Goal: Transaction & Acquisition: Purchase product/service

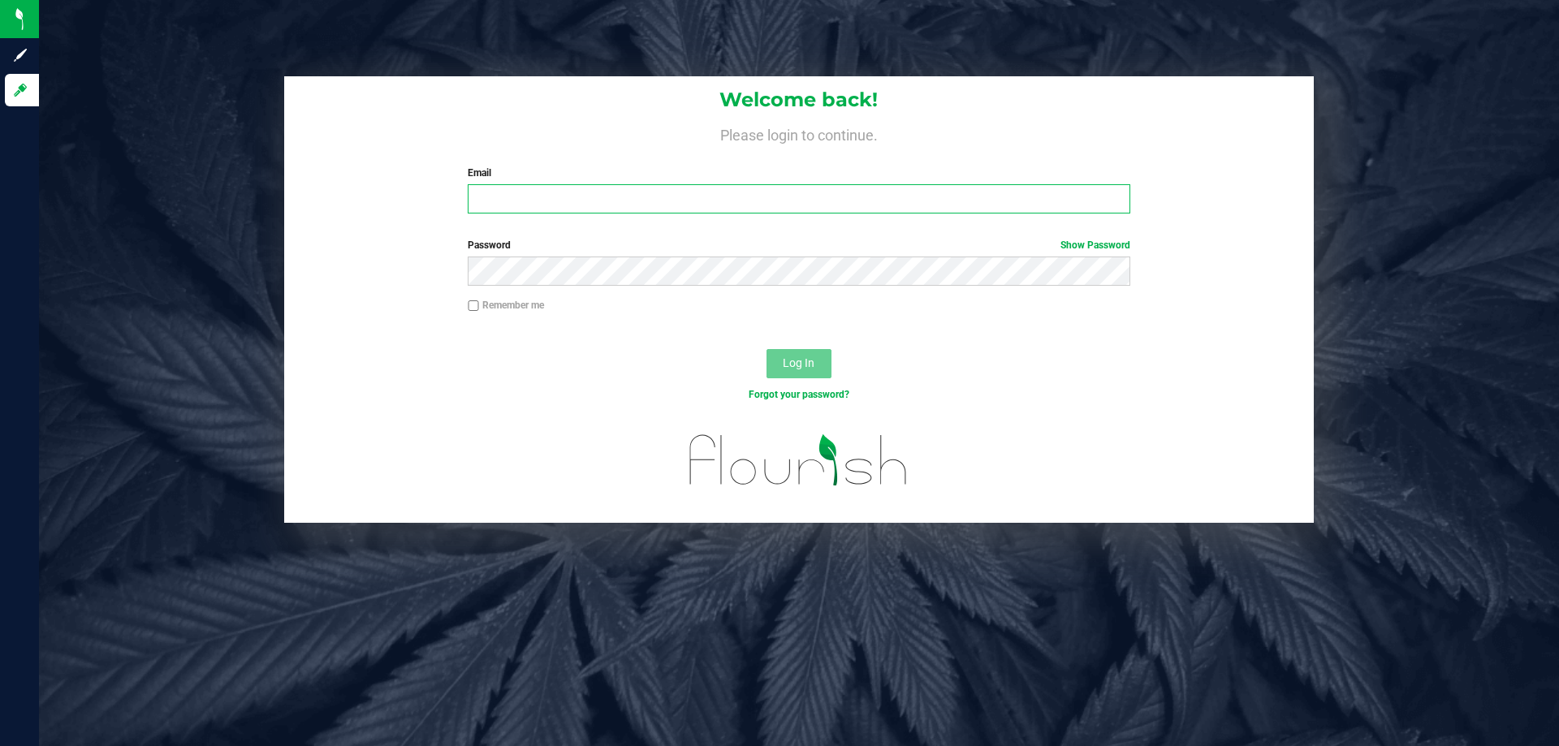
click at [600, 209] on input "Email" at bounding box center [799, 198] width 662 height 29
type input "[EMAIL_ADDRESS][DOMAIN_NAME]"
click at [767, 349] on button "Log In" at bounding box center [799, 363] width 65 height 29
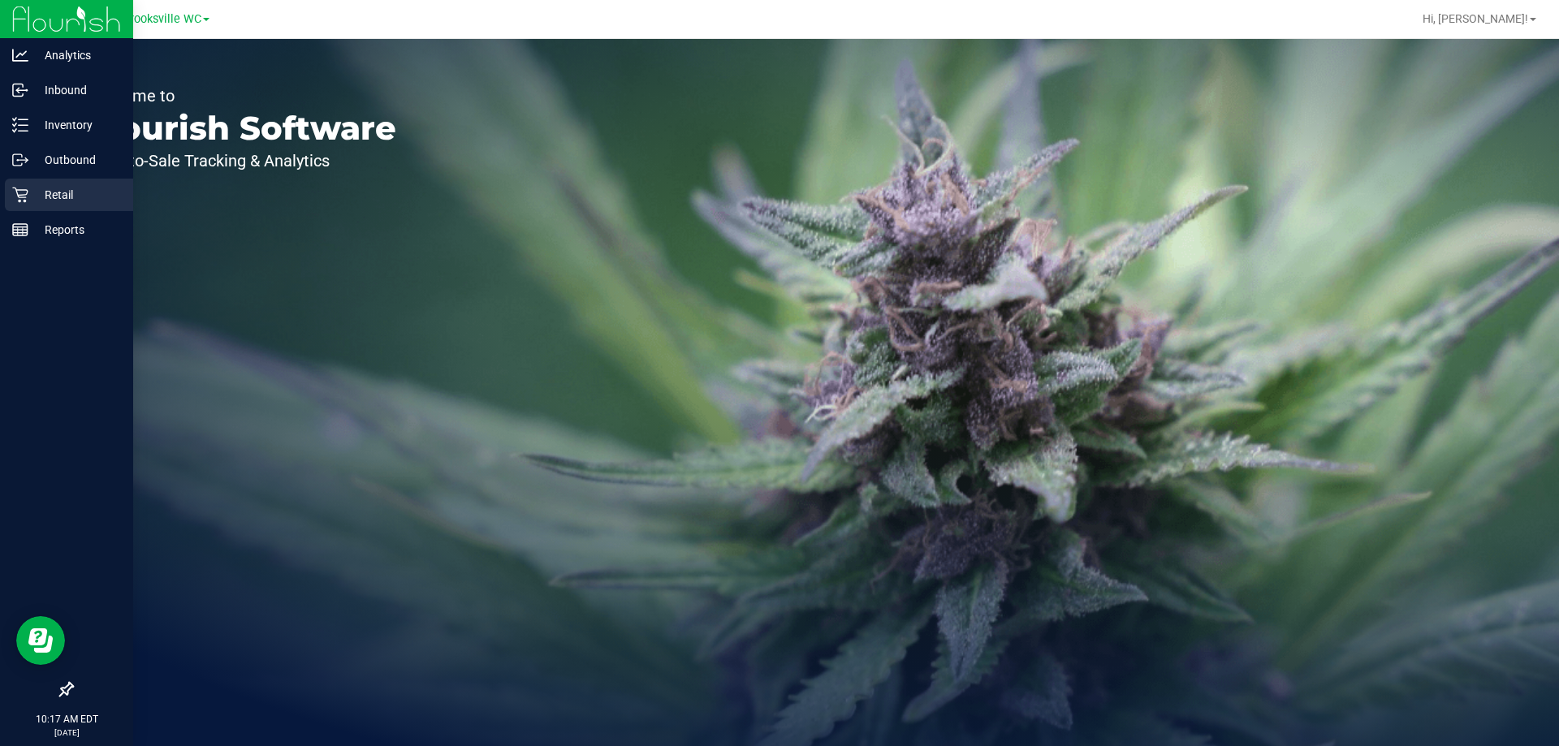
click at [61, 205] on div "Retail" at bounding box center [69, 195] width 128 height 32
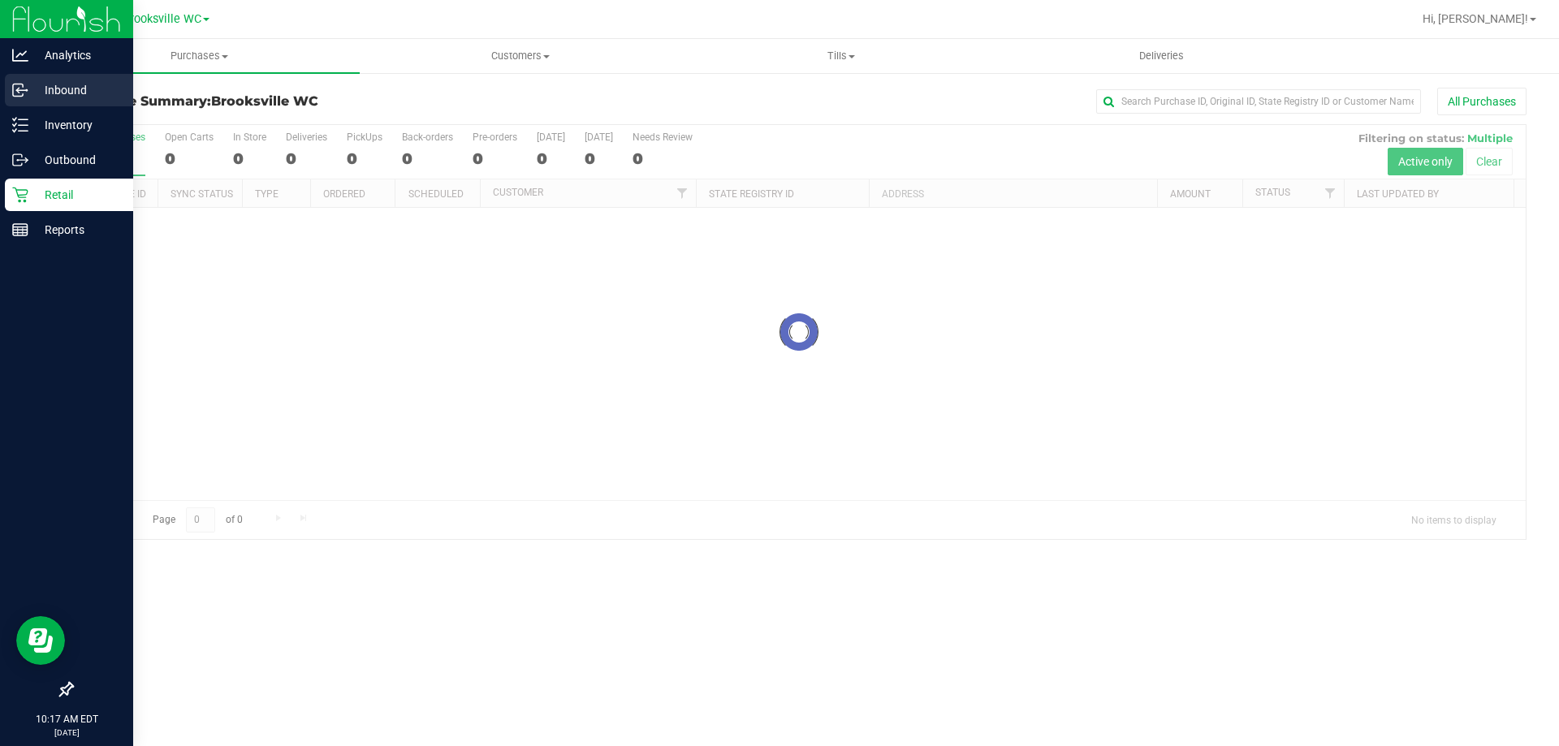
click at [65, 84] on p "Inbound" at bounding box center [76, 89] width 97 height 19
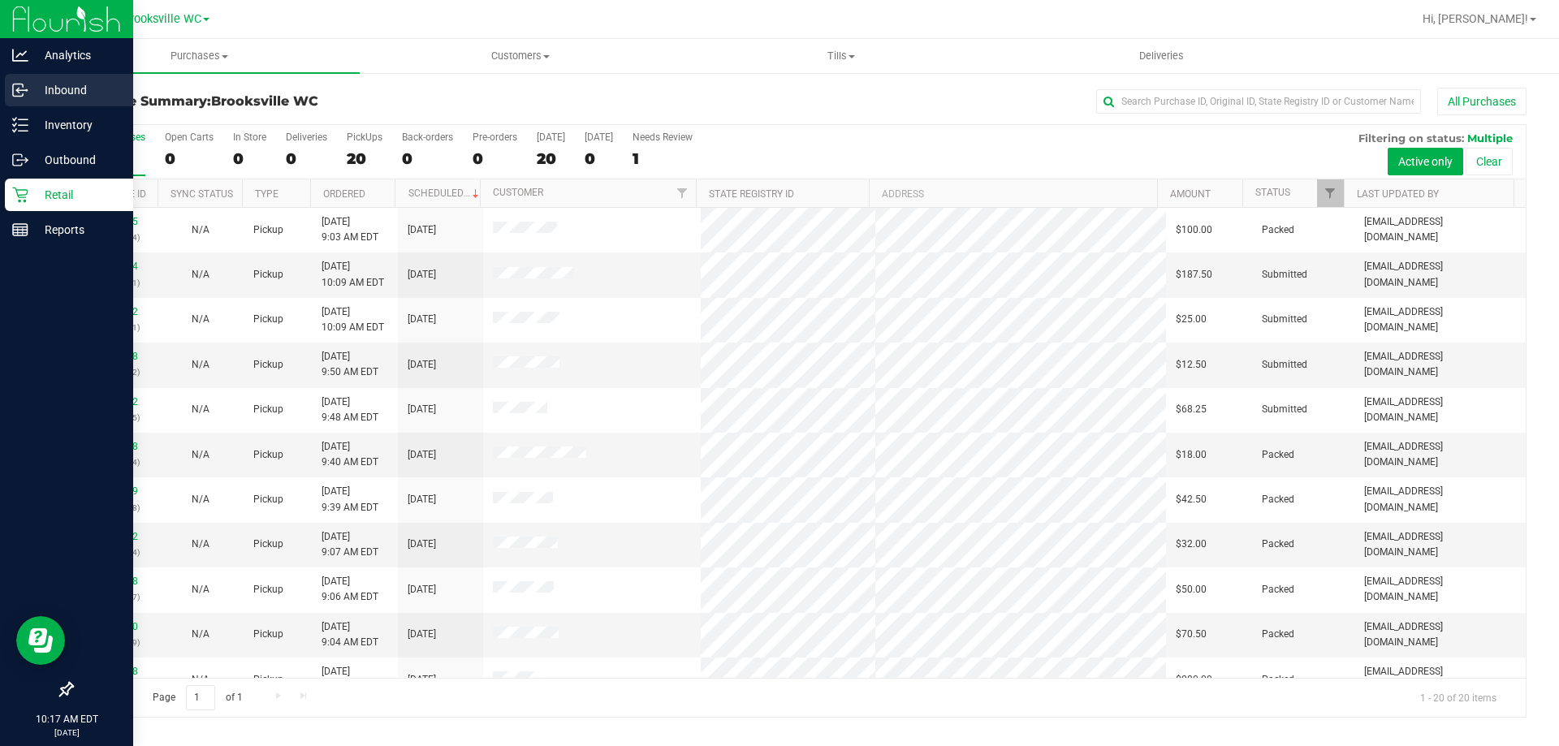
click at [52, 86] on p "Inbound" at bounding box center [76, 89] width 97 height 19
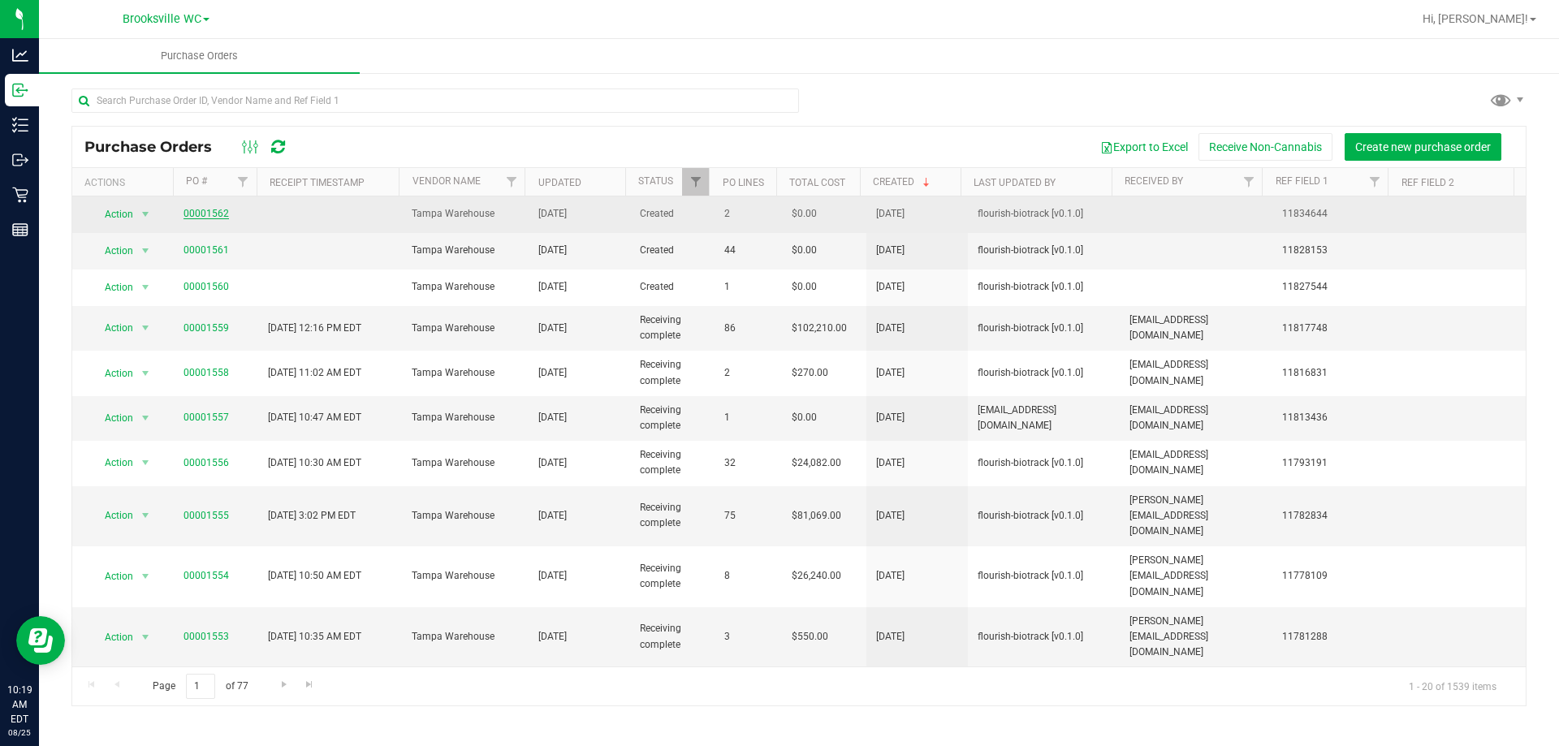
click at [202, 210] on link "00001562" at bounding box center [206, 213] width 45 height 11
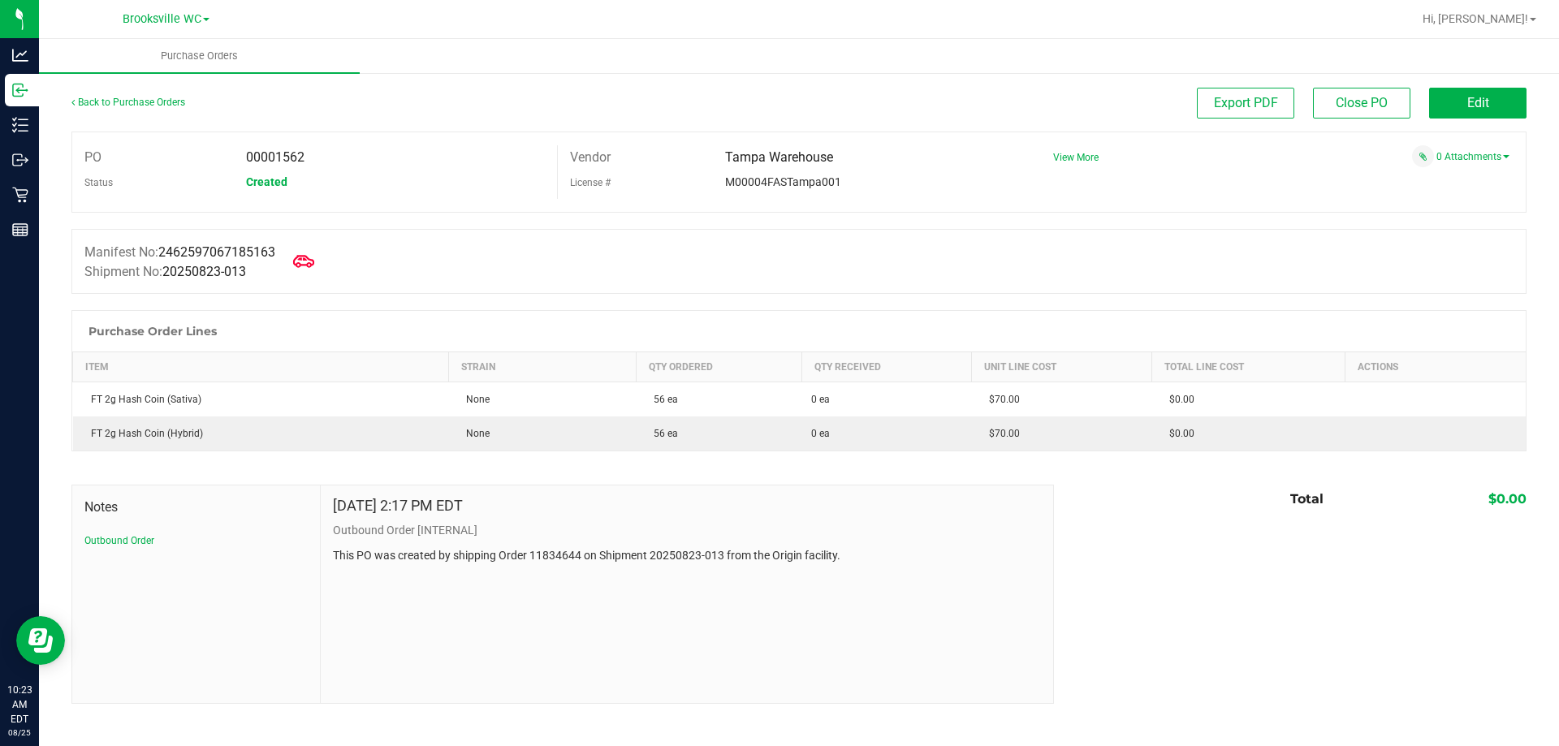
click at [301, 261] on icon at bounding box center [303, 261] width 21 height 12
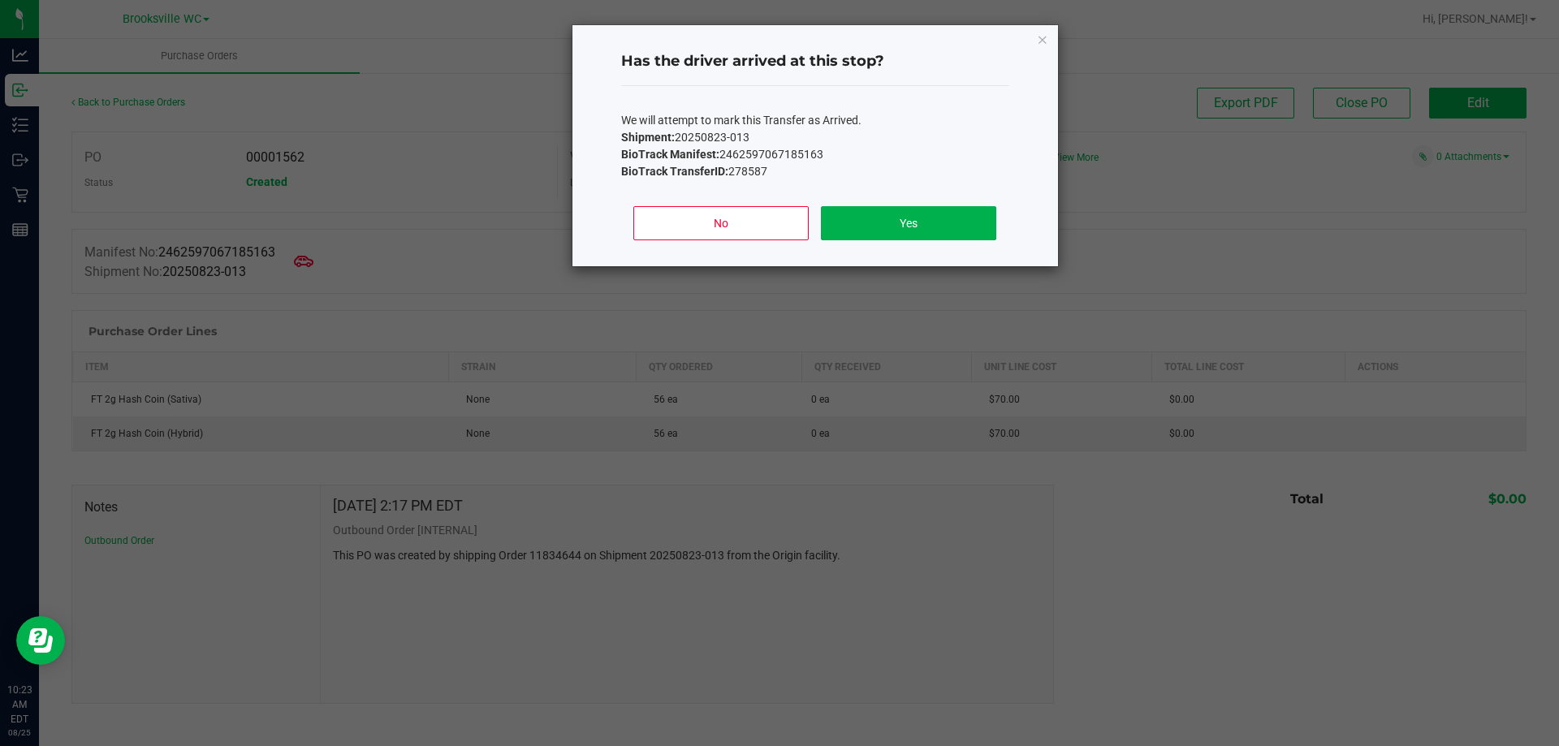
click at [922, 203] on div "No Yes" at bounding box center [815, 229] width 388 height 73
click at [910, 218] on button "Yes" at bounding box center [908, 223] width 175 height 34
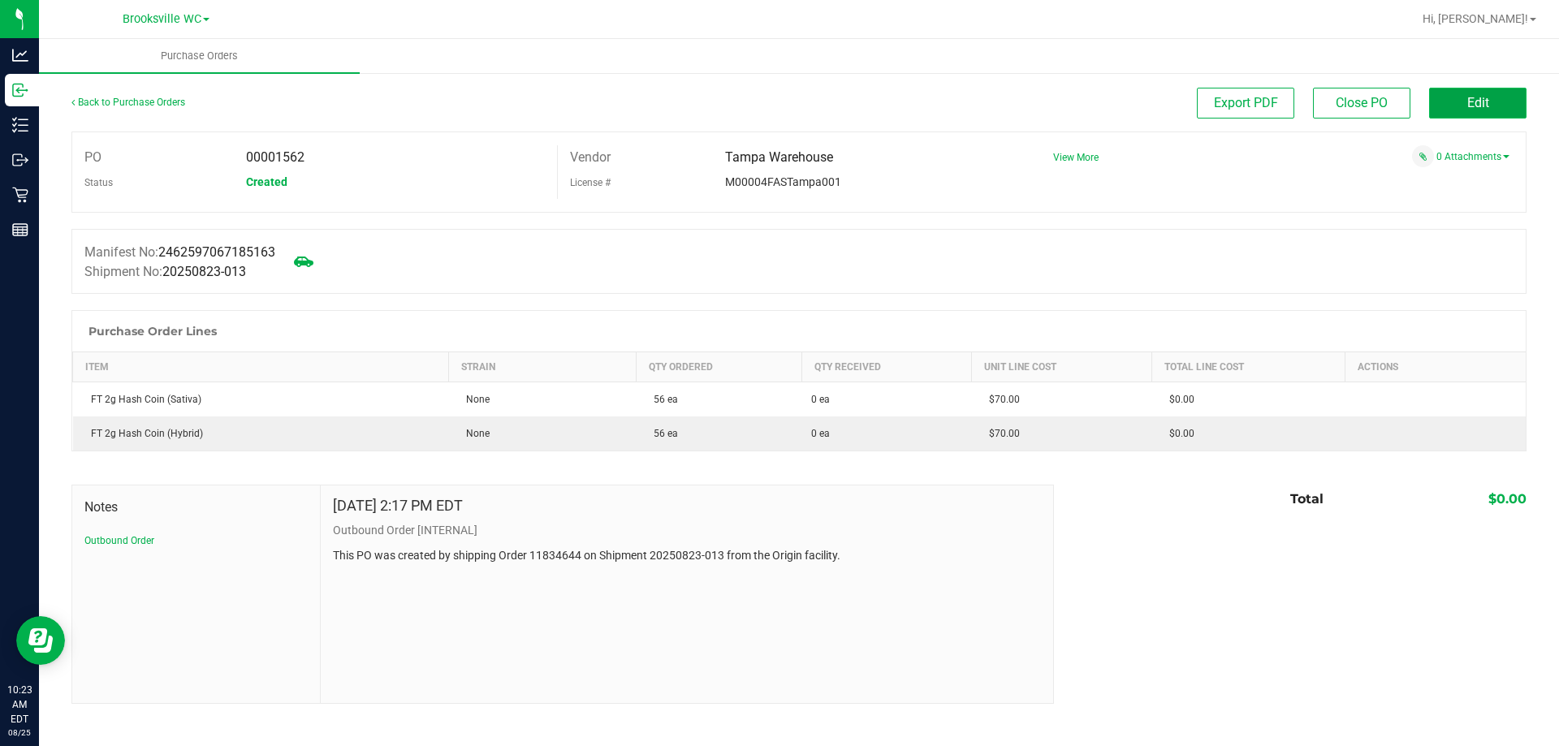
click at [1484, 99] on span "Edit" at bounding box center [1478, 102] width 22 height 15
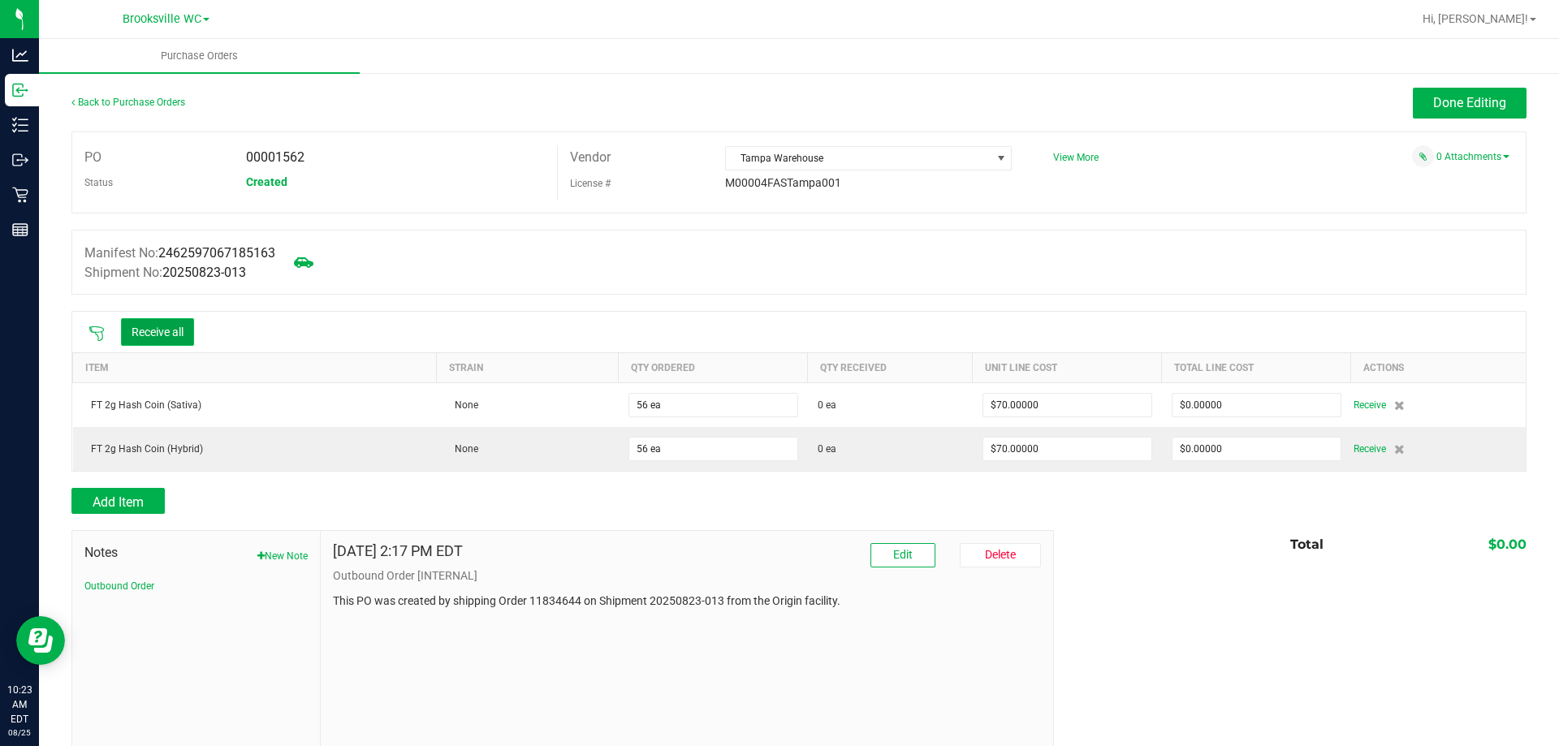
click at [153, 331] on button "Receive all" at bounding box center [157, 332] width 73 height 28
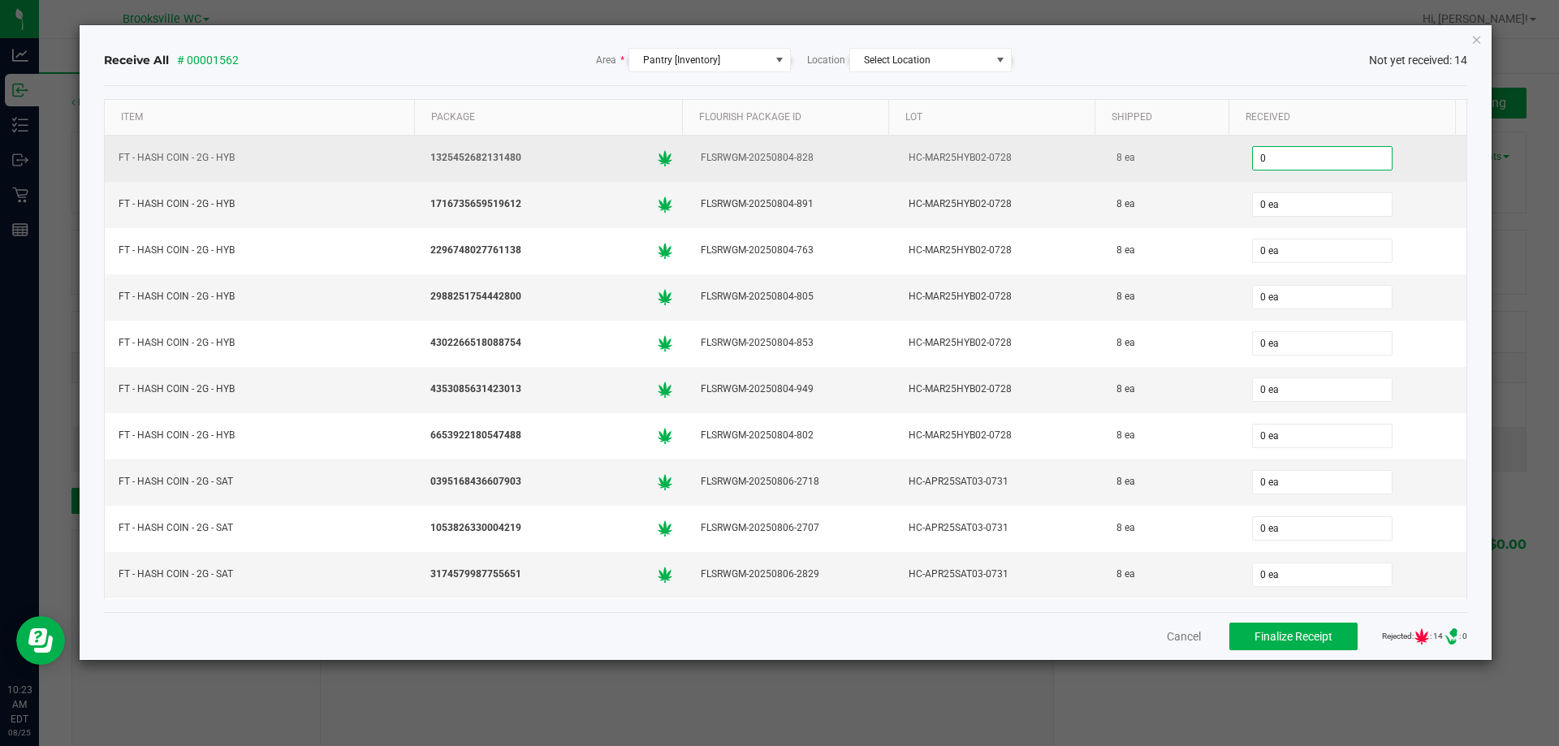
click at [1325, 153] on input "0" at bounding box center [1322, 158] width 139 height 23
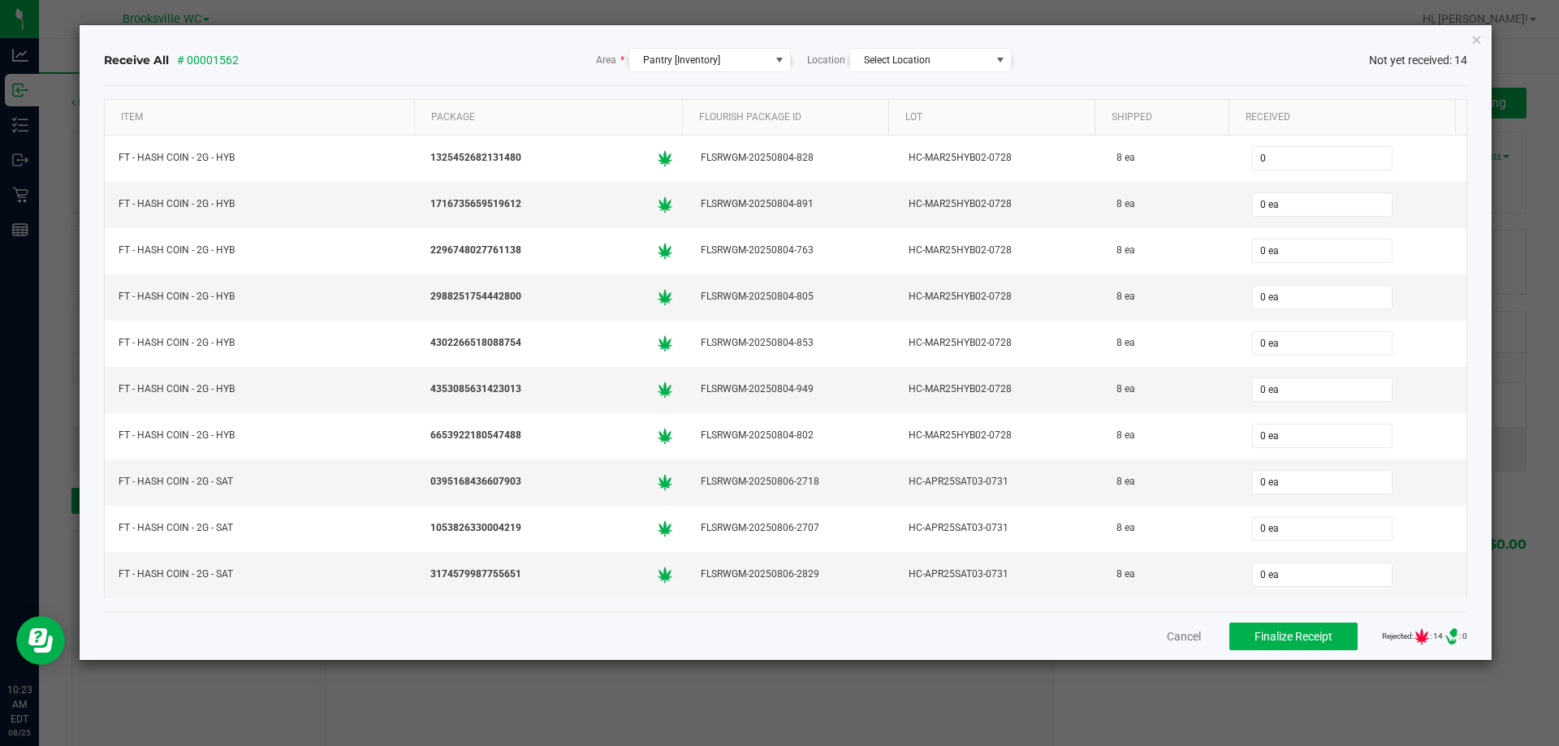
type input "0 ea"
drag, startPoint x: 1179, startPoint y: 651, endPoint x: 1173, endPoint y: 640, distance: 12.7
click at [1179, 646] on div "Cancel Finalize Receipt Rejected: : 14 .st0{ } : 0" at bounding box center [786, 636] width 1364 height 48
click at [1168, 634] on button "Cancel" at bounding box center [1184, 637] width 34 height 16
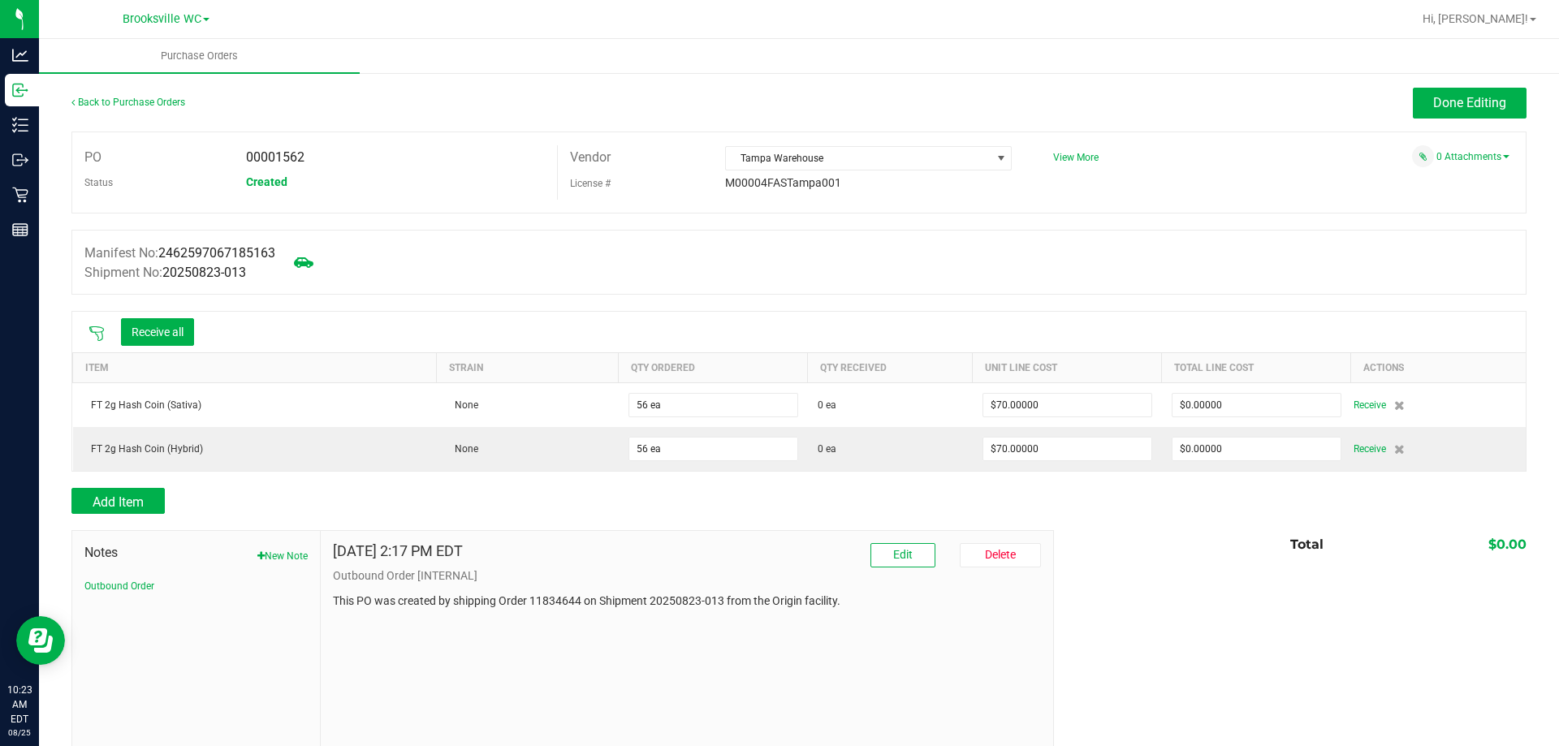
click at [96, 326] on icon at bounding box center [97, 334] width 16 height 16
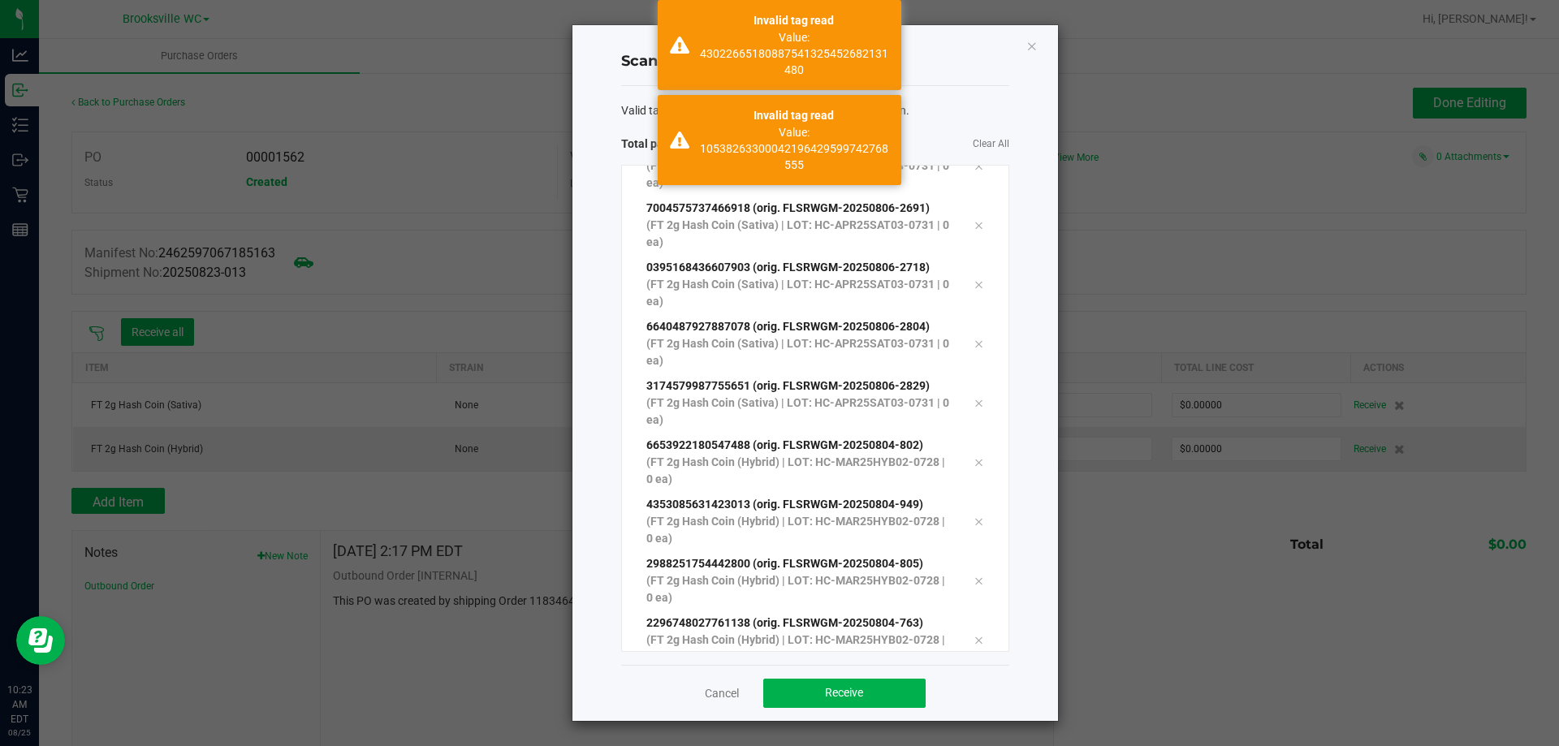
scroll to position [89, 0]
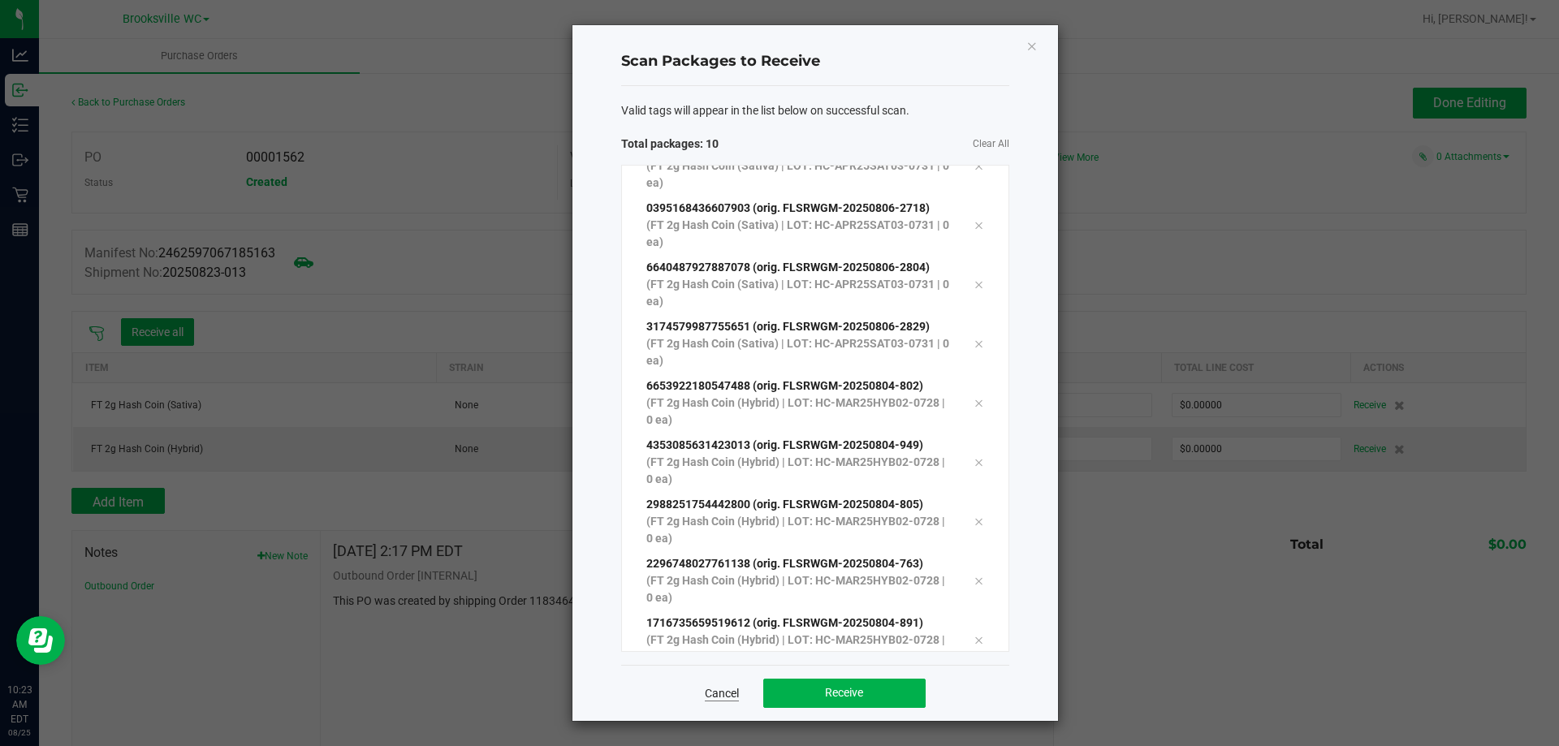
click at [729, 693] on link "Cancel" at bounding box center [722, 693] width 34 height 16
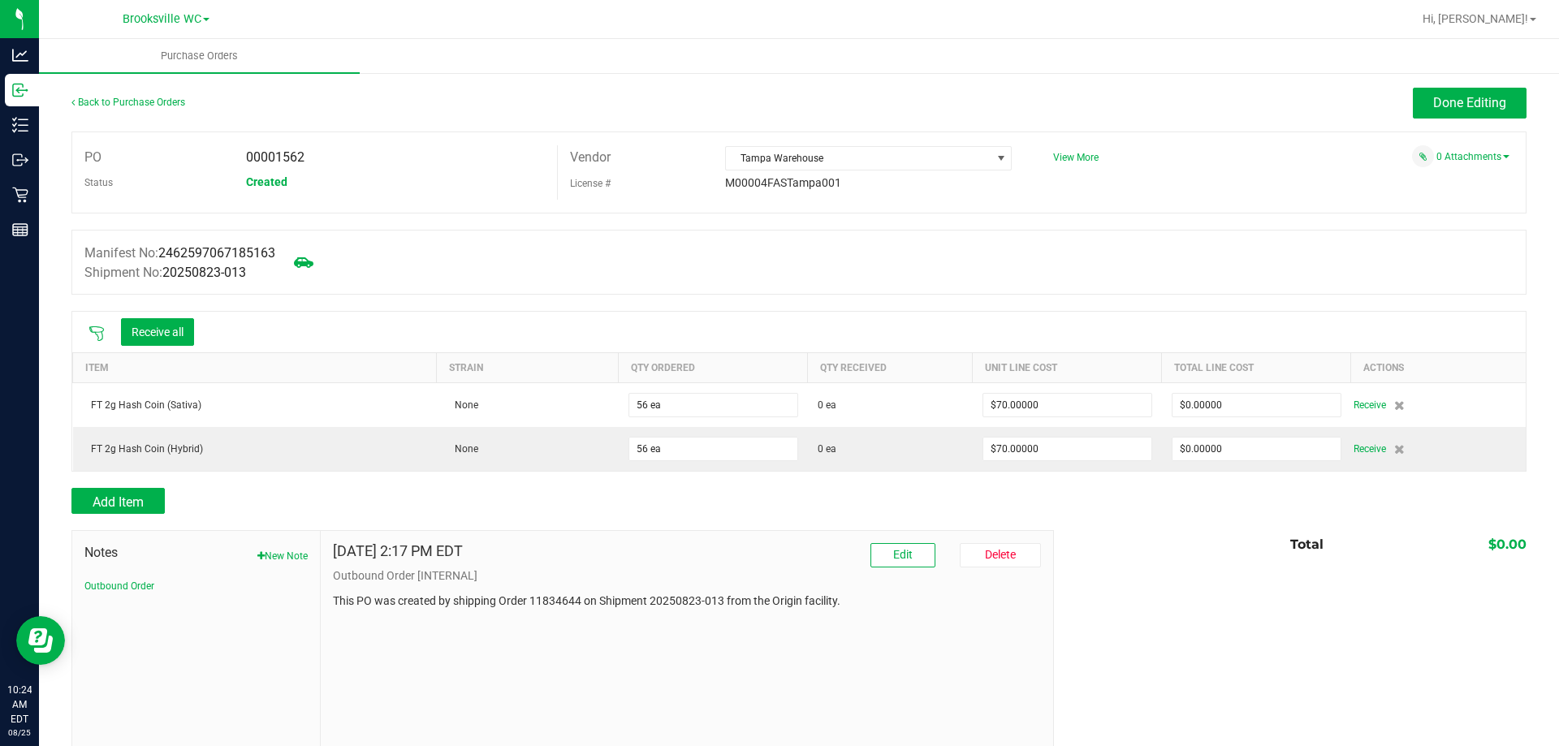
click at [94, 332] on icon at bounding box center [97, 334] width 16 height 16
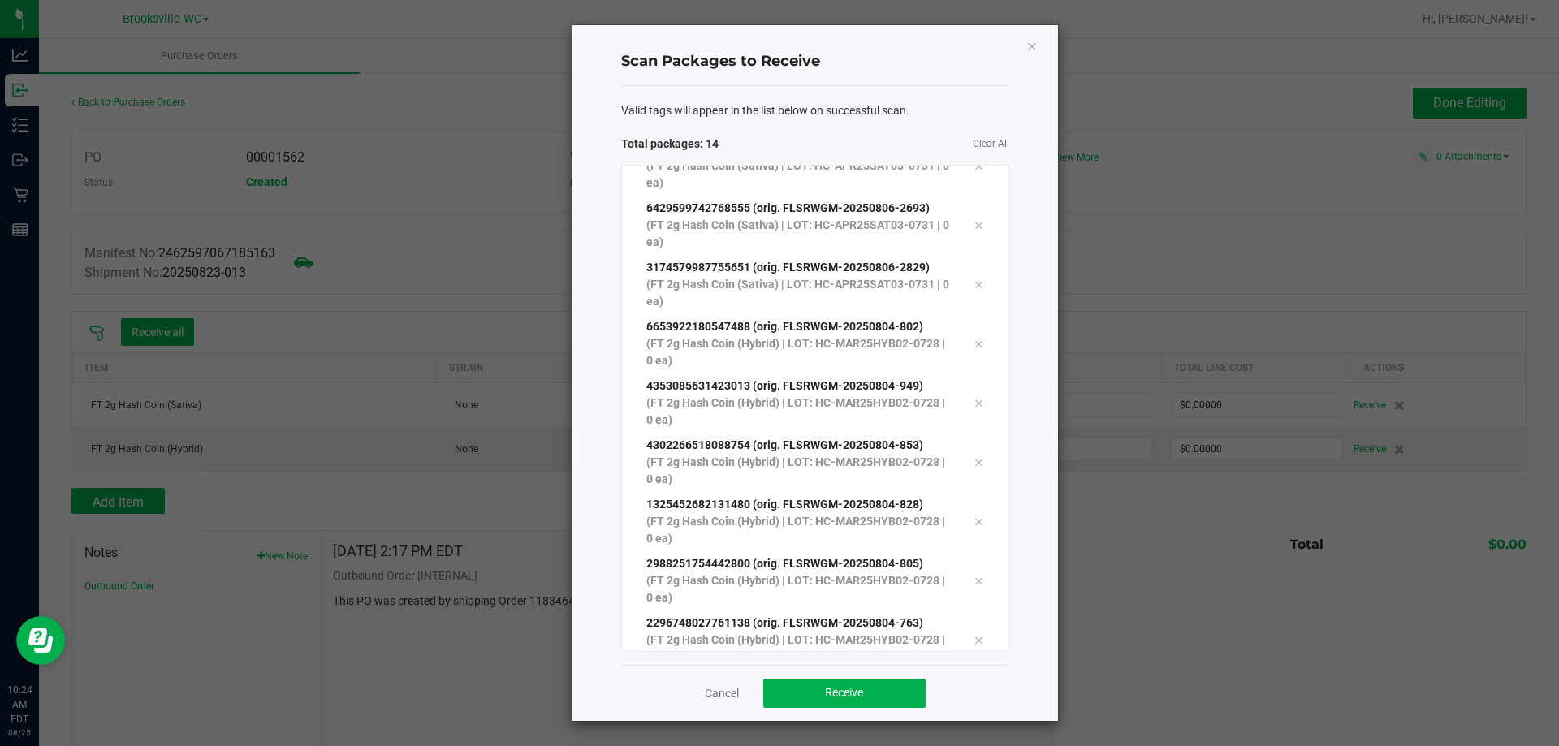
scroll to position [326, 0]
click at [811, 692] on button "Receive" at bounding box center [844, 693] width 162 height 29
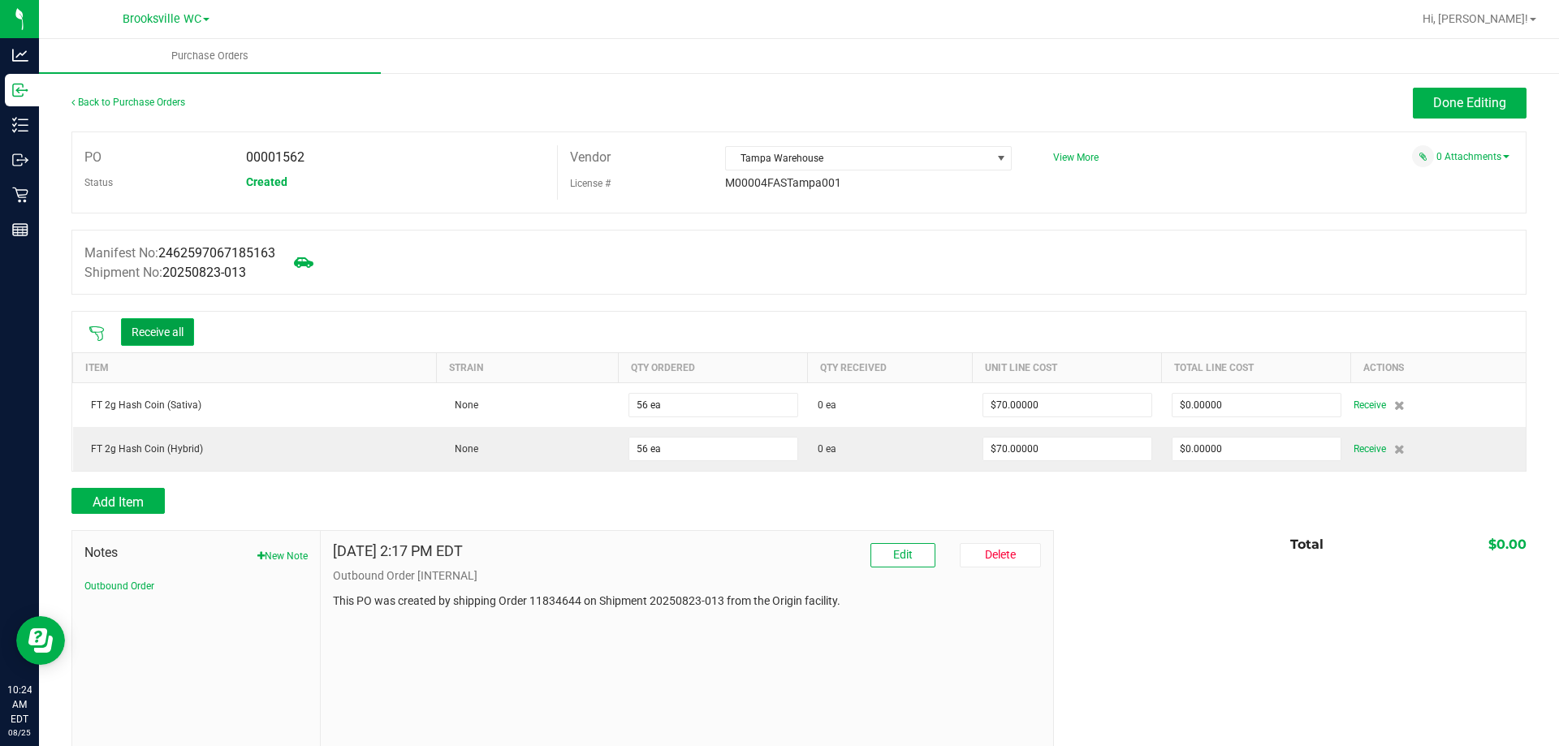
click at [160, 334] on button "Receive all" at bounding box center [157, 332] width 73 height 28
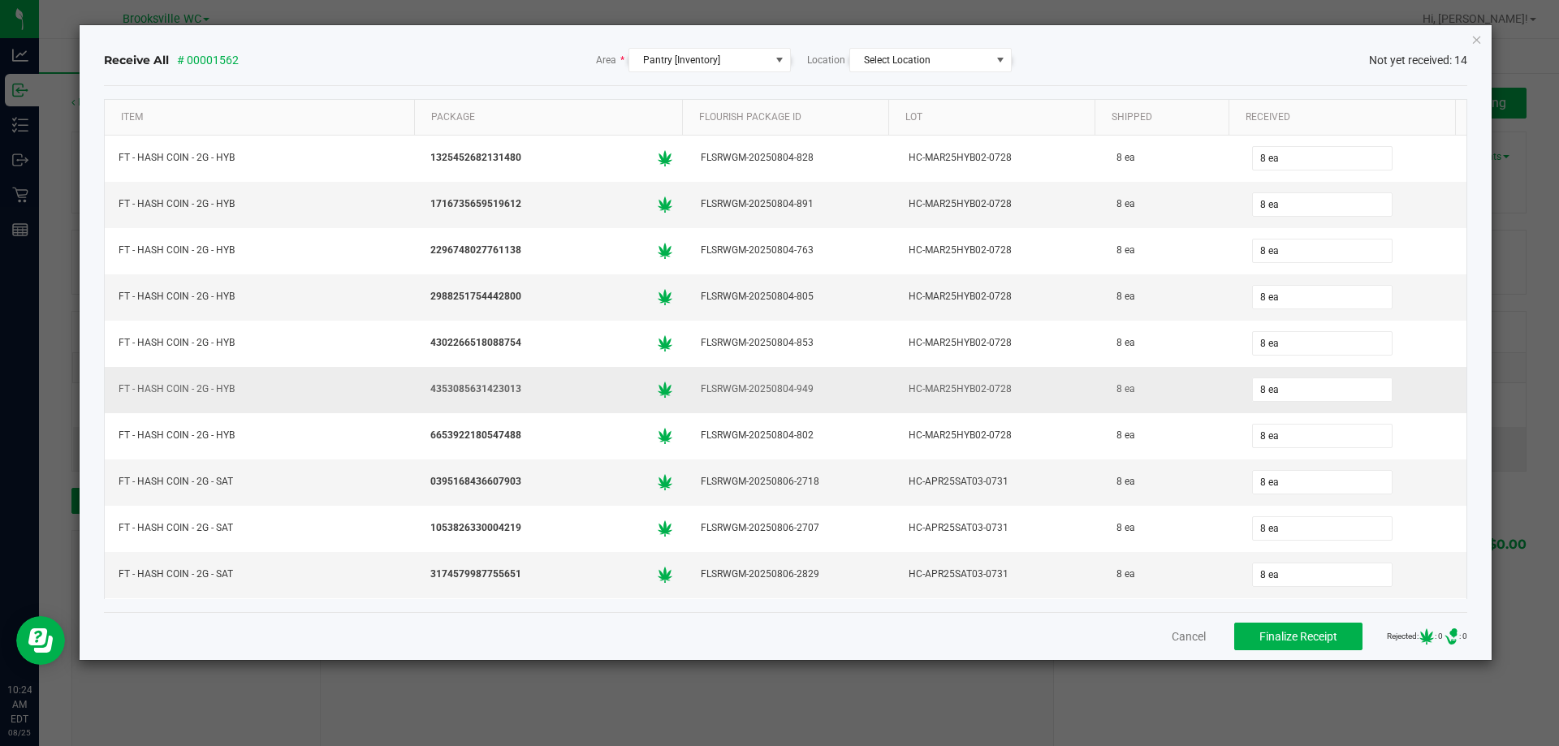
scroll to position [184, 0]
click at [1304, 640] on span "Finalize Receipt" at bounding box center [1298, 636] width 78 height 13
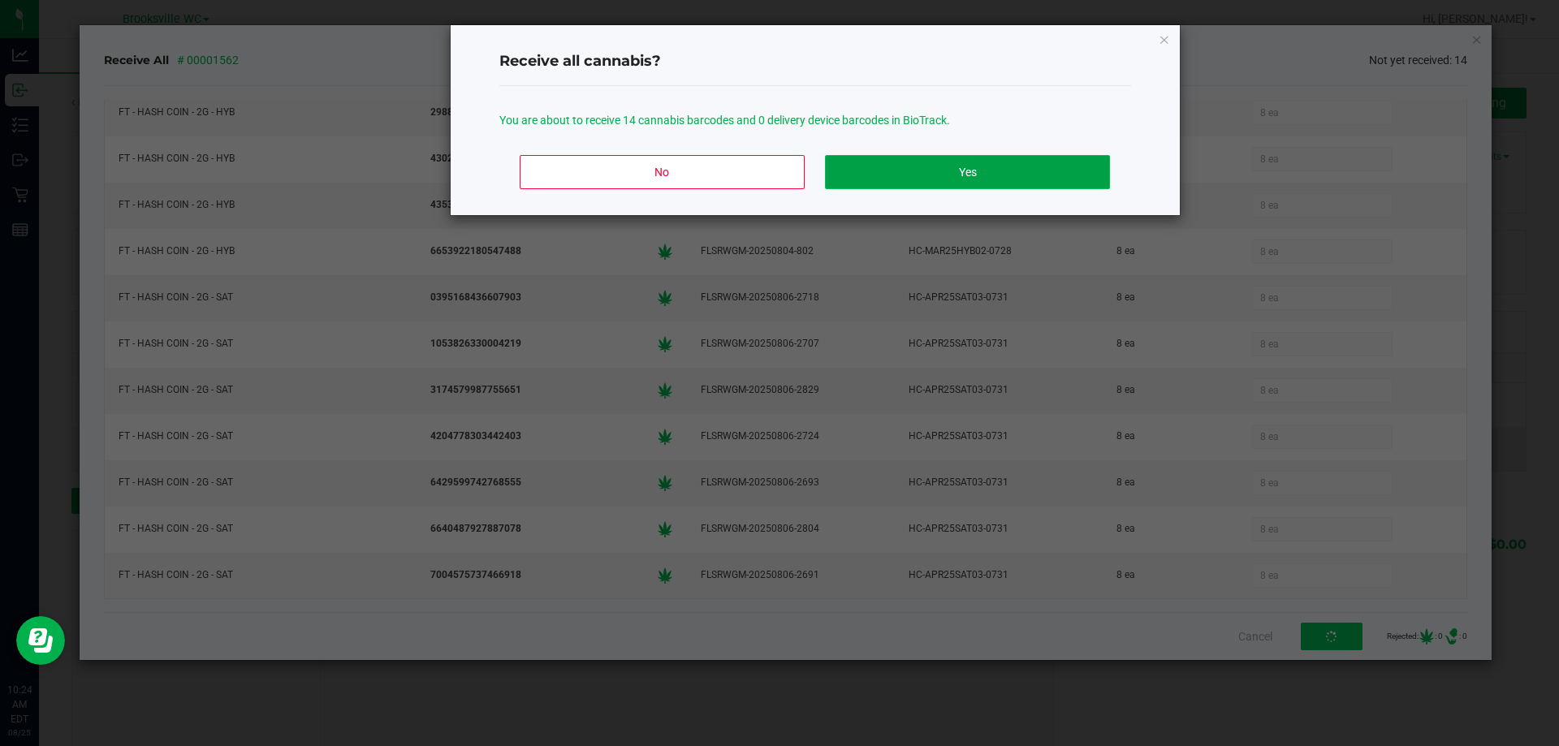
click at [957, 186] on button "Yes" at bounding box center [967, 172] width 284 height 34
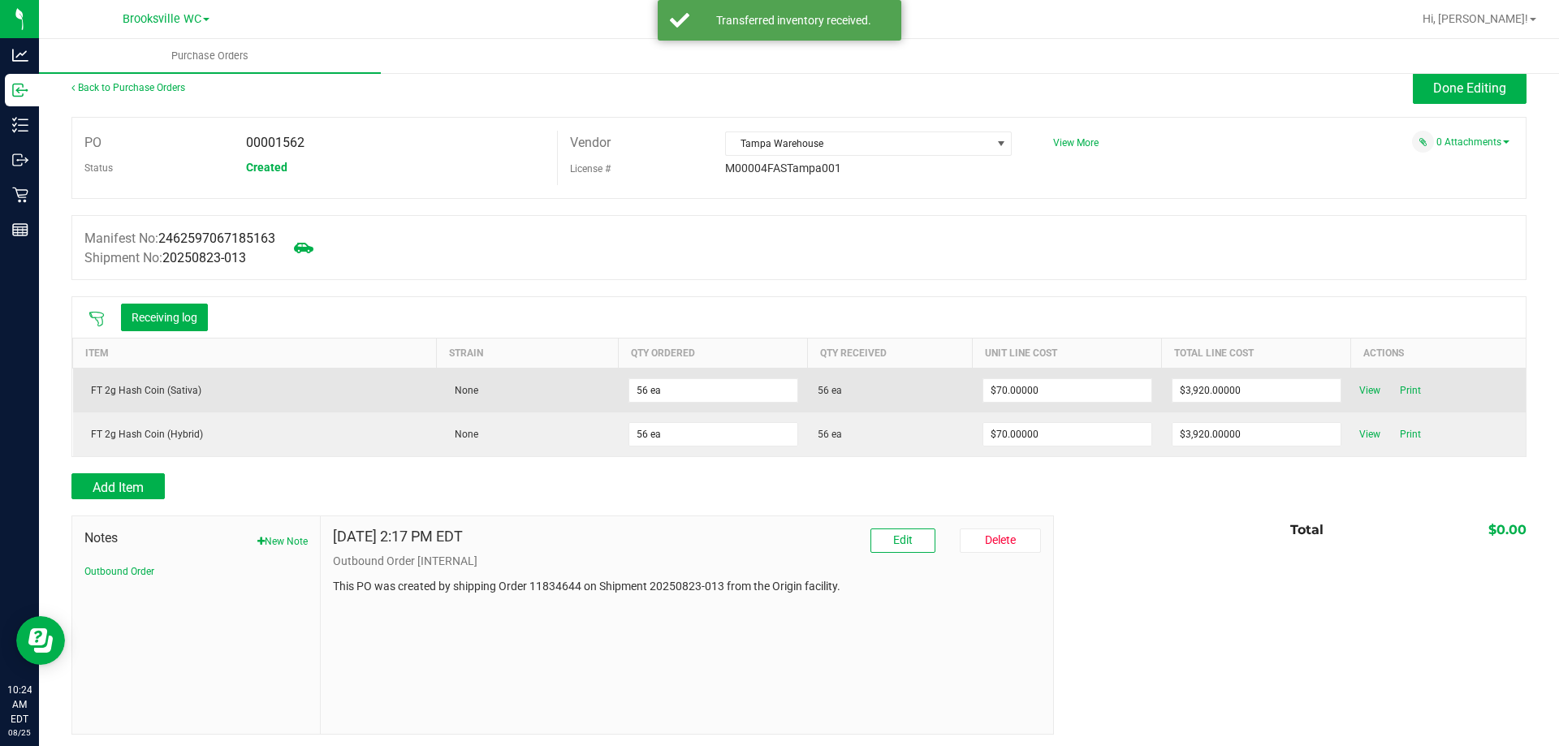
scroll to position [0, 0]
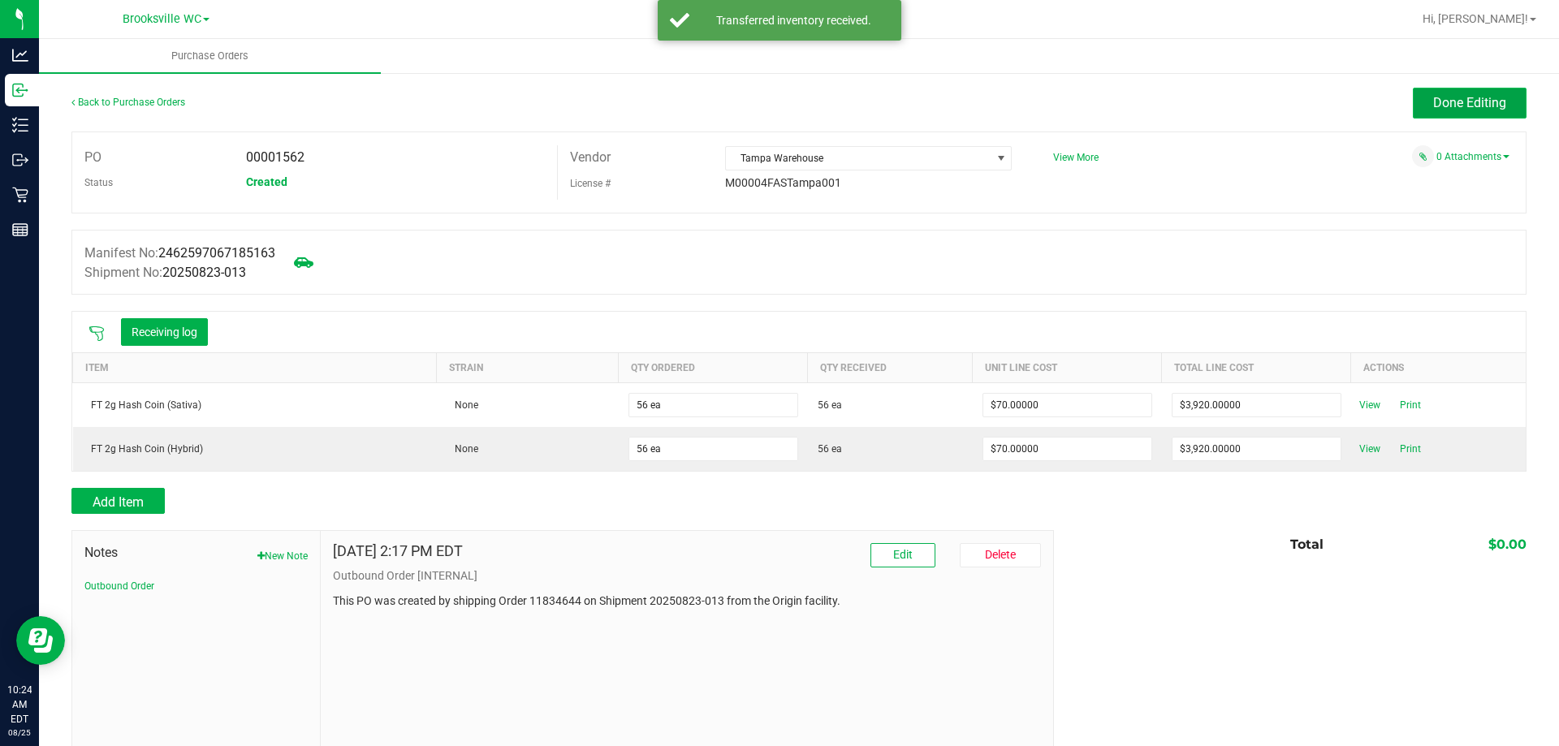
click at [1464, 103] on span "Done Editing" at bounding box center [1469, 102] width 73 height 15
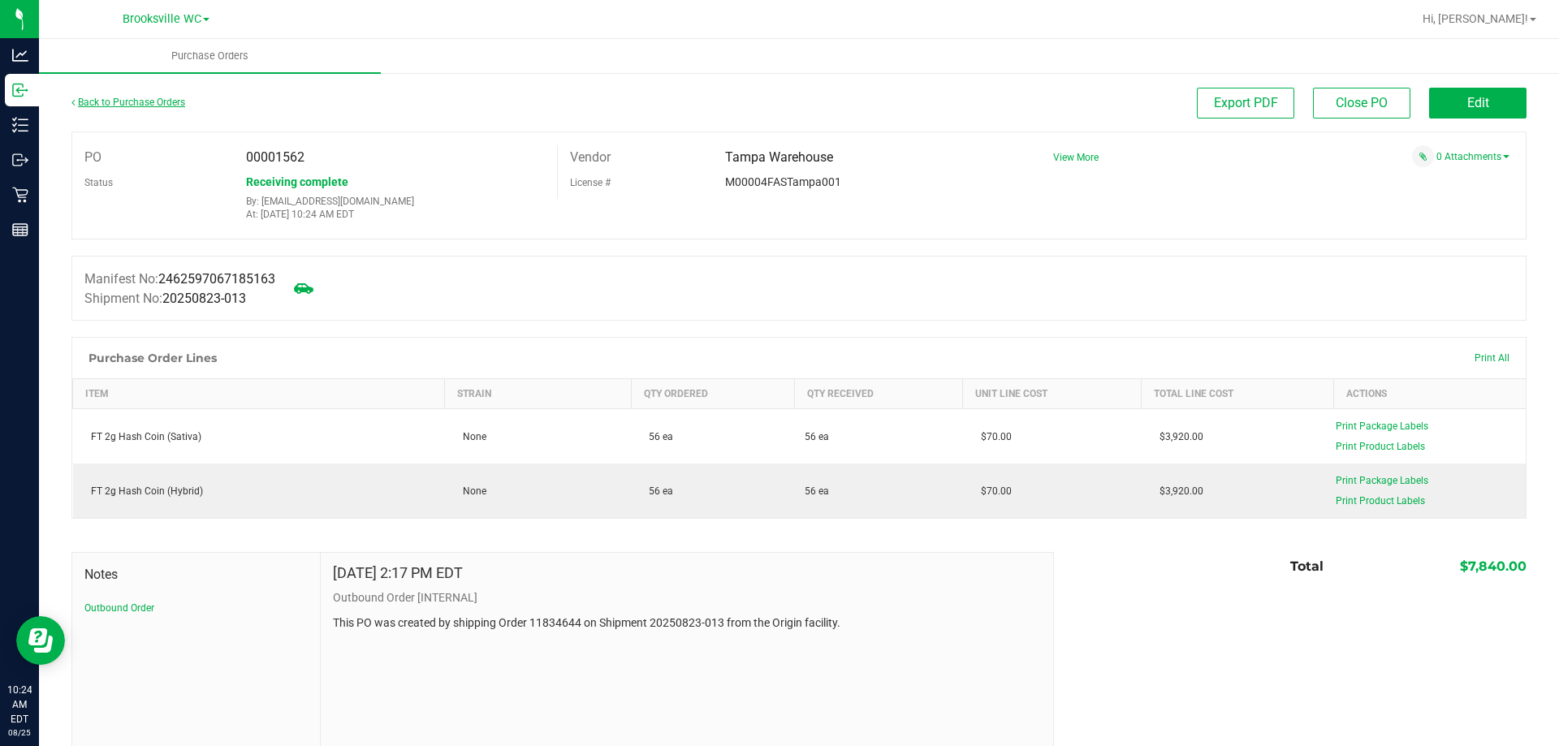
click at [138, 102] on link "Back to Purchase Orders" at bounding box center [128, 102] width 114 height 11
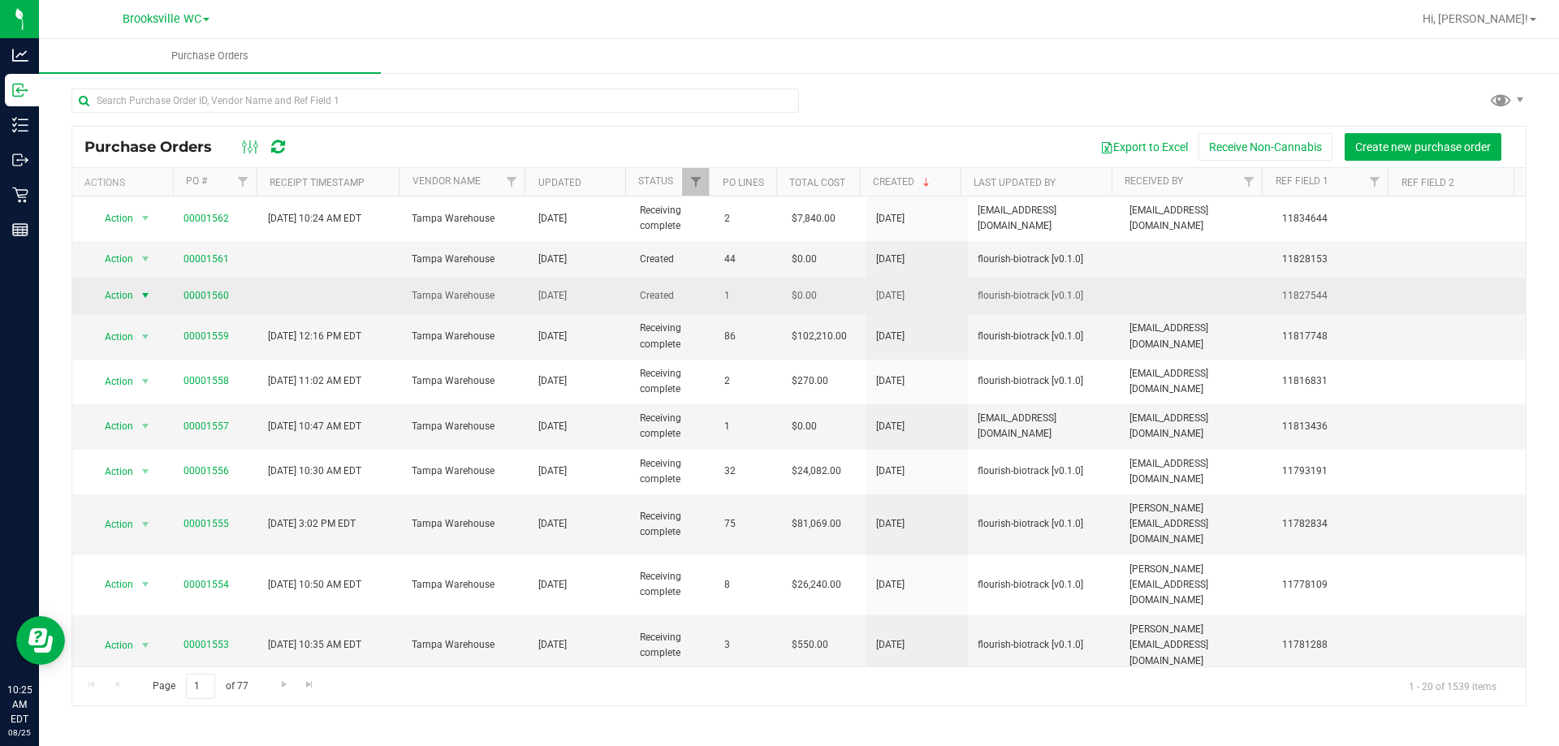
click at [128, 288] on span "Action" at bounding box center [112, 295] width 44 height 23
click at [190, 293] on link "00001560" at bounding box center [206, 294] width 45 height 11
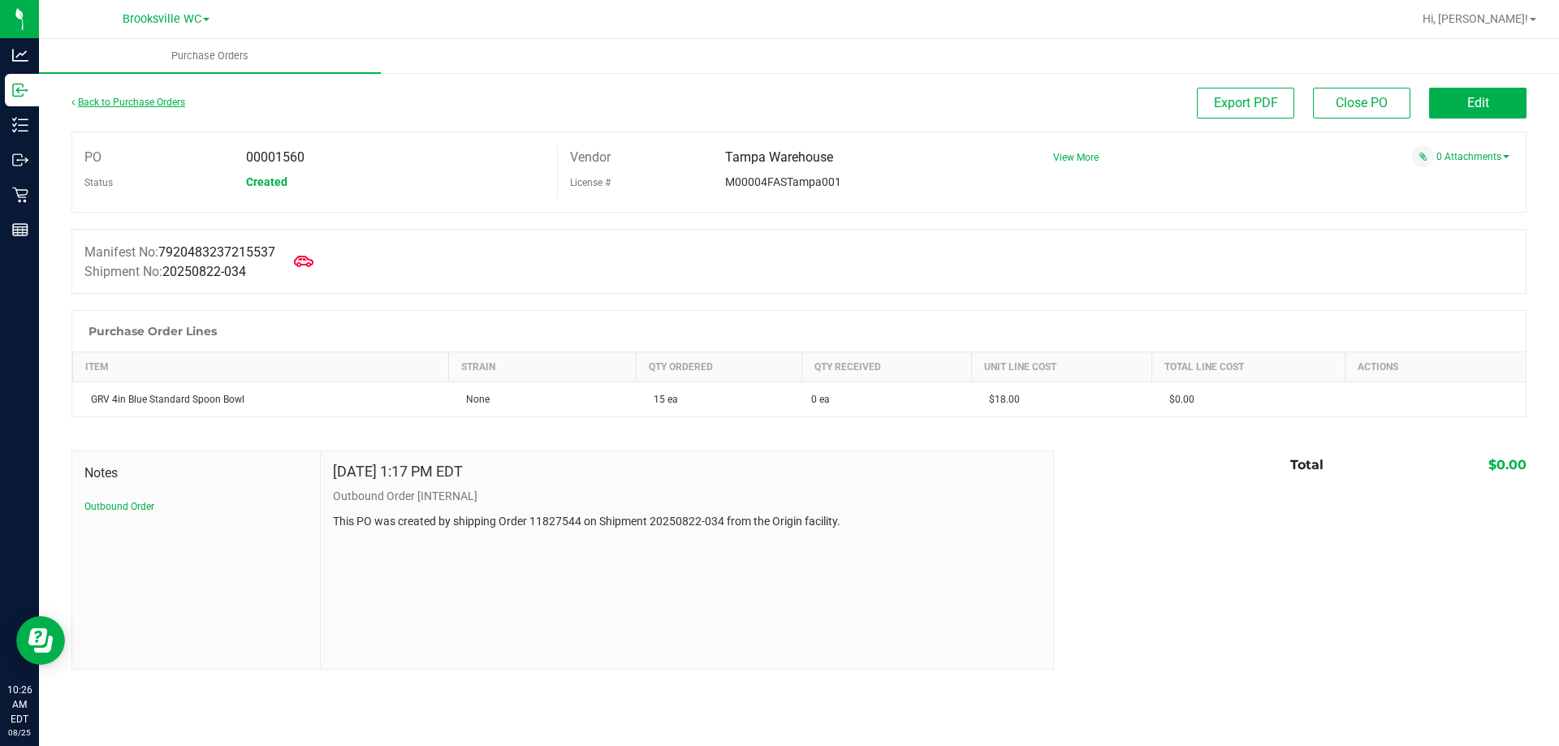
click at [122, 104] on link "Back to Purchase Orders" at bounding box center [128, 102] width 114 height 11
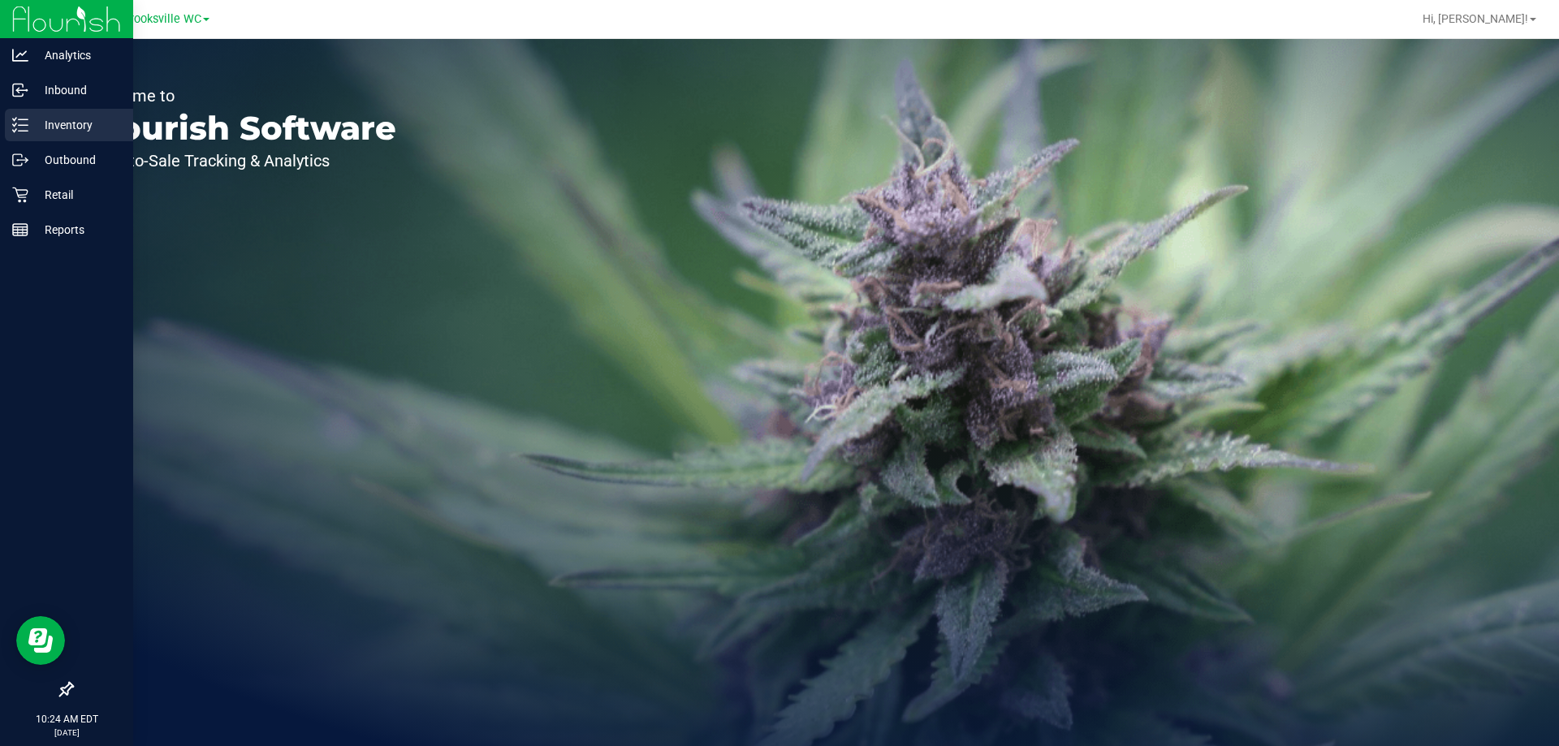
click at [21, 127] on icon at bounding box center [20, 125] width 16 height 16
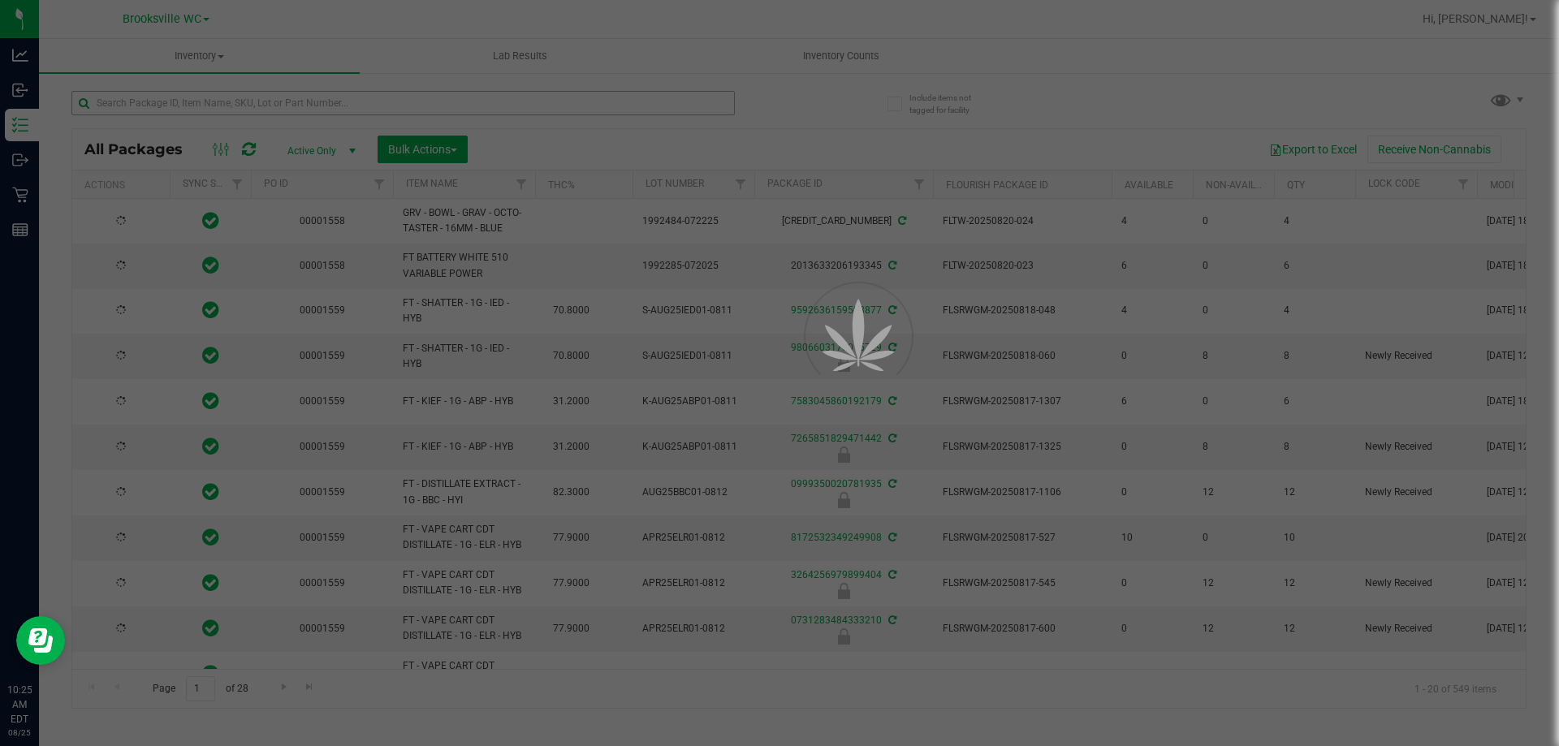
click at [339, 106] on div at bounding box center [779, 373] width 1559 height 746
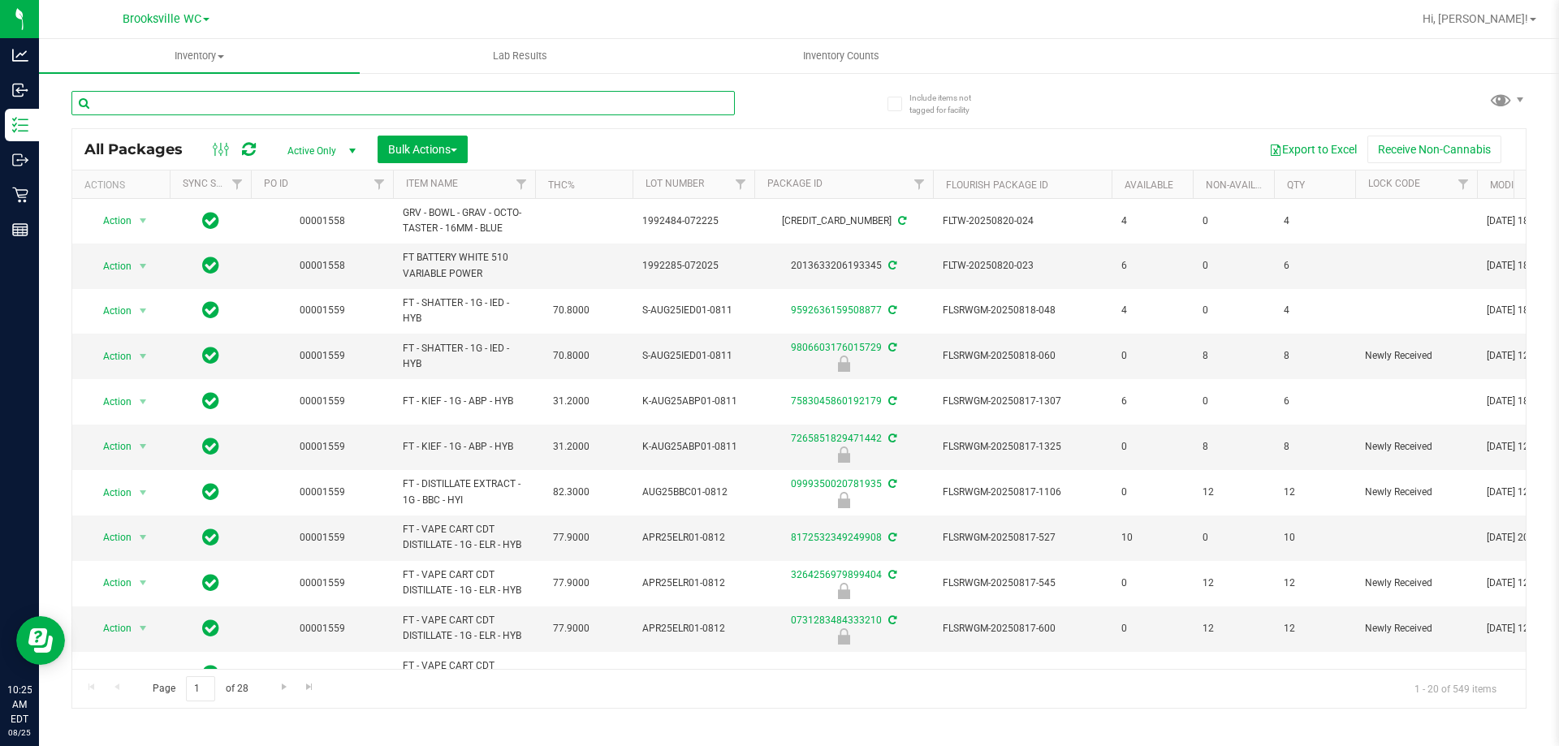
click at [339, 106] on input "text" at bounding box center [402, 103] width 663 height 24
click at [263, 96] on input "text" at bounding box center [402, 103] width 663 height 24
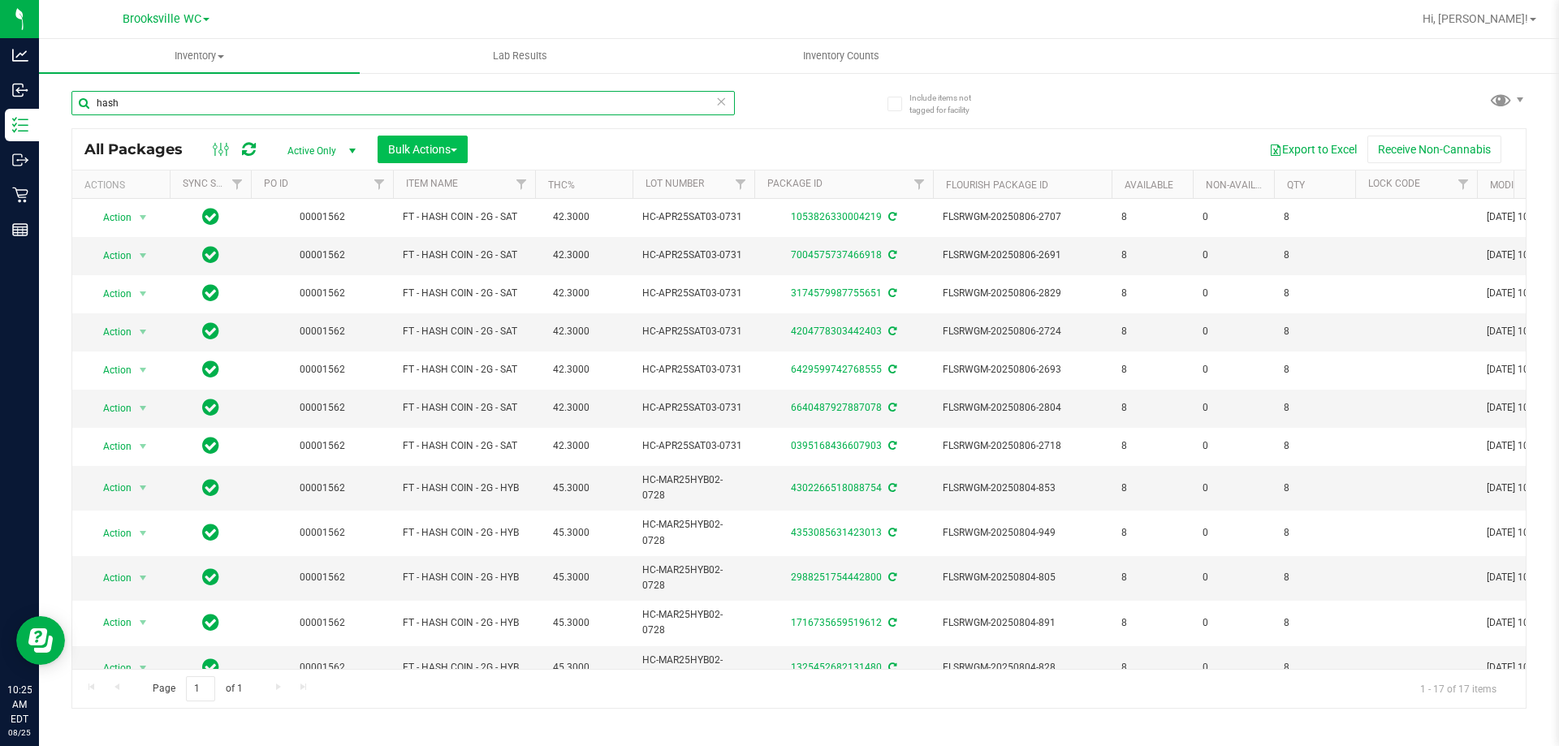
type input "hash"
click at [444, 151] on span "Bulk Actions" at bounding box center [422, 149] width 69 height 13
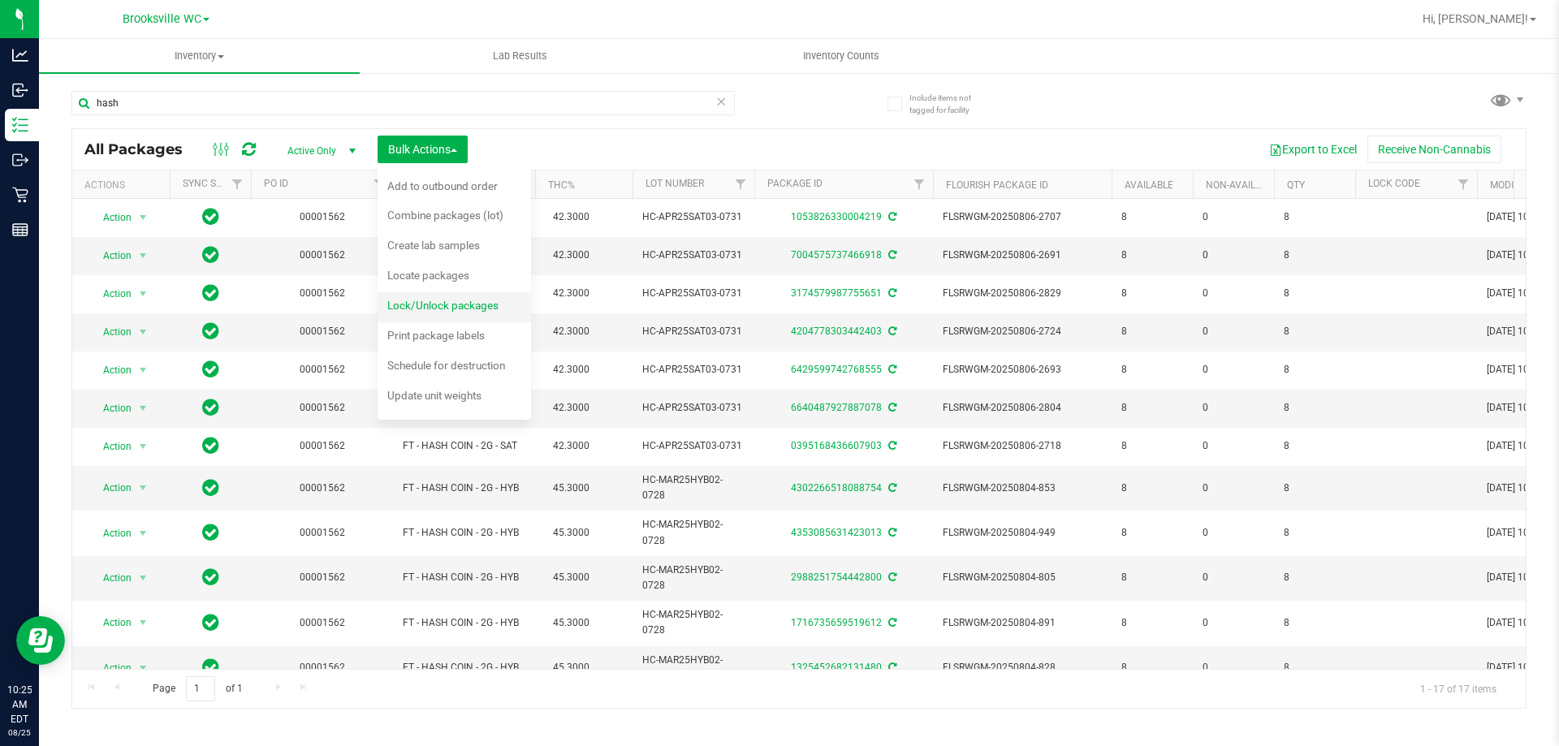
click at [419, 313] on div "Lock/Unlock packages" at bounding box center [453, 308] width 133 height 26
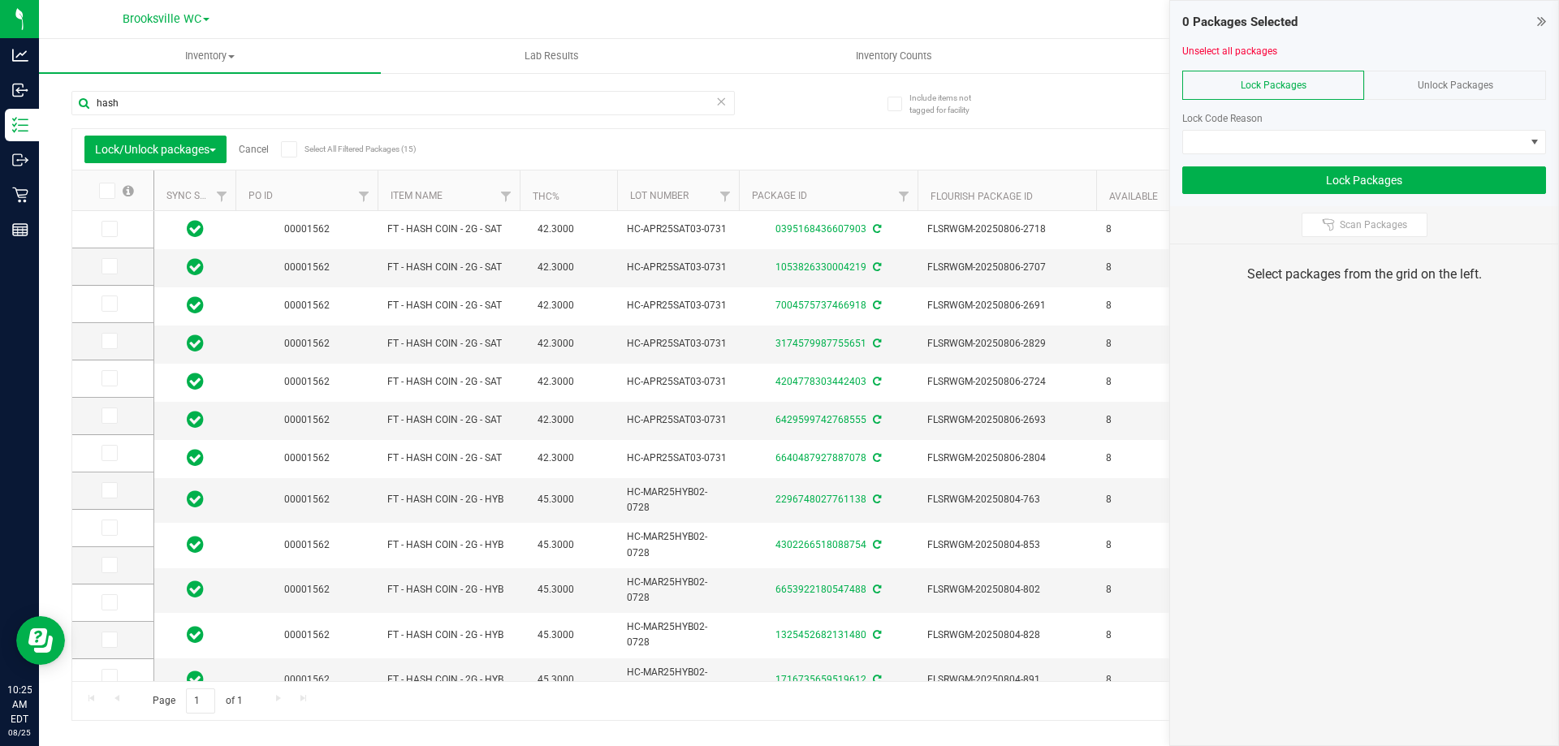
click at [292, 158] on div "Select All Filtered Packages (15)" at bounding box center [333, 149] width 105 height 24
click at [294, 149] on icon at bounding box center [288, 149] width 11 height 0
click at [0, 0] on input "Select All Filtered Packages (15)" at bounding box center [0, 0] width 0 height 0
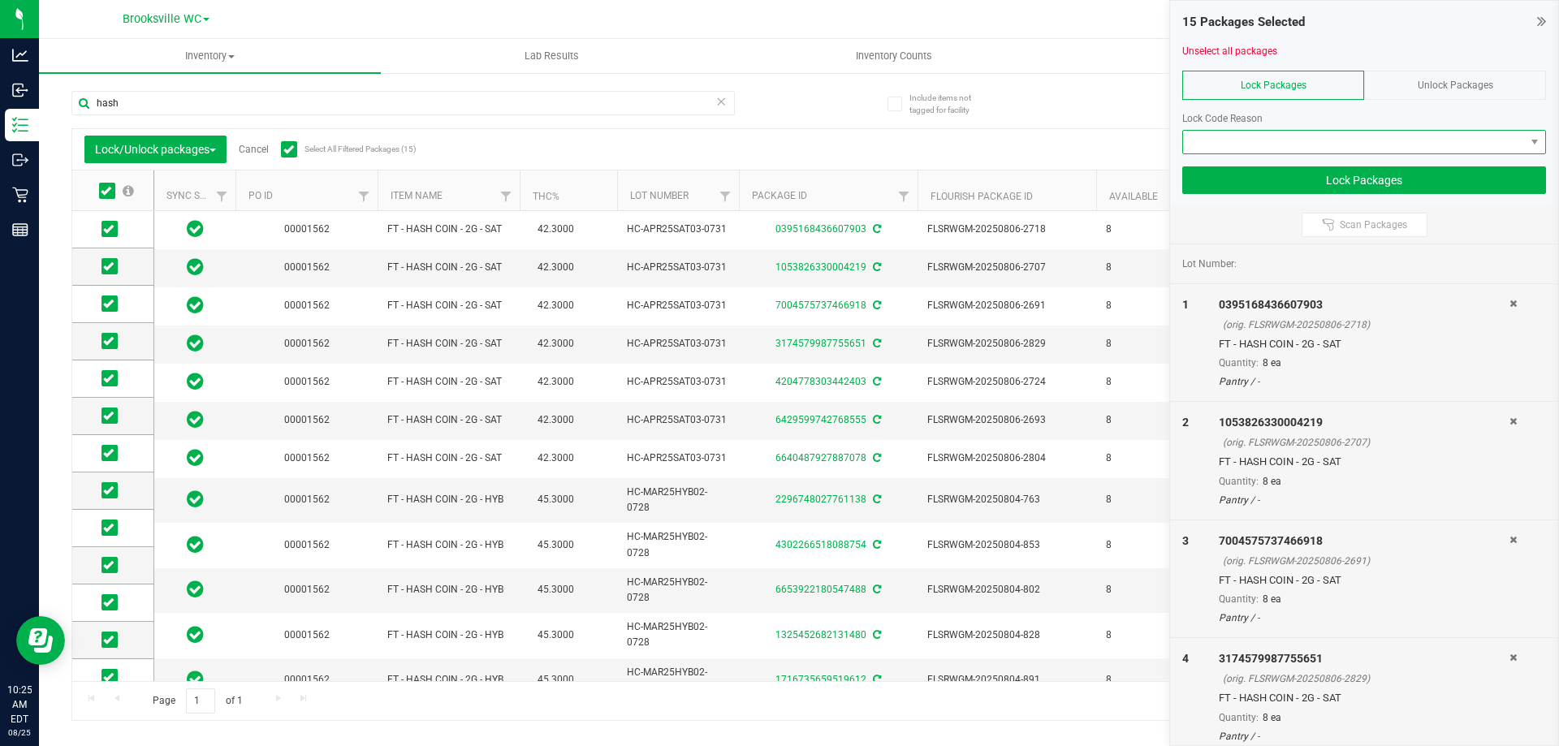
click at [1294, 146] on span at bounding box center [1354, 142] width 342 height 23
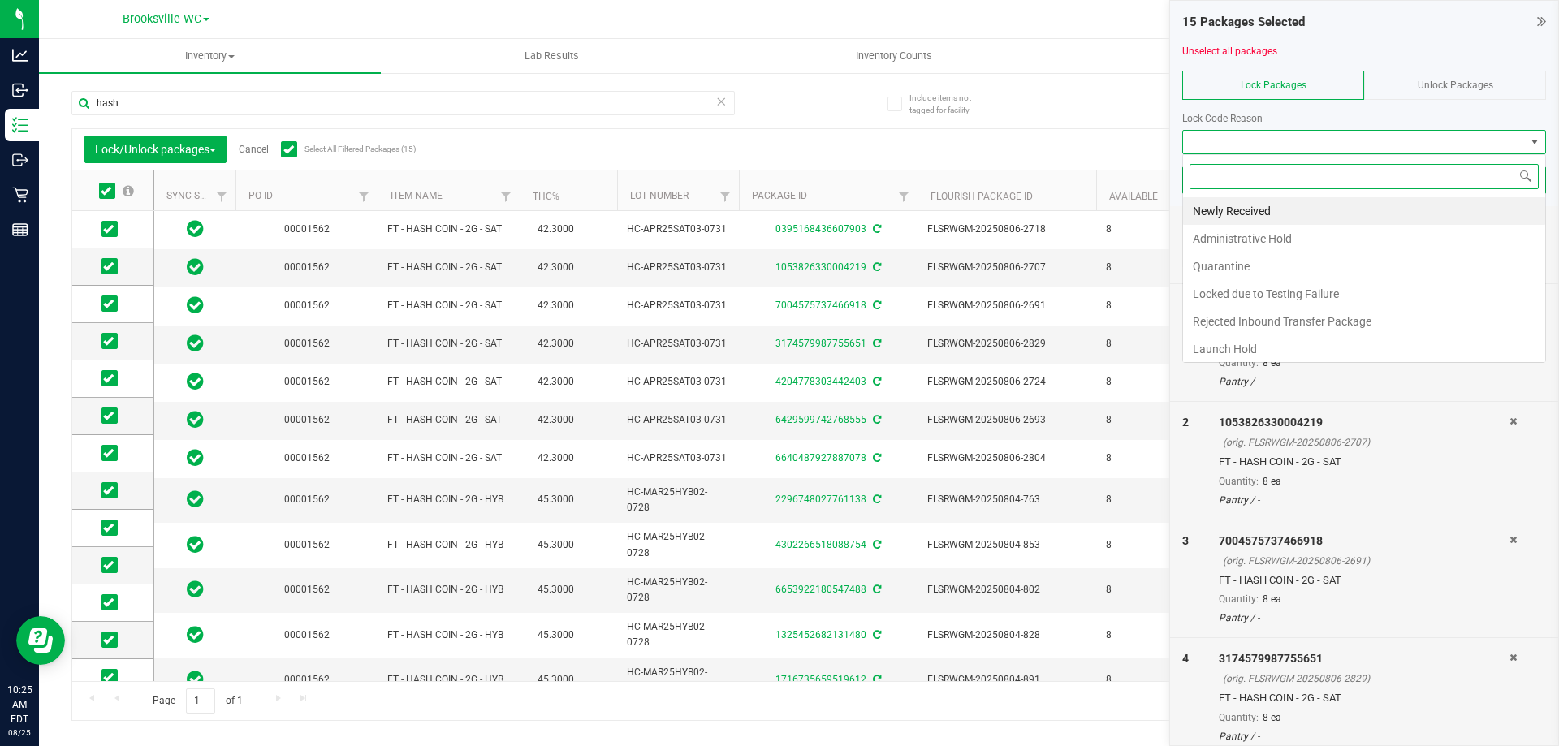
scroll to position [24, 364]
click at [1261, 217] on li "Newly Received" at bounding box center [1364, 211] width 362 height 28
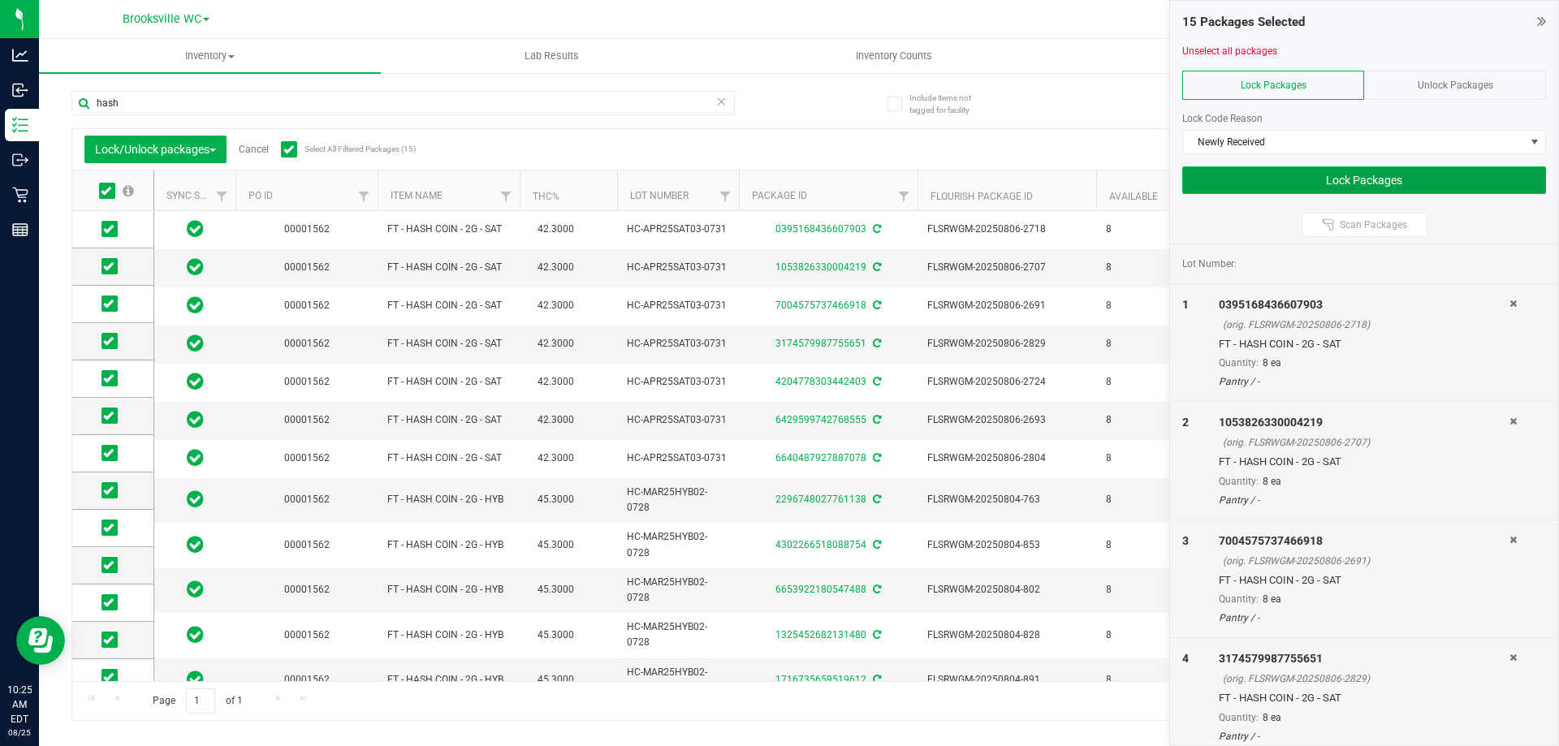
click at [1377, 173] on button "Lock Packages" at bounding box center [1364, 180] width 364 height 28
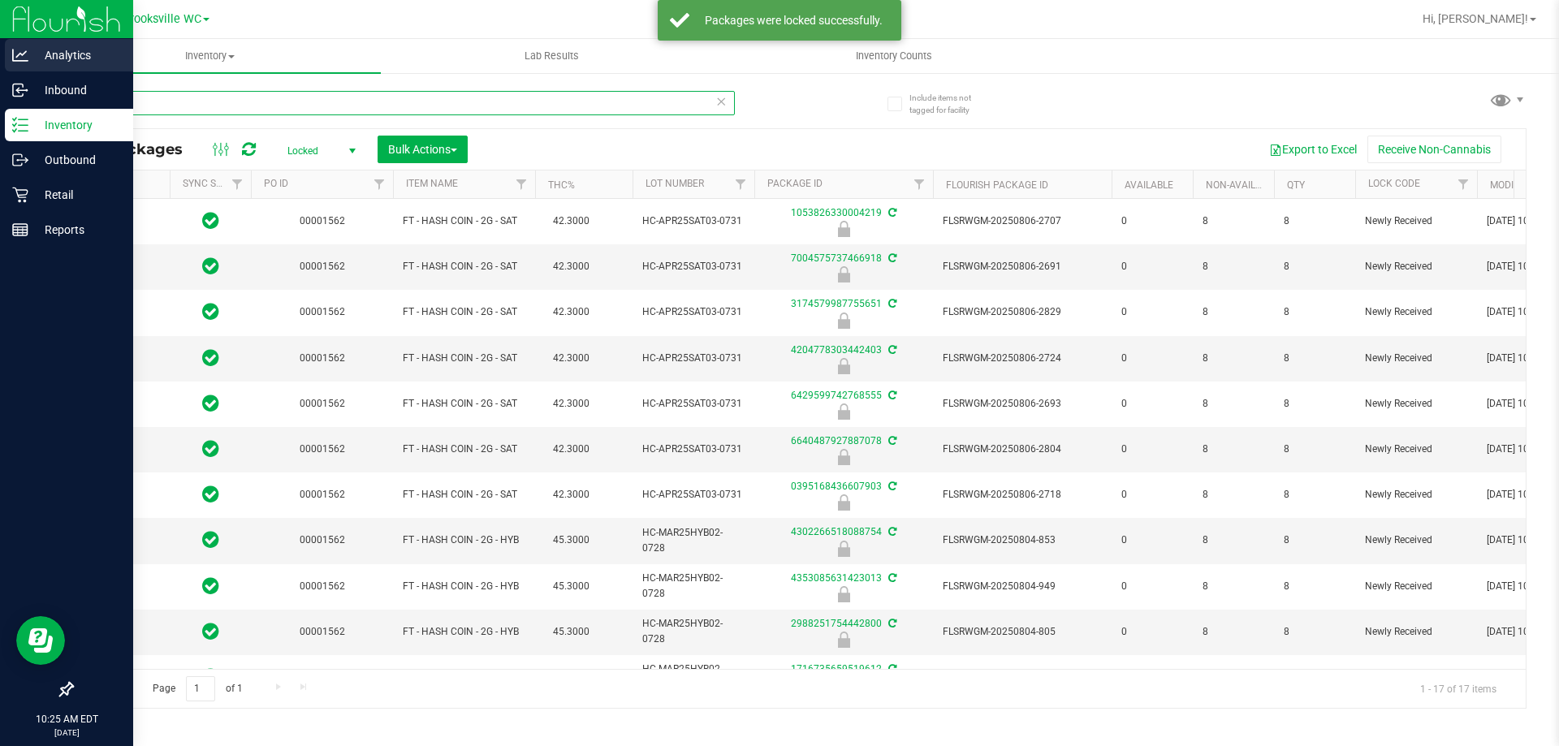
drag, startPoint x: 241, startPoint y: 98, endPoint x: 51, endPoint y: 66, distance: 192.8
click at [0, 75] on div "Analytics Inbound Inventory Outbound Retail Reports 10:25 AM EDT 08/25/2025 08/…" at bounding box center [779, 373] width 1559 height 746
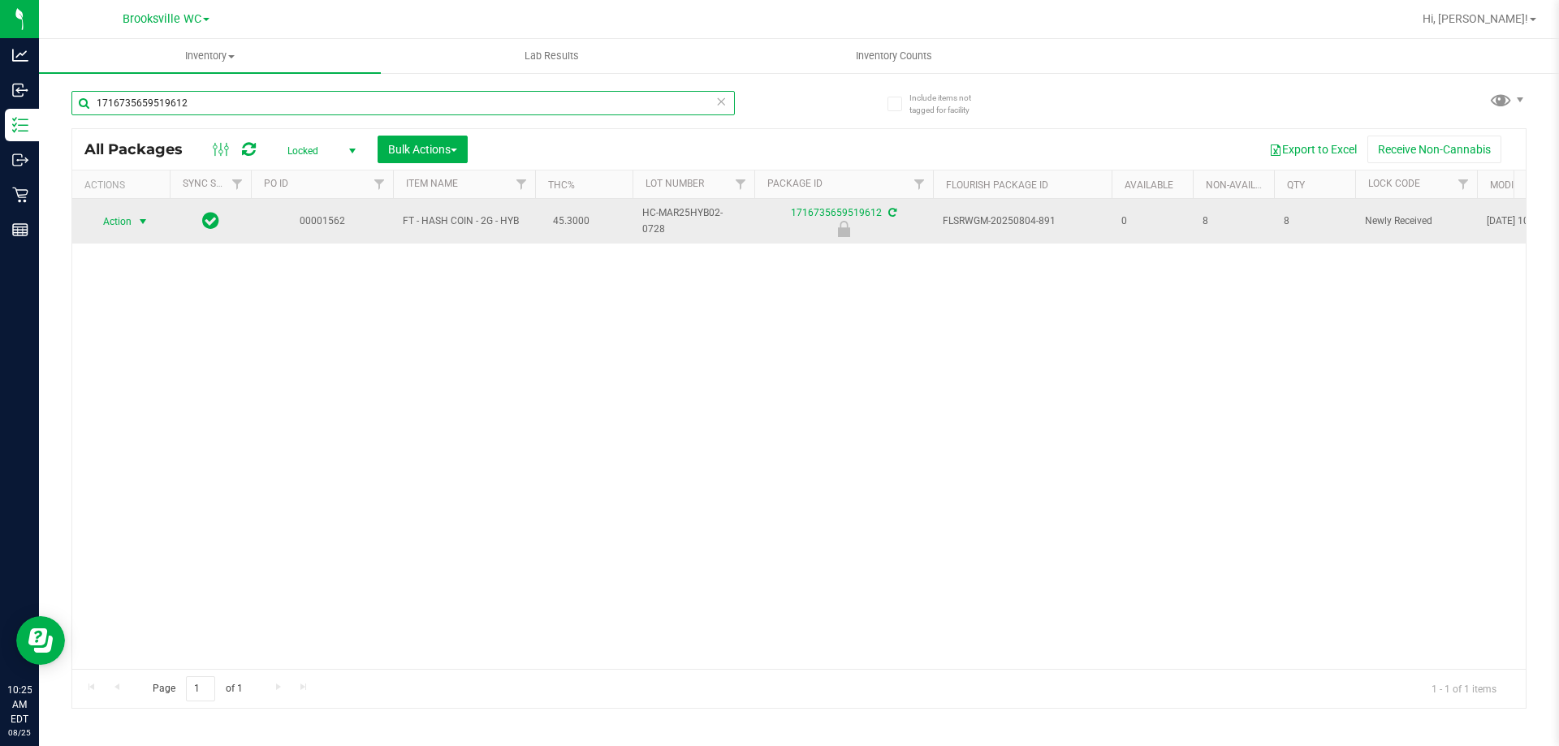
type input "1716735659519612"
click at [124, 218] on span "Action" at bounding box center [111, 221] width 44 height 23
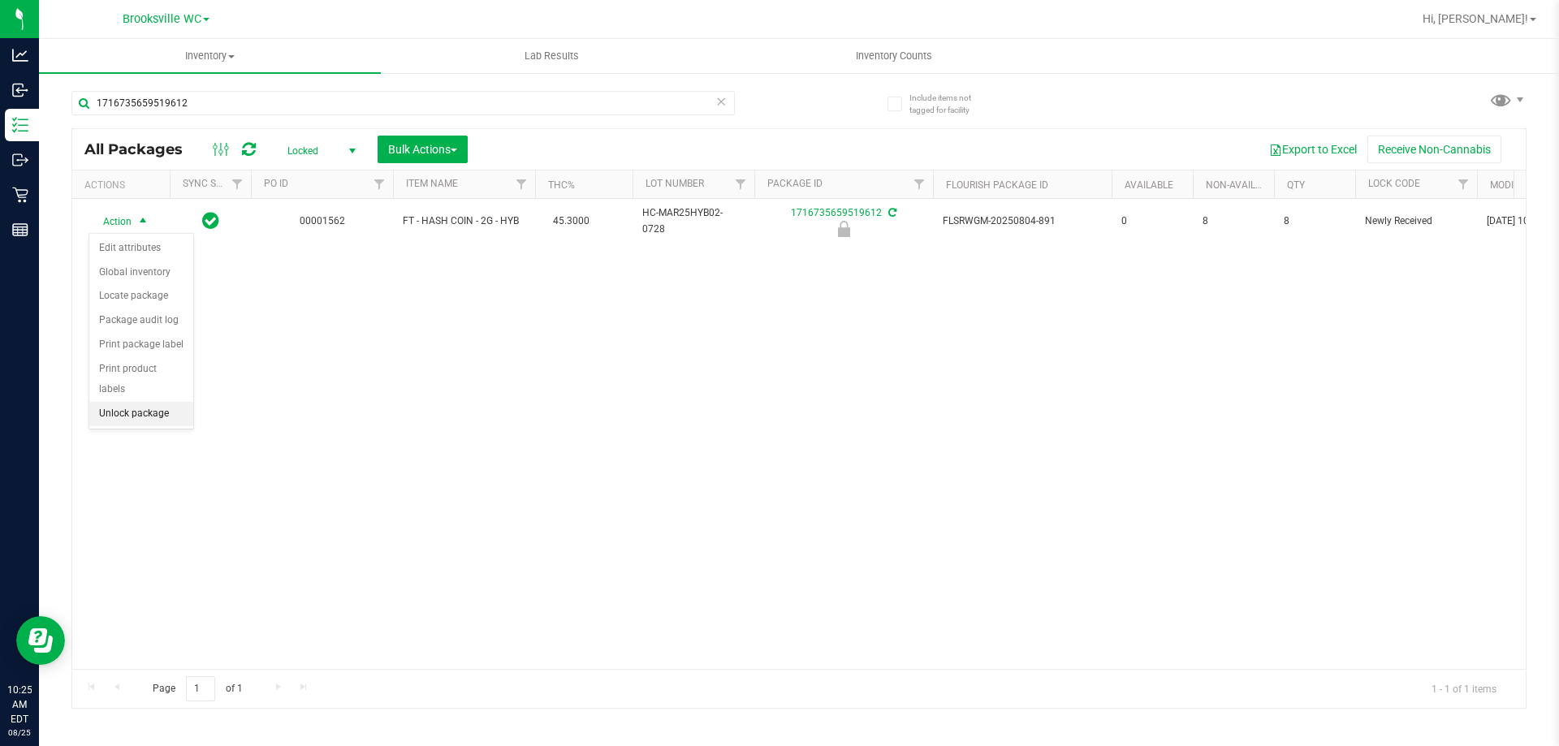
click at [132, 402] on li "Unlock package" at bounding box center [141, 414] width 104 height 24
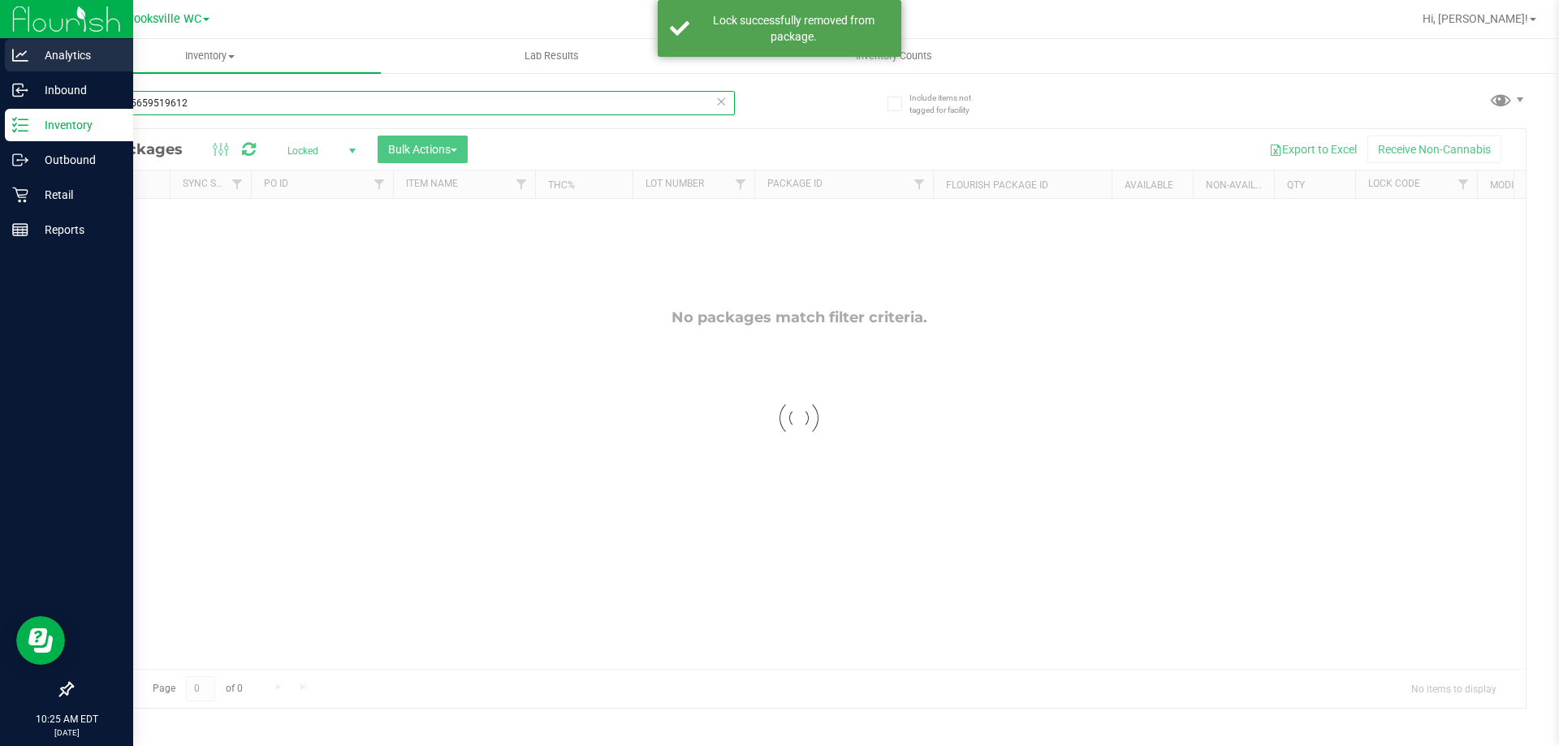
drag, startPoint x: 249, startPoint y: 106, endPoint x: 0, endPoint y: 40, distance: 257.8
click at [0, 40] on div "Analytics Inbound Inventory Outbound Retail Reports 10:25 AM EDT 08/25/2025 08/…" at bounding box center [779, 373] width 1559 height 746
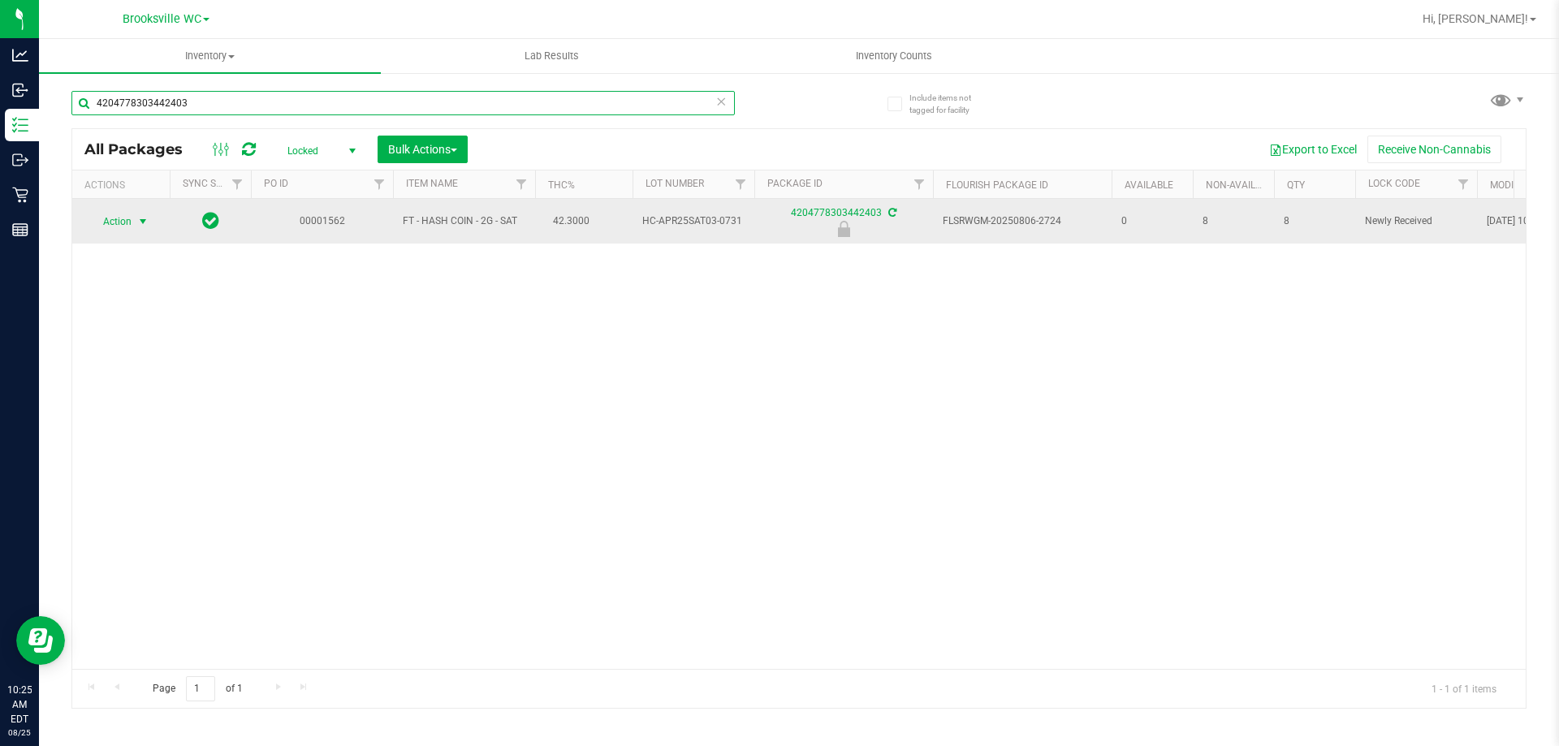
type input "4204778303442403"
click at [116, 220] on span "Action" at bounding box center [111, 221] width 44 height 23
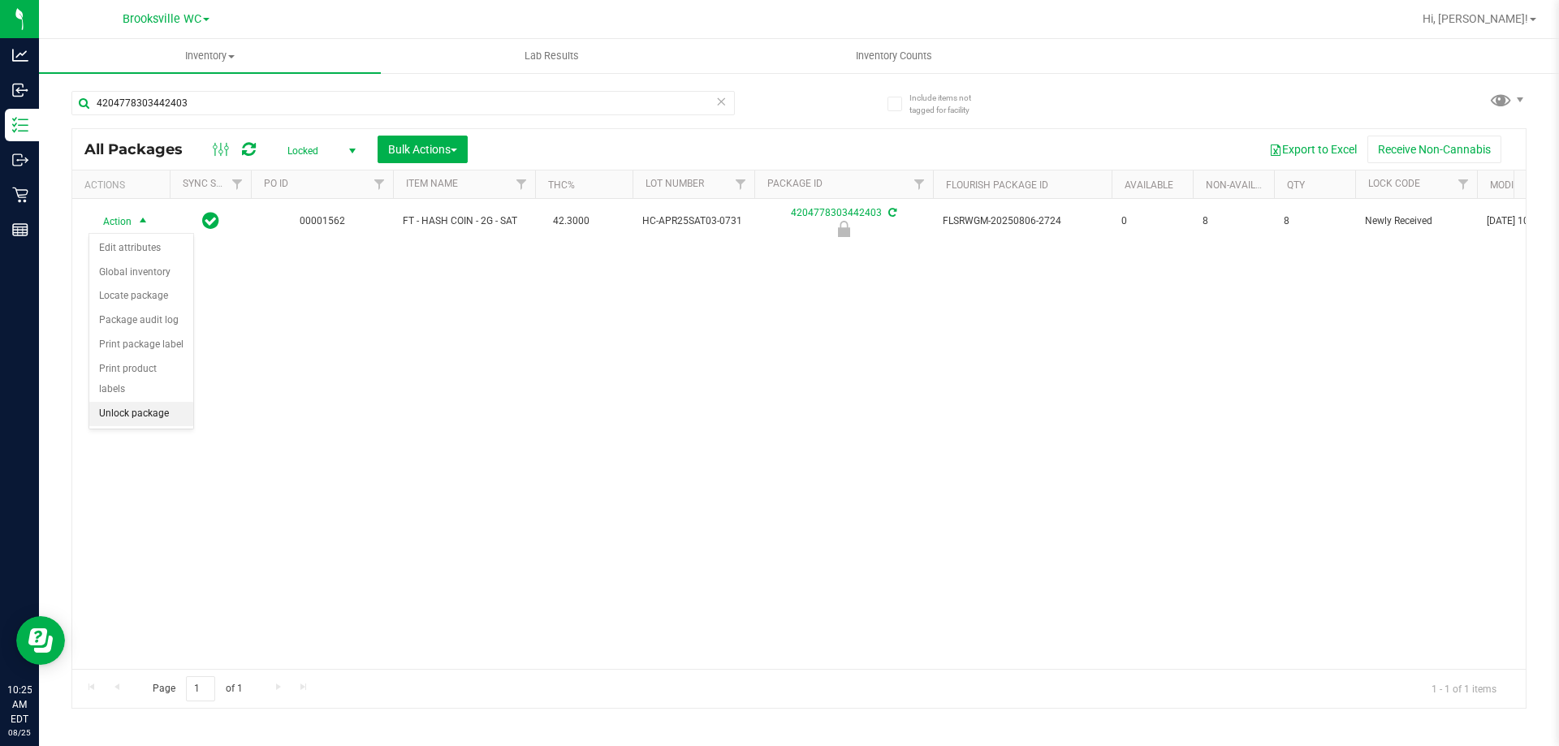
click at [129, 402] on li "Unlock package" at bounding box center [141, 414] width 104 height 24
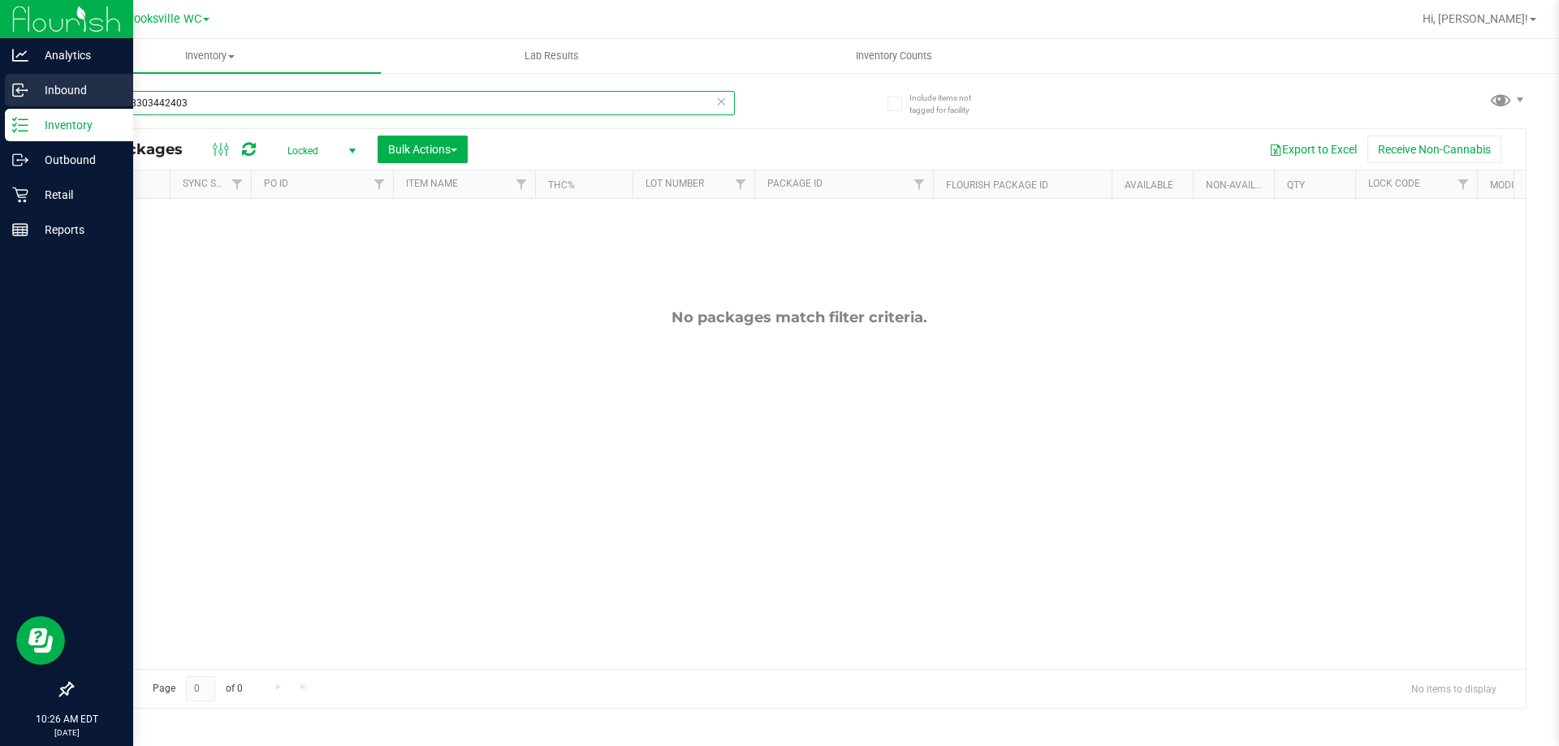
drag, startPoint x: 211, startPoint y: 106, endPoint x: 0, endPoint y: 96, distance: 211.4
click at [0, 96] on div "Analytics Inbound Inventory Outbound Retail Reports 10:26 AM EDT 08/25/2025 08/…" at bounding box center [779, 373] width 1559 height 746
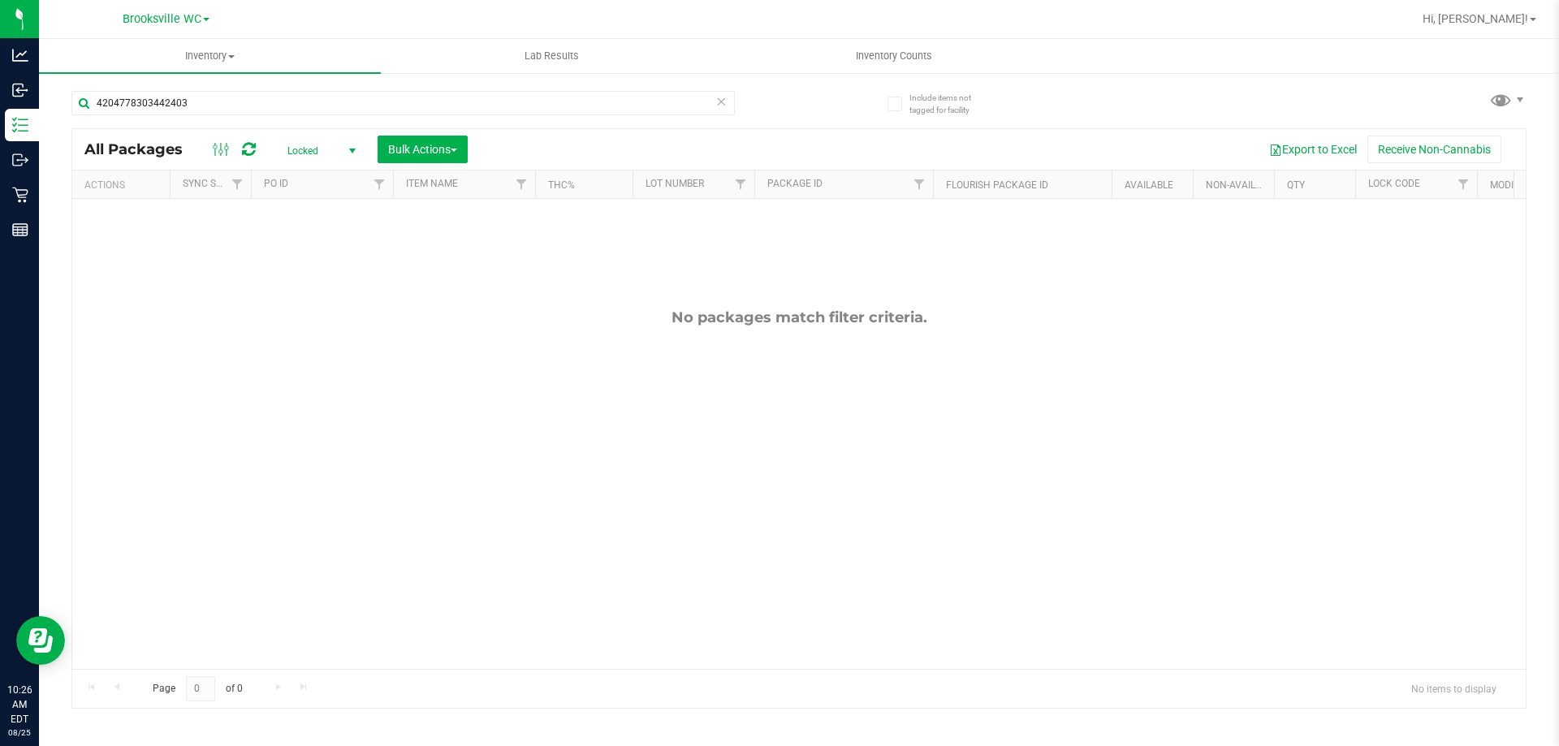
click at [305, 156] on span "Locked" at bounding box center [318, 151] width 89 height 23
click at [301, 178] on li "Active Only" at bounding box center [318, 177] width 88 height 24
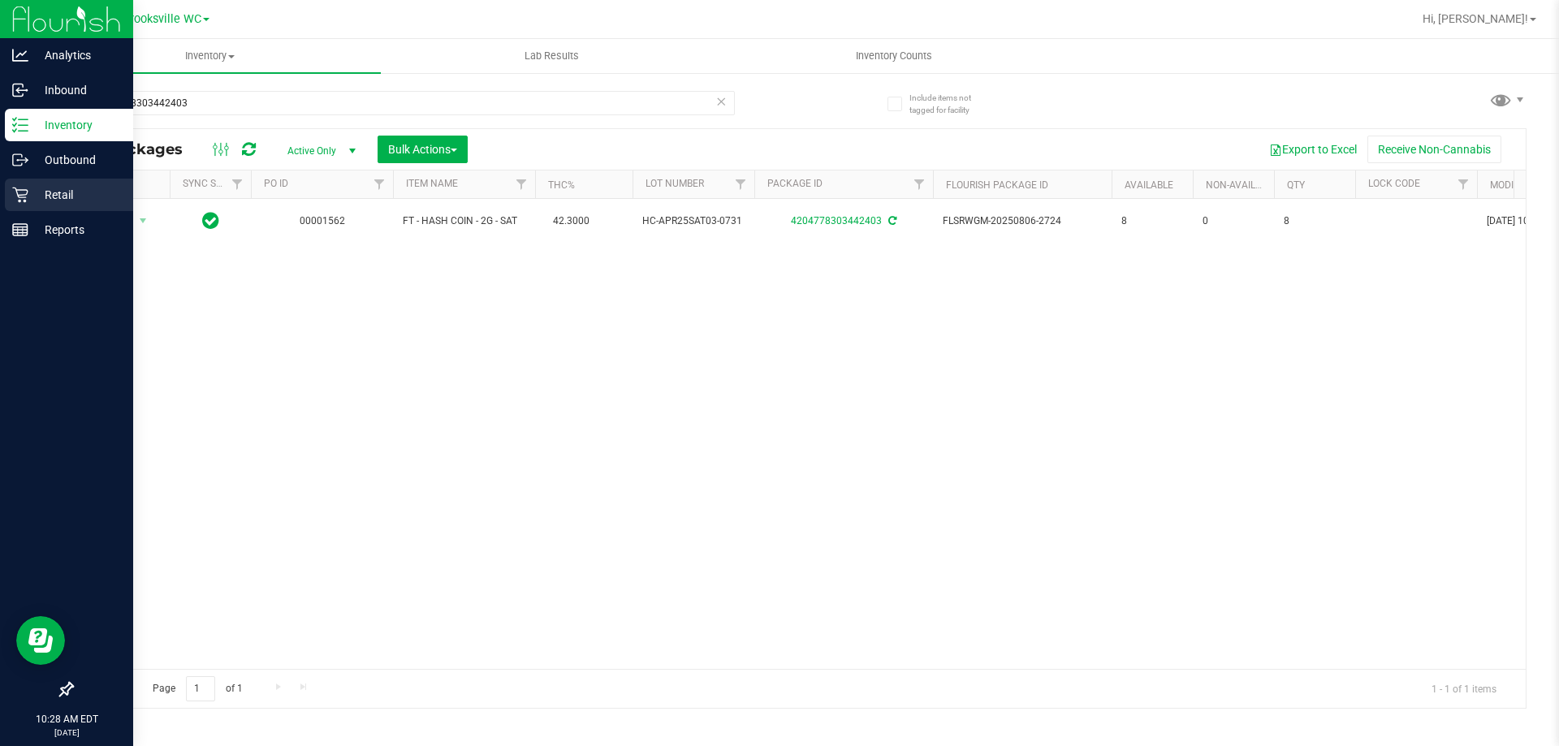
click at [28, 197] on p "Retail" at bounding box center [76, 194] width 97 height 19
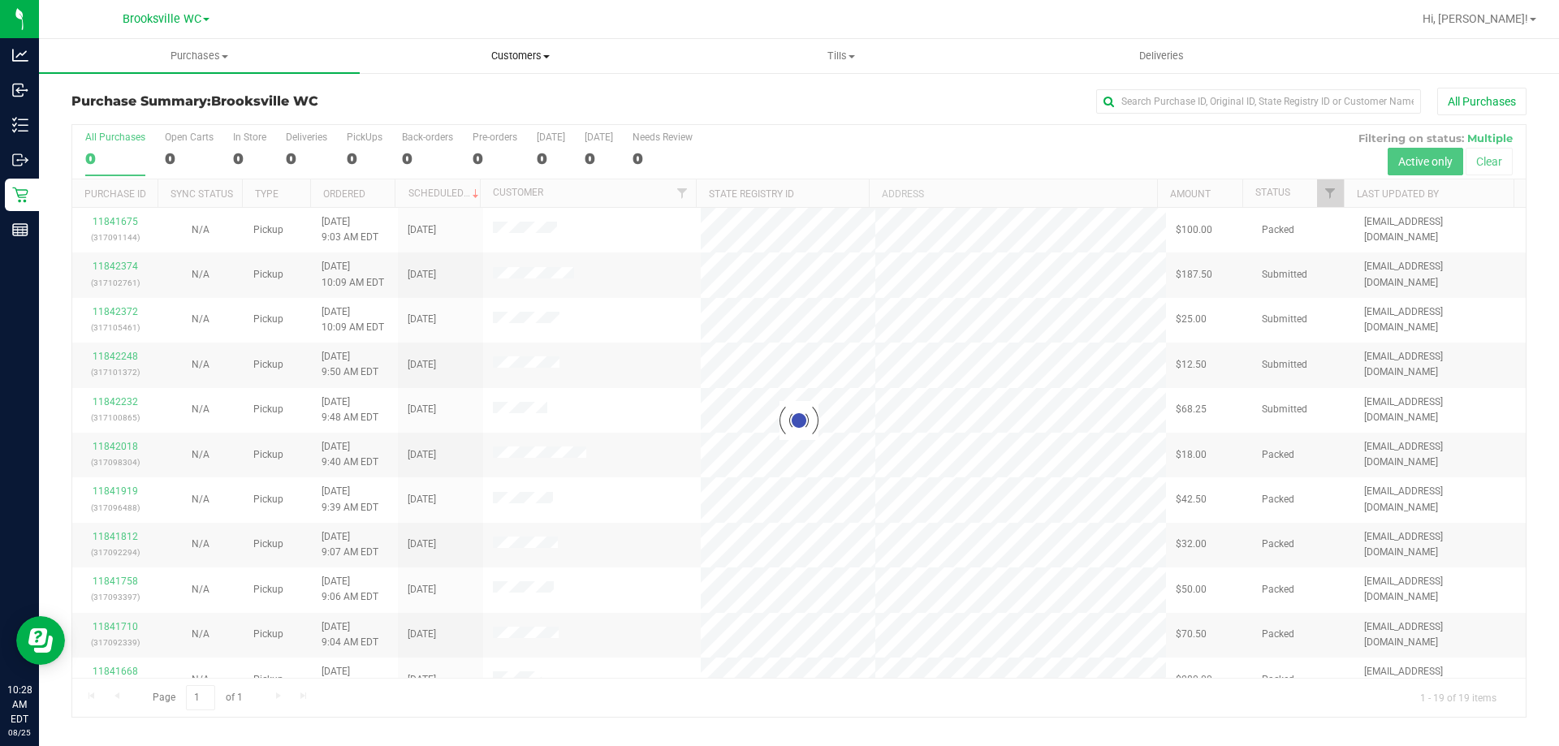
click at [510, 63] on uib-tab-heading "Customers All customers Add a new customer All physicians" at bounding box center [520, 56] width 319 height 32
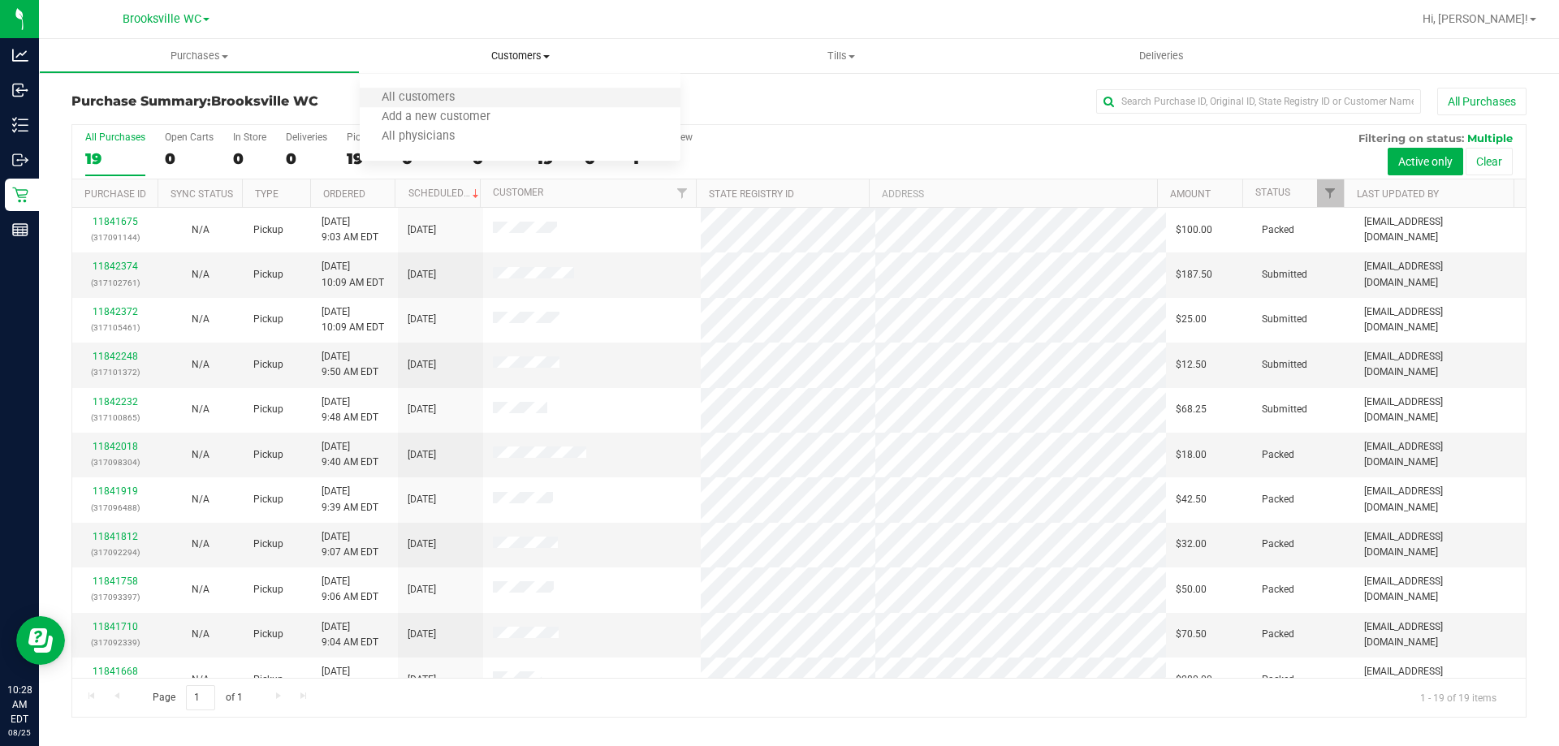
click at [482, 100] on li "All customers" at bounding box center [520, 98] width 321 height 19
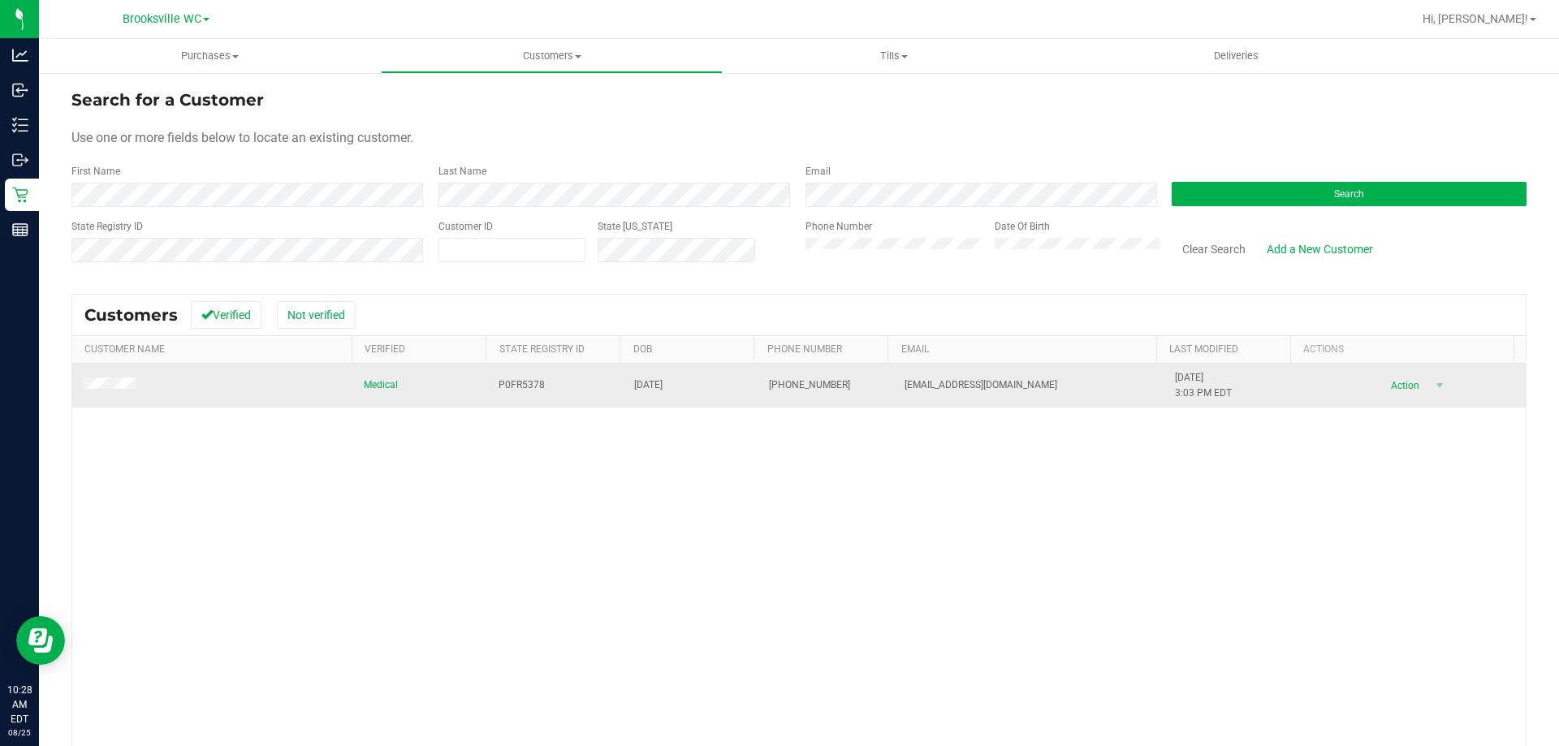
click at [1404, 367] on td "Action Action Add to queue Create new purchase View profile View purchases" at bounding box center [1413, 386] width 226 height 44
click at [1384, 382] on span "Action" at bounding box center [1402, 385] width 53 height 23
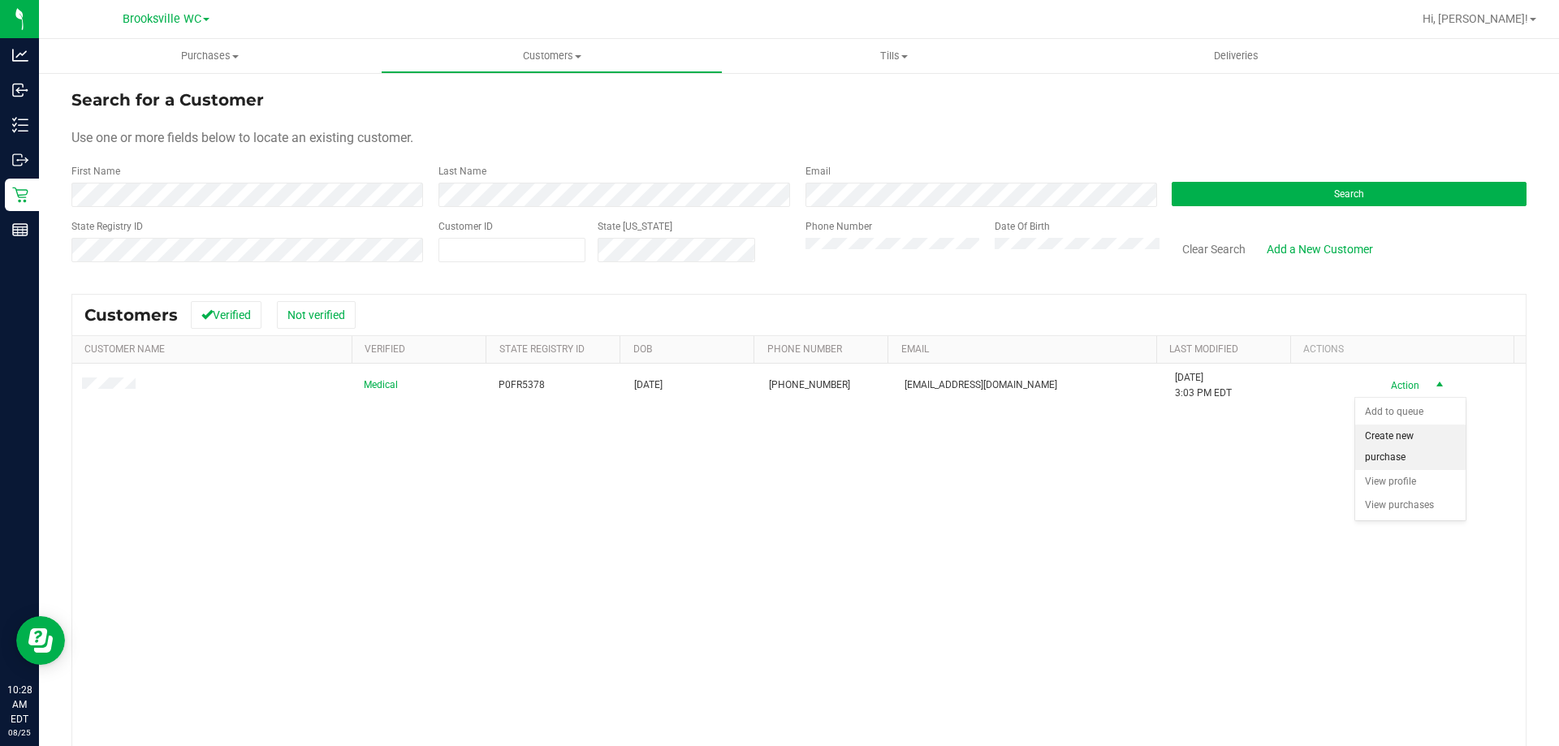
click at [1389, 451] on li "Create new purchase" at bounding box center [1410, 447] width 110 height 45
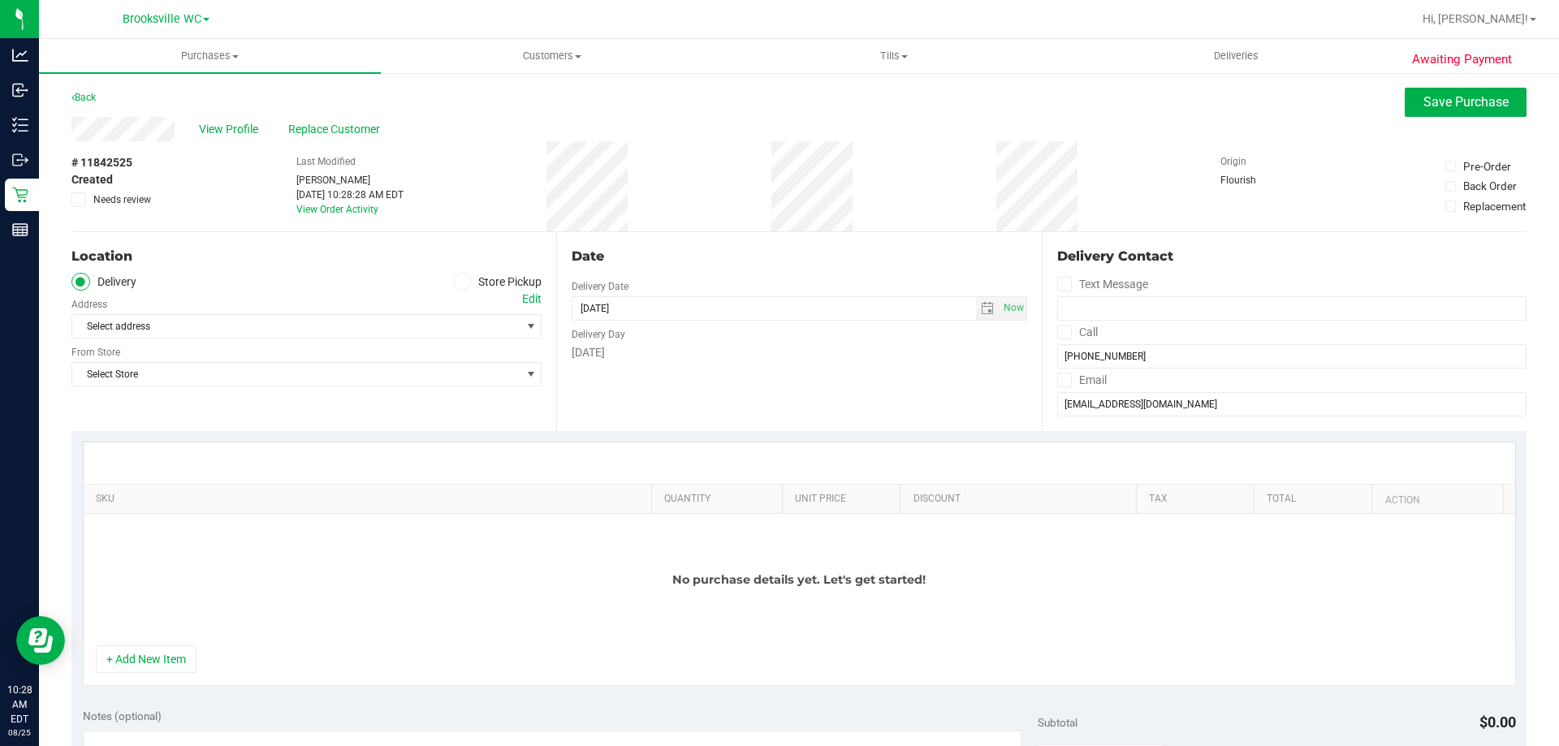
click at [454, 287] on span at bounding box center [462, 282] width 19 height 19
click at [0, 0] on input "Store Pickup" at bounding box center [0, 0] width 0 height 0
click at [454, 328] on span "Select Store" at bounding box center [296, 326] width 448 height 23
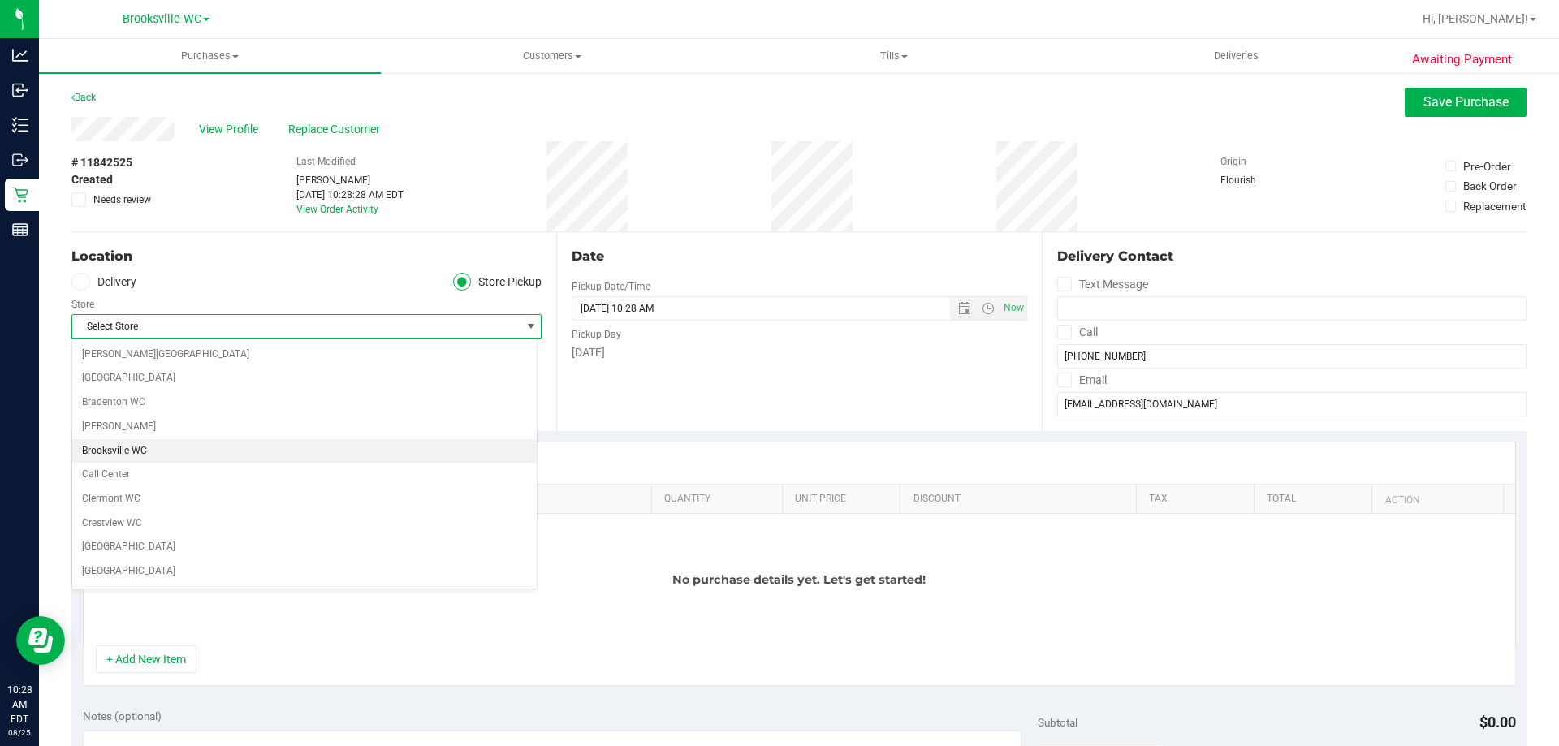
click at [260, 443] on li "Brooksville WC" at bounding box center [304, 451] width 464 height 24
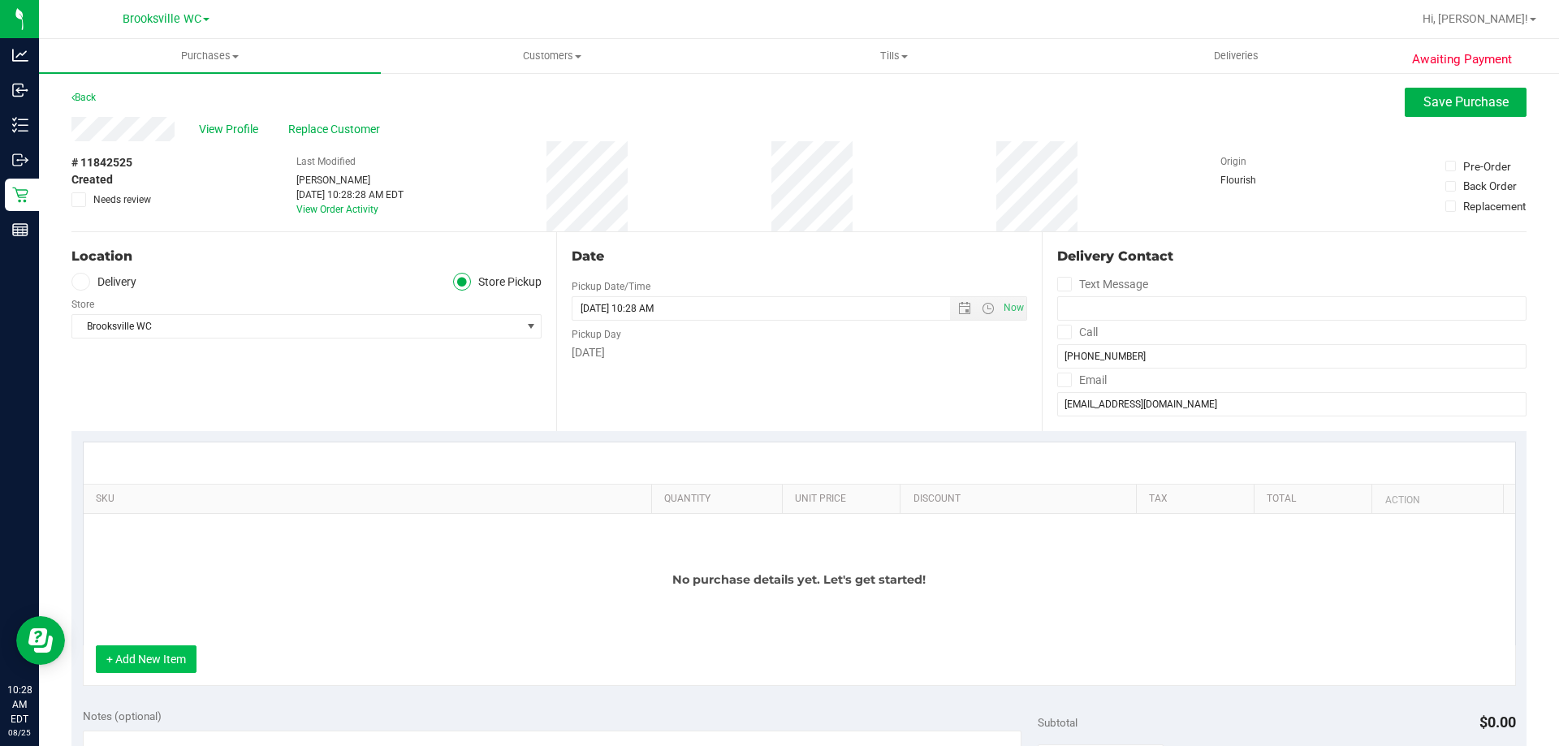
click at [149, 654] on button "+ Add New Item" at bounding box center [146, 660] width 101 height 28
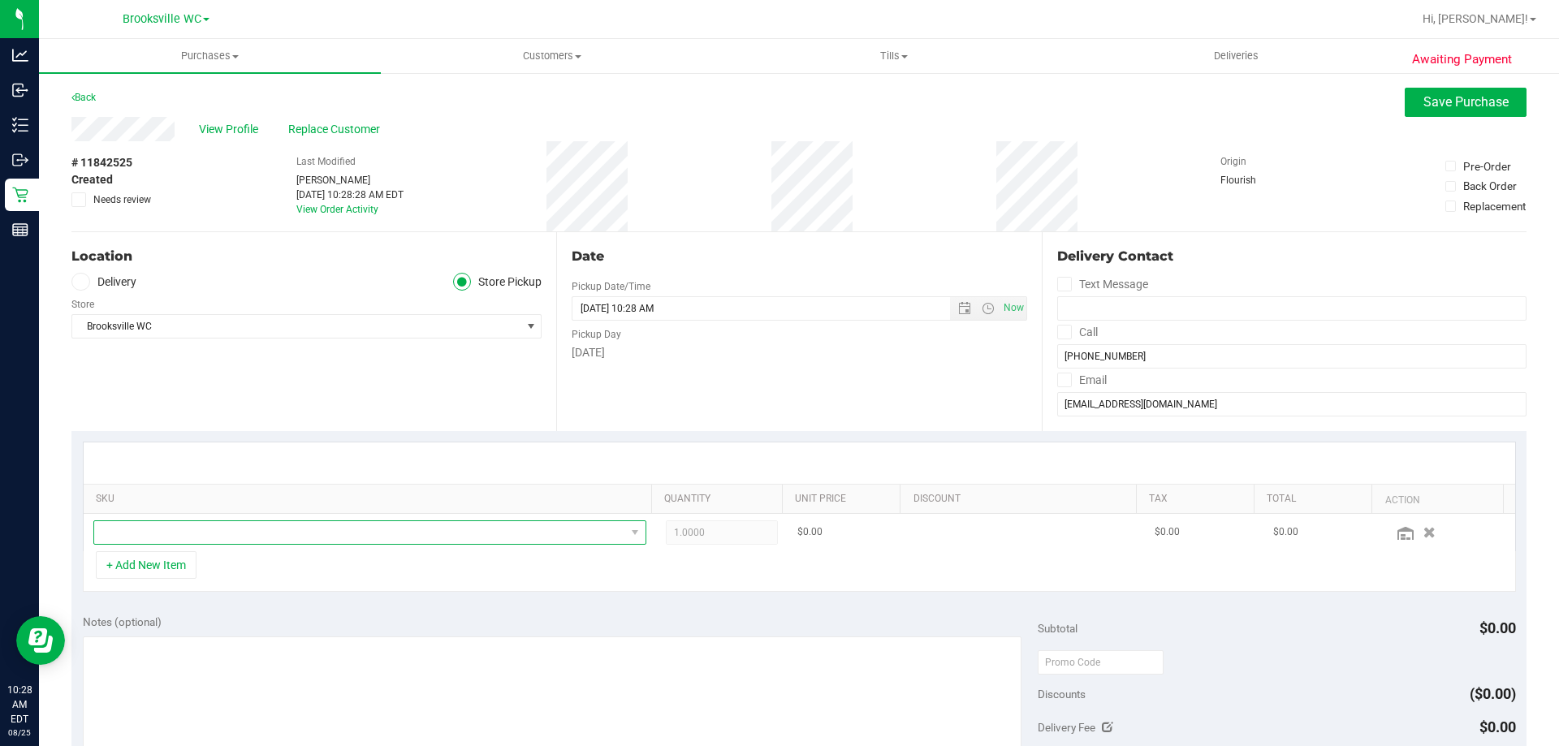
click at [345, 525] on span "NO DATA FOUND" at bounding box center [359, 532] width 531 height 23
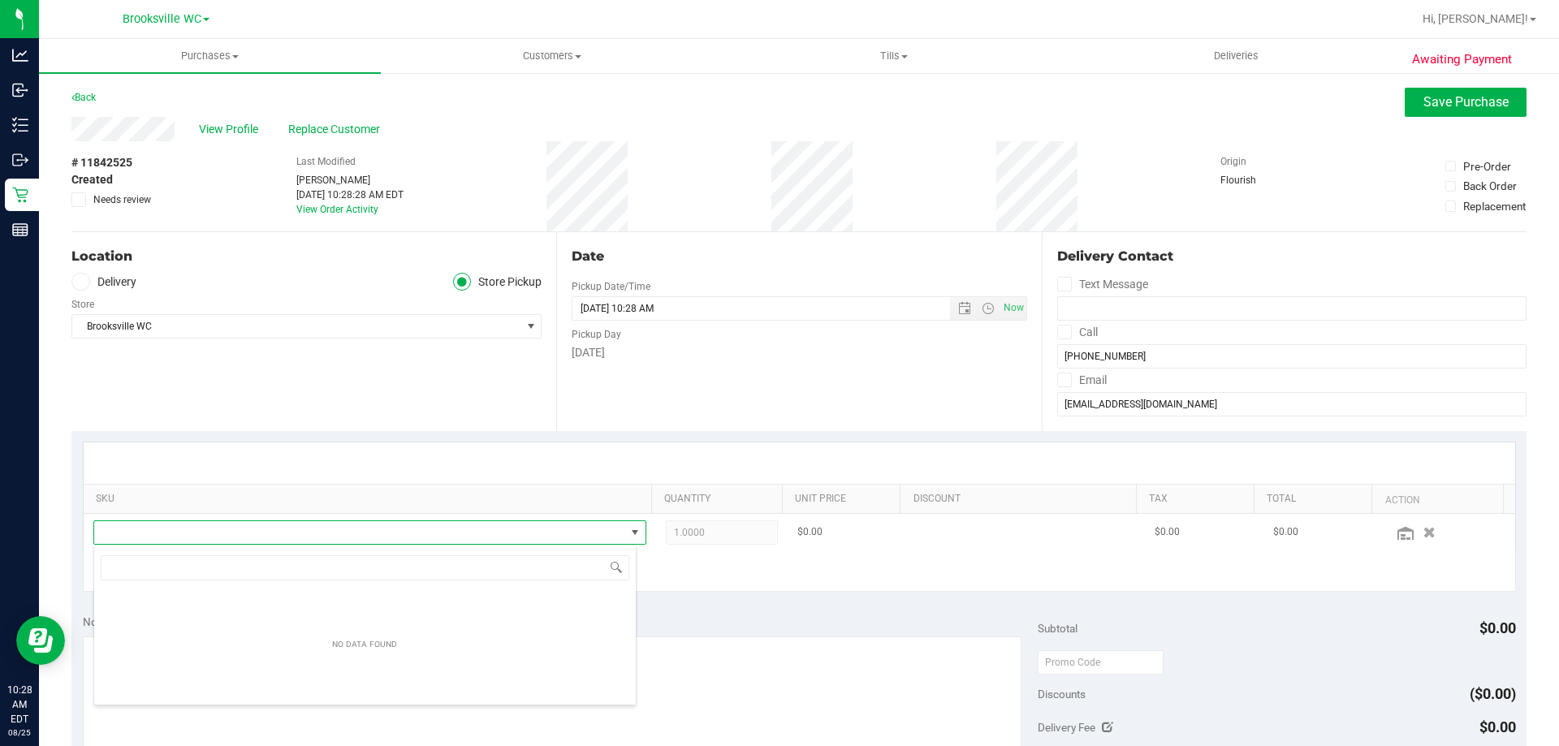
scroll to position [24, 538]
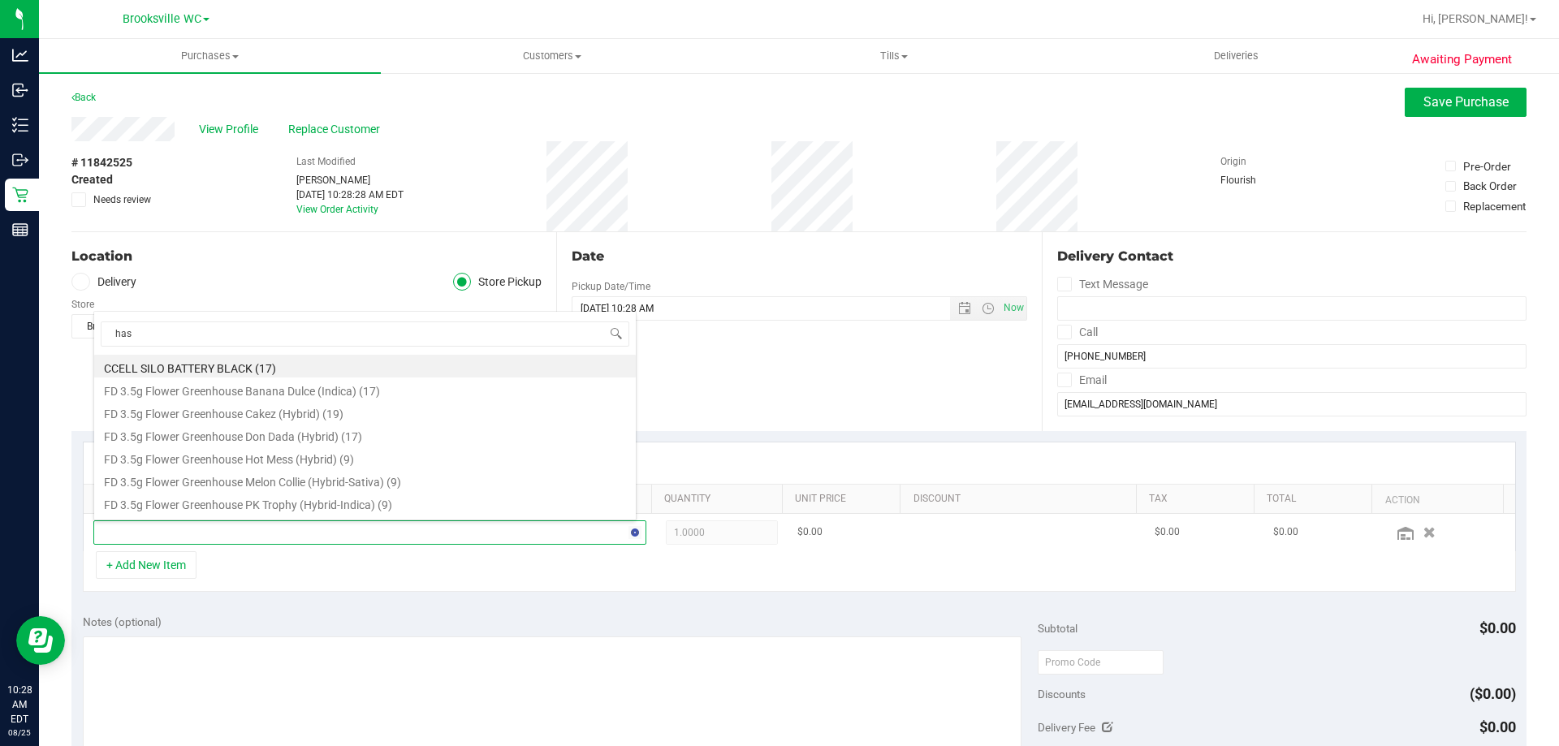
type input "hash"
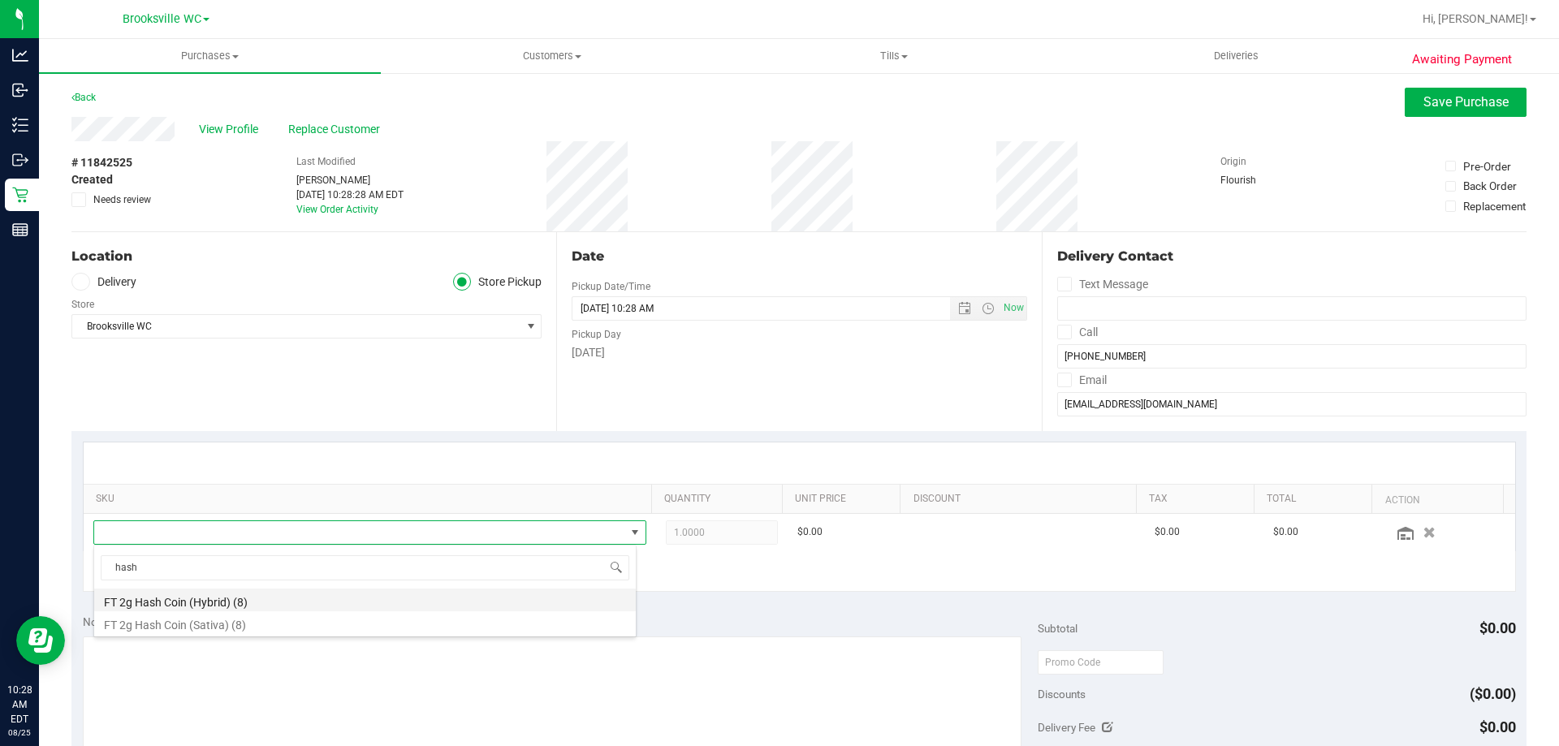
click at [323, 600] on li "FT 2g Hash Coin (Hybrid) (8)" at bounding box center [365, 600] width 542 height 23
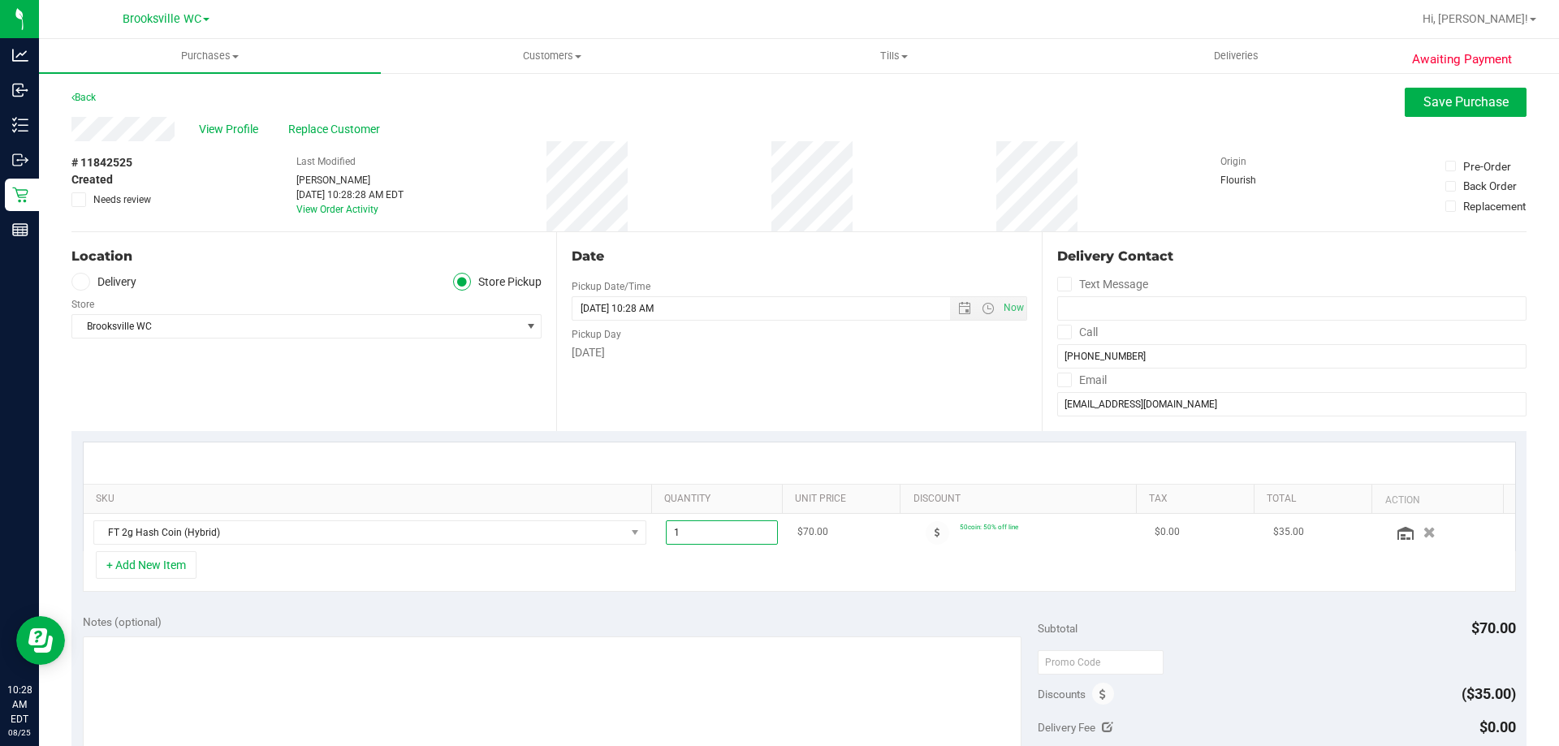
click at [700, 539] on span "1.00 1" at bounding box center [722, 533] width 113 height 24
type input "6"
type input "6.00"
click at [1091, 582] on div "+ Add New Item" at bounding box center [799, 571] width 1433 height 41
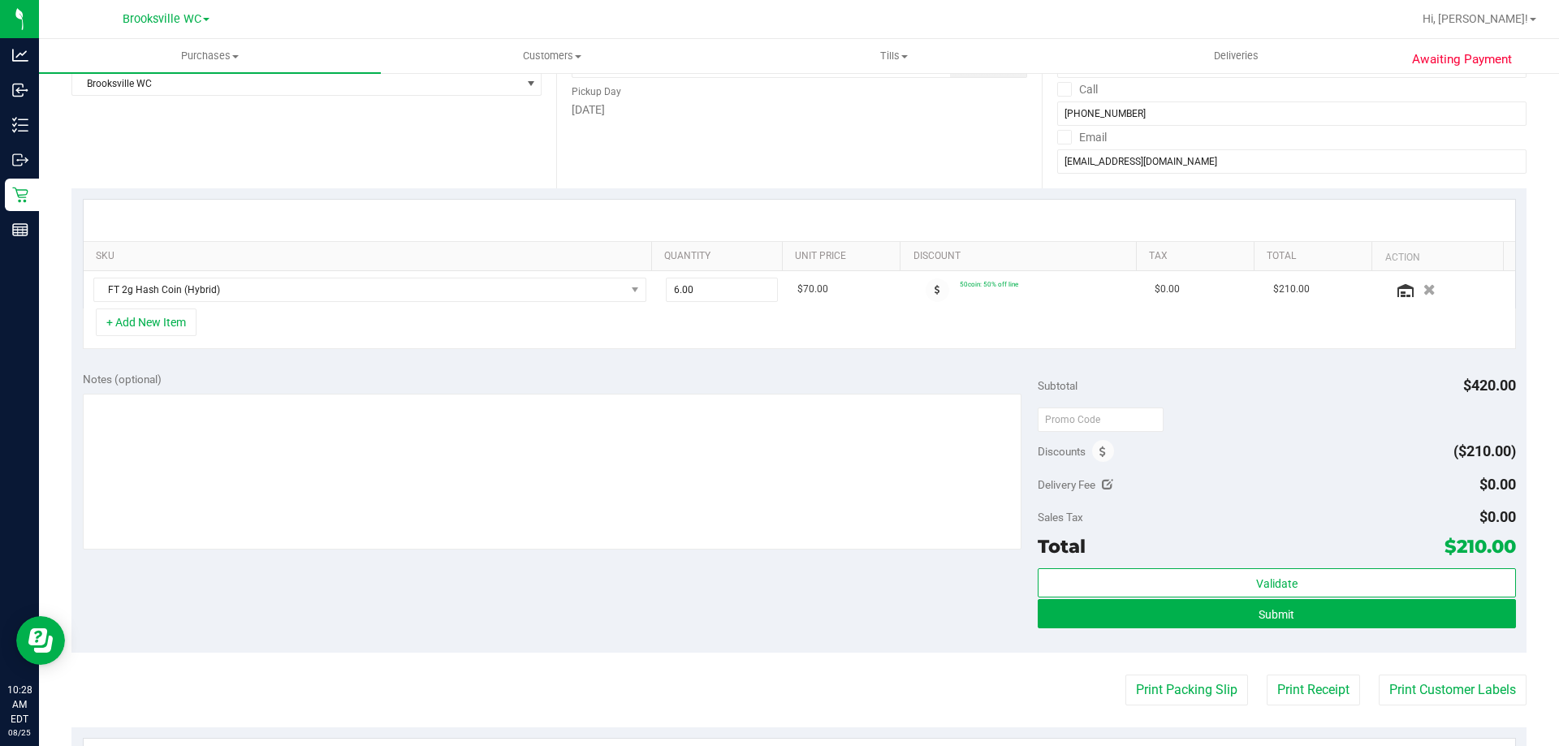
scroll to position [244, 0]
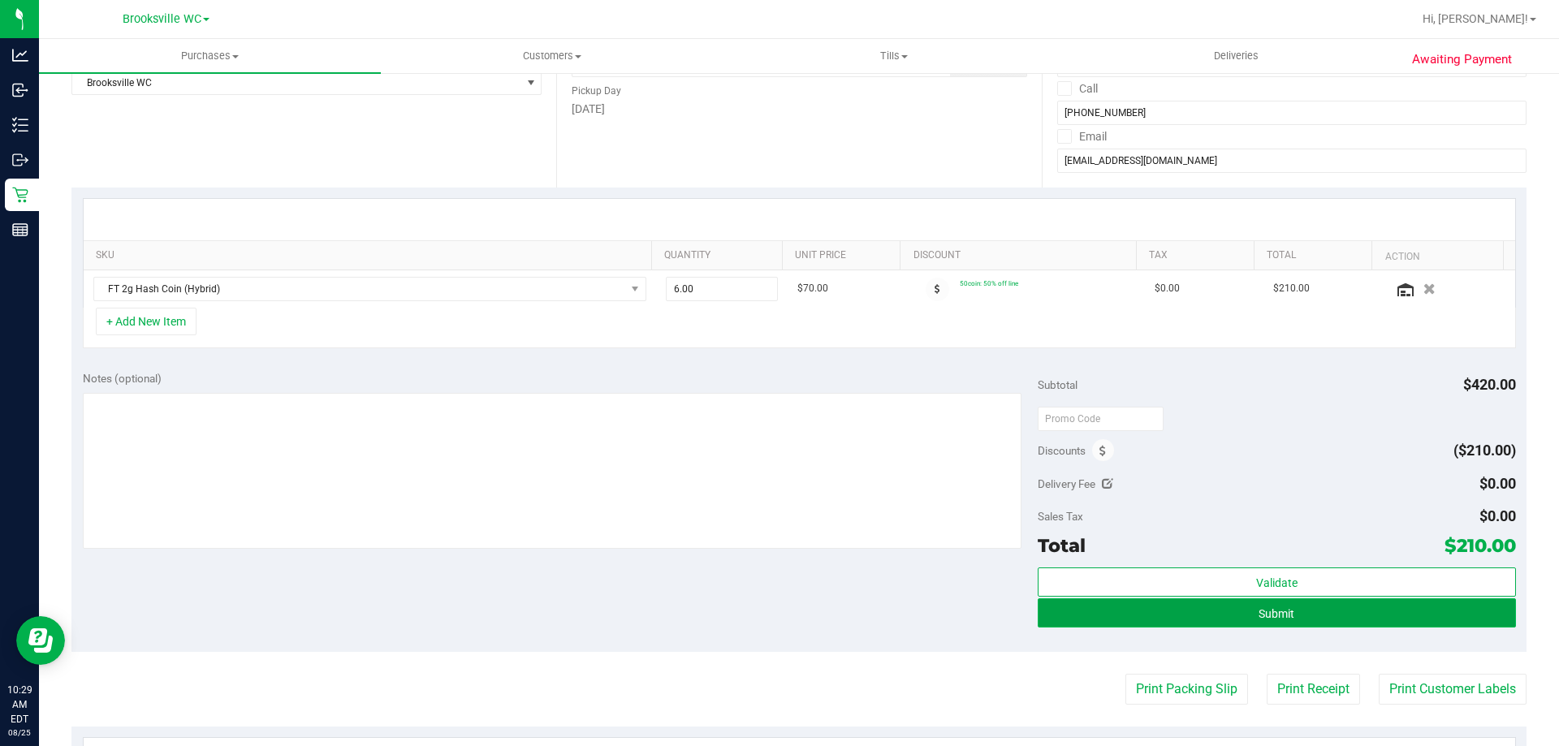
click at [1219, 601] on button "Submit" at bounding box center [1276, 612] width 477 height 29
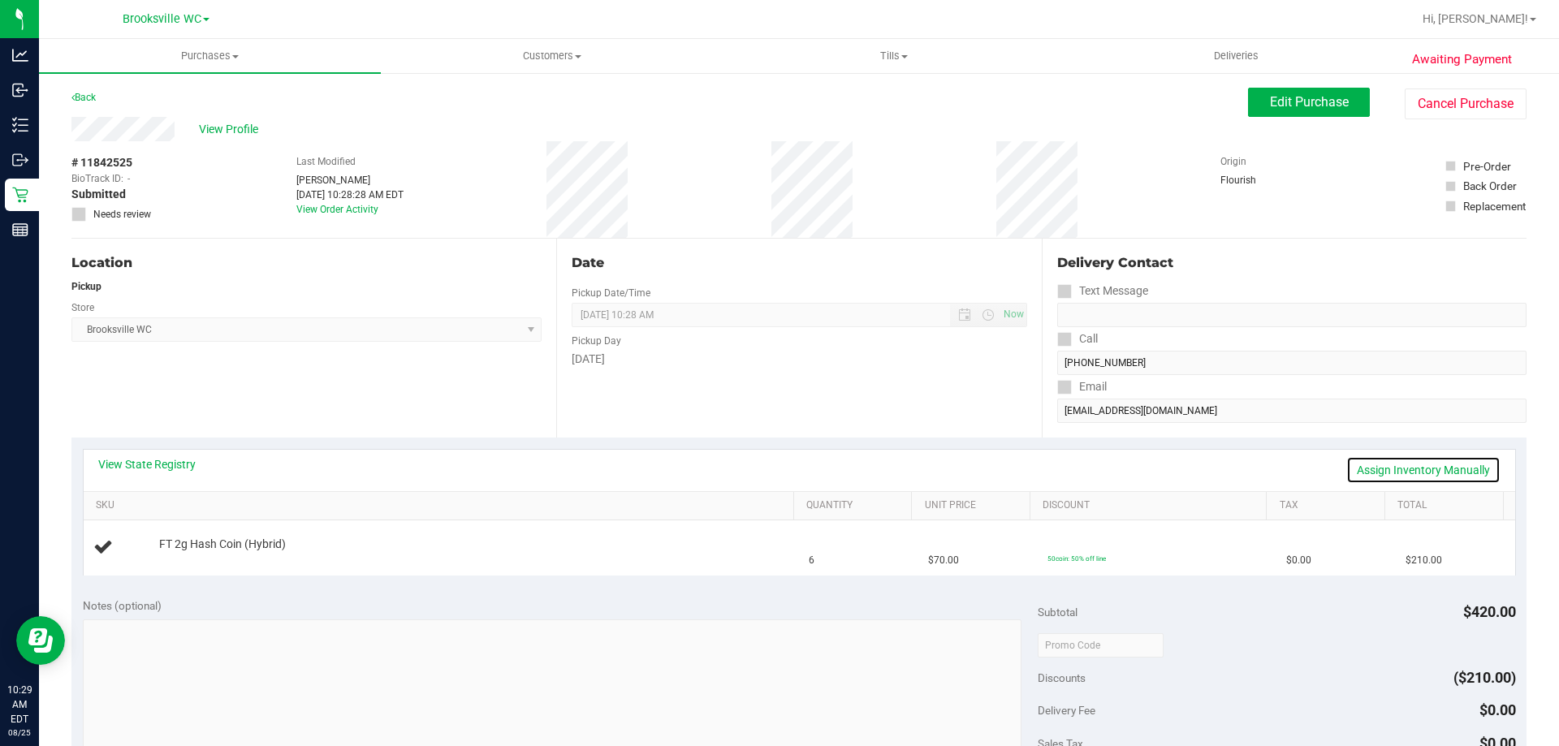
click at [1439, 462] on link "Assign Inventory Manually" at bounding box center [1423, 470] width 154 height 28
click at [180, 560] on link "Add Package" at bounding box center [188, 555] width 58 height 11
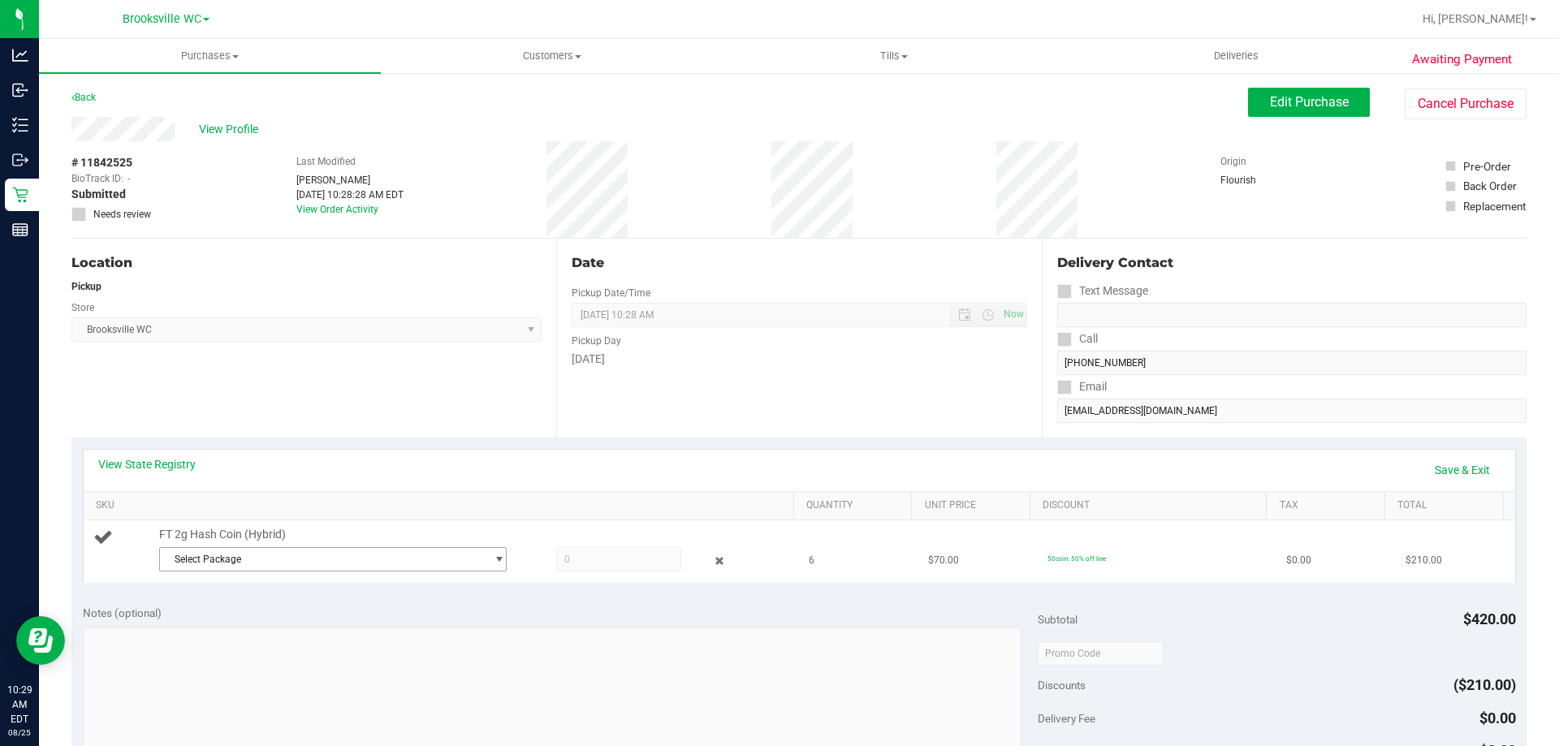
click at [214, 555] on span "Select Package" at bounding box center [323, 559] width 326 height 23
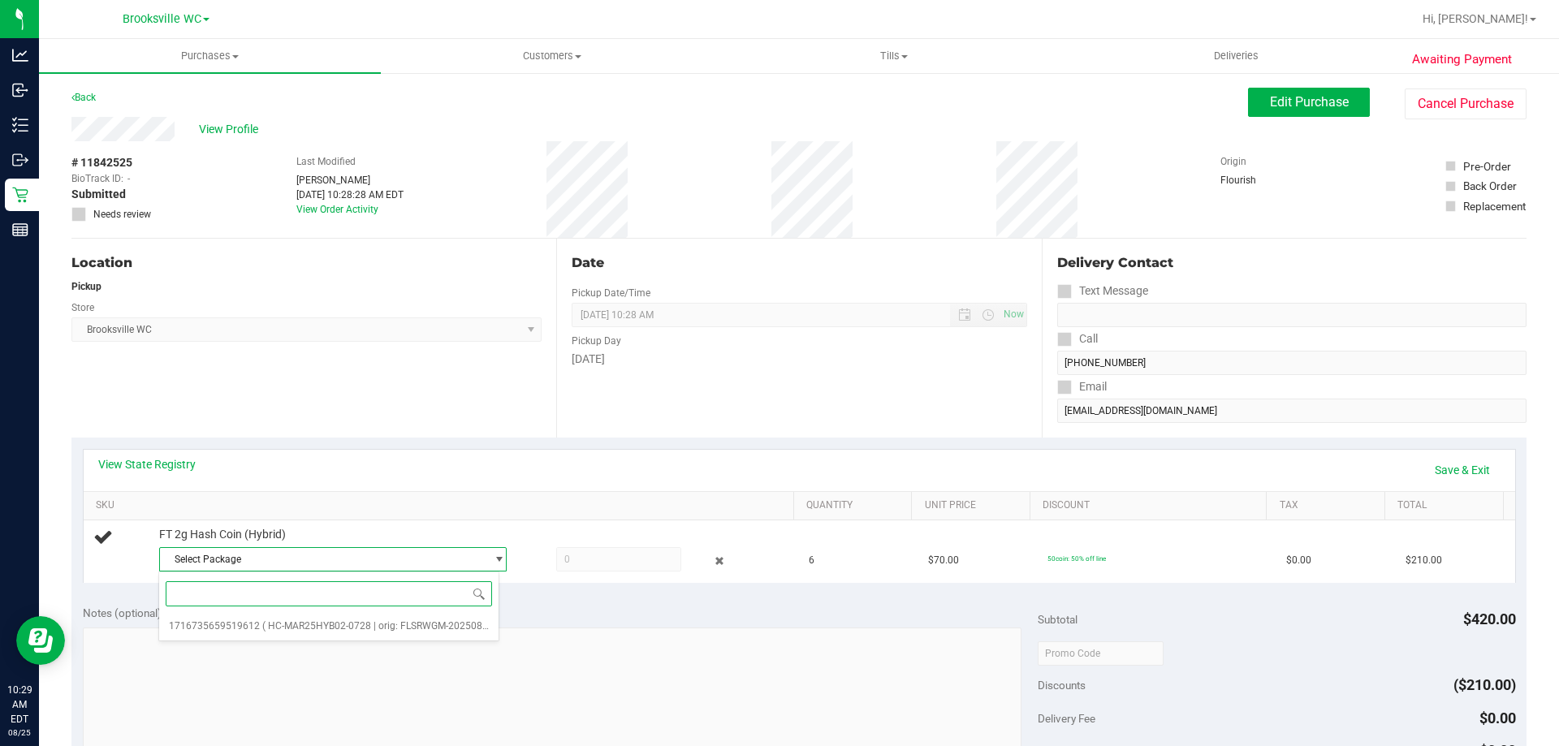
click at [235, 607] on input at bounding box center [329, 593] width 326 height 25
drag, startPoint x: 234, startPoint y: 620, endPoint x: 439, endPoint y: 586, distance: 207.3
click at [235, 620] on li "1716735659519612 ( HC-MAR25HYB02-0728 | orig: FLSRWGM-20250804-891 )" at bounding box center [328, 626] width 339 height 23
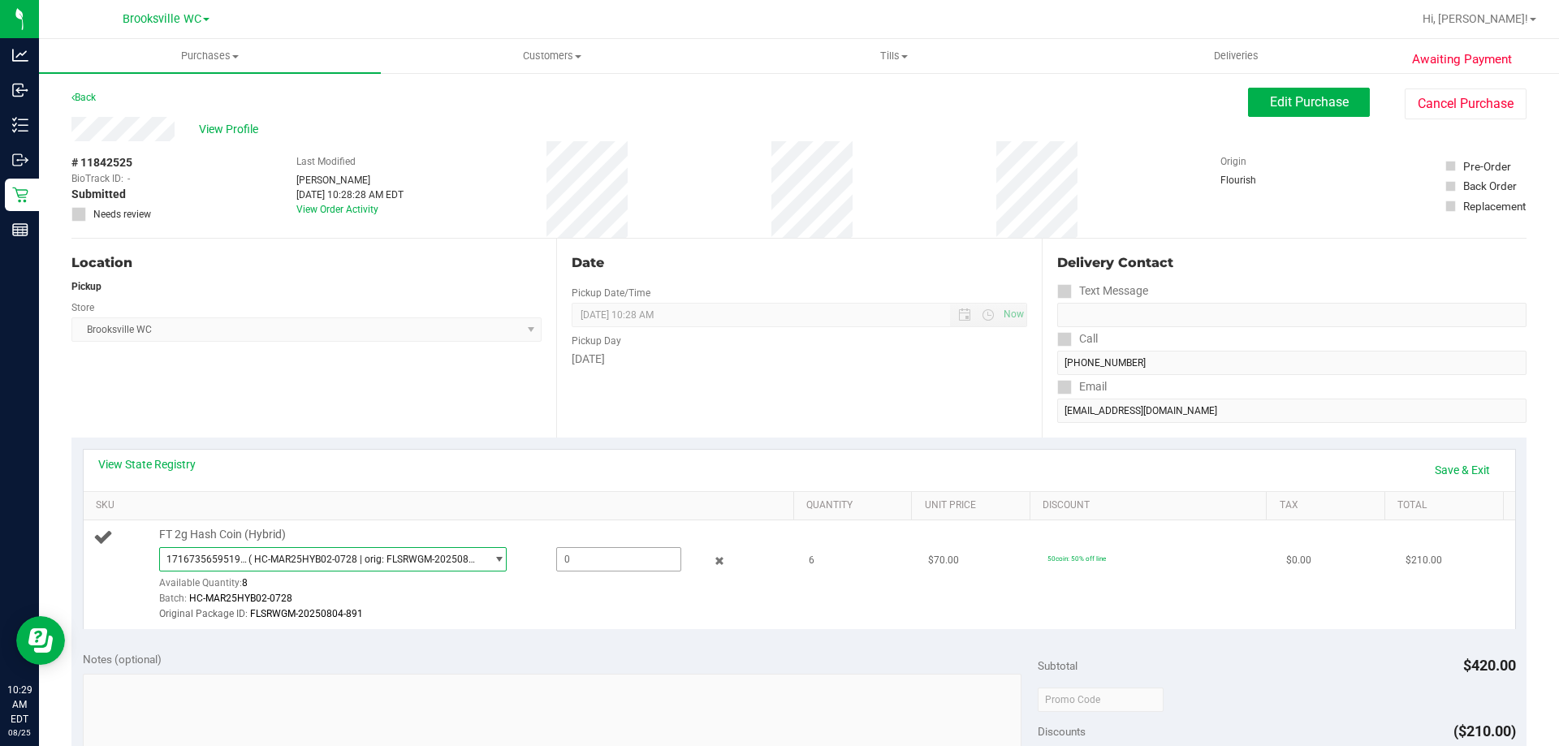
click at [581, 557] on span at bounding box center [618, 559] width 125 height 24
type input "6"
type input "6.0000"
click at [594, 609] on div "Original Package ID: FLSRWGM-20250804-891" at bounding box center [472, 614] width 627 height 15
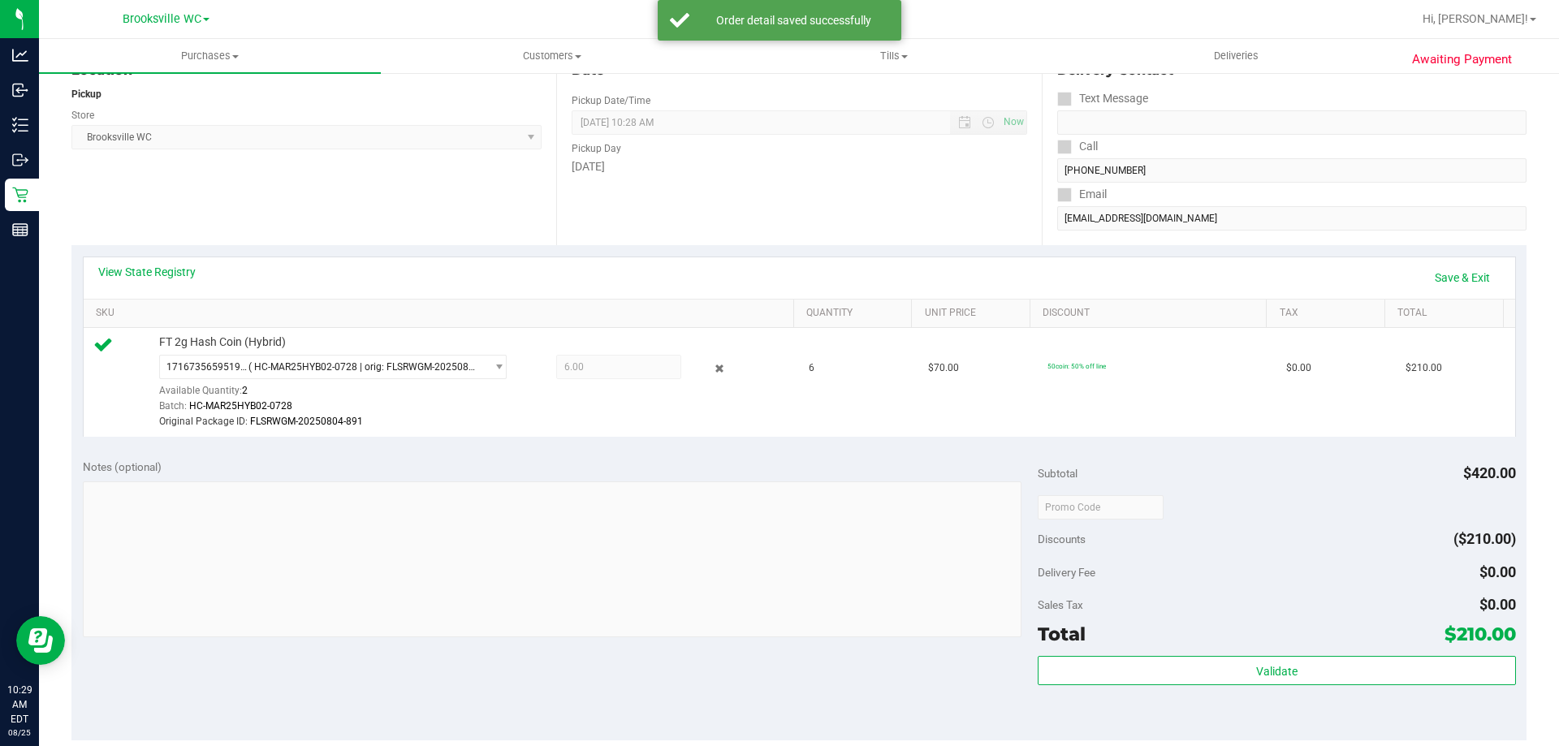
scroll to position [244, 0]
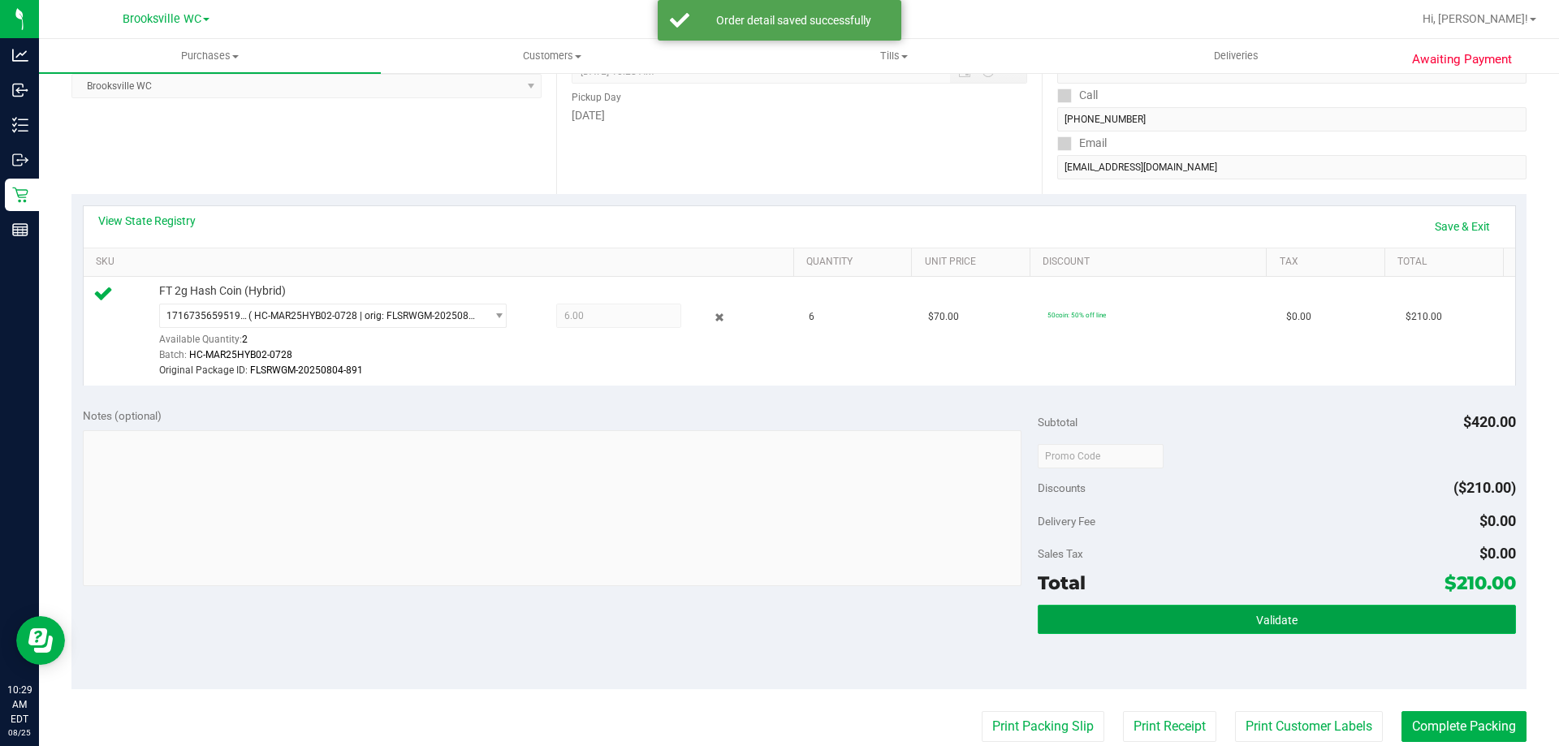
click at [1281, 614] on span "Validate" at bounding box center [1276, 620] width 41 height 13
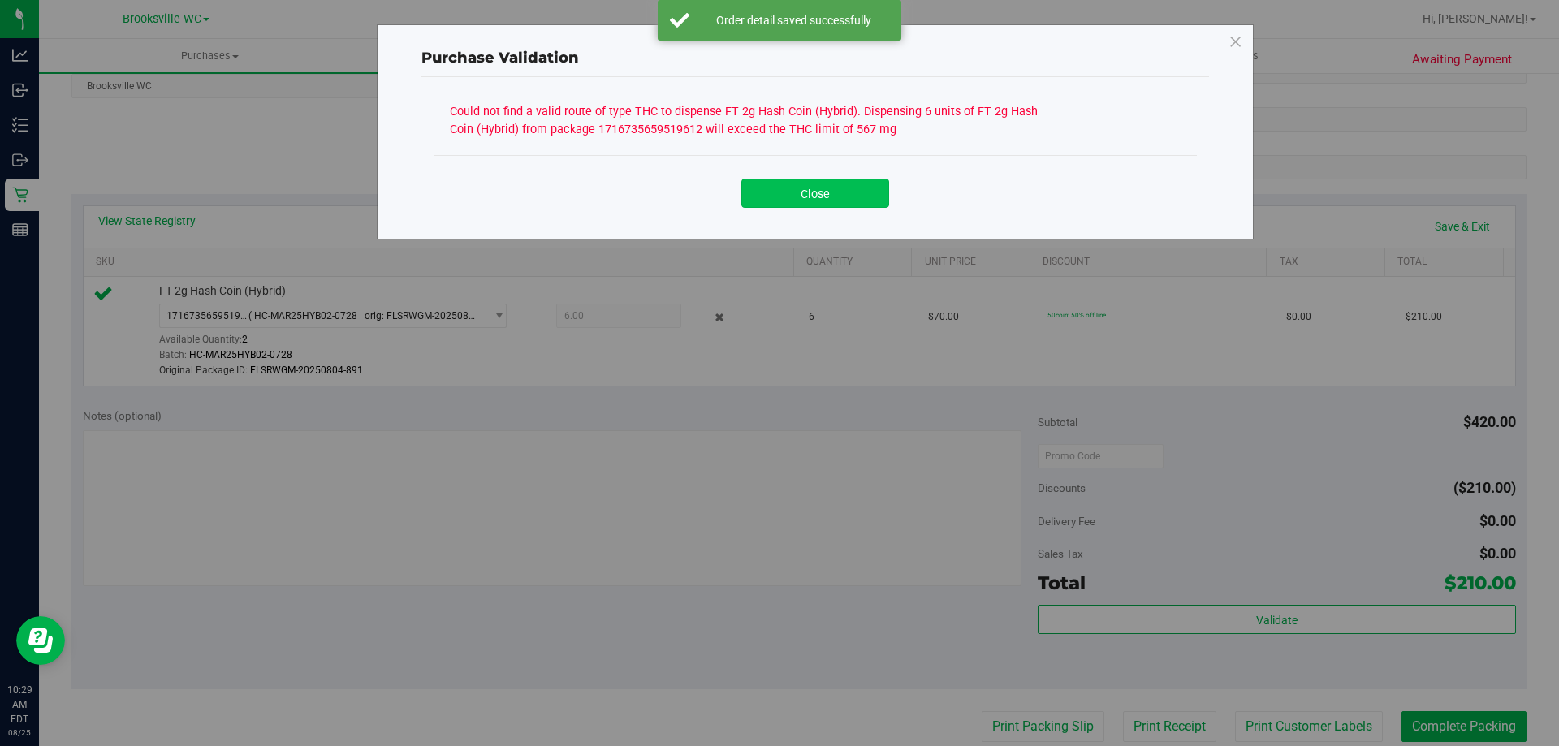
click at [843, 201] on button "Close" at bounding box center [815, 193] width 148 height 29
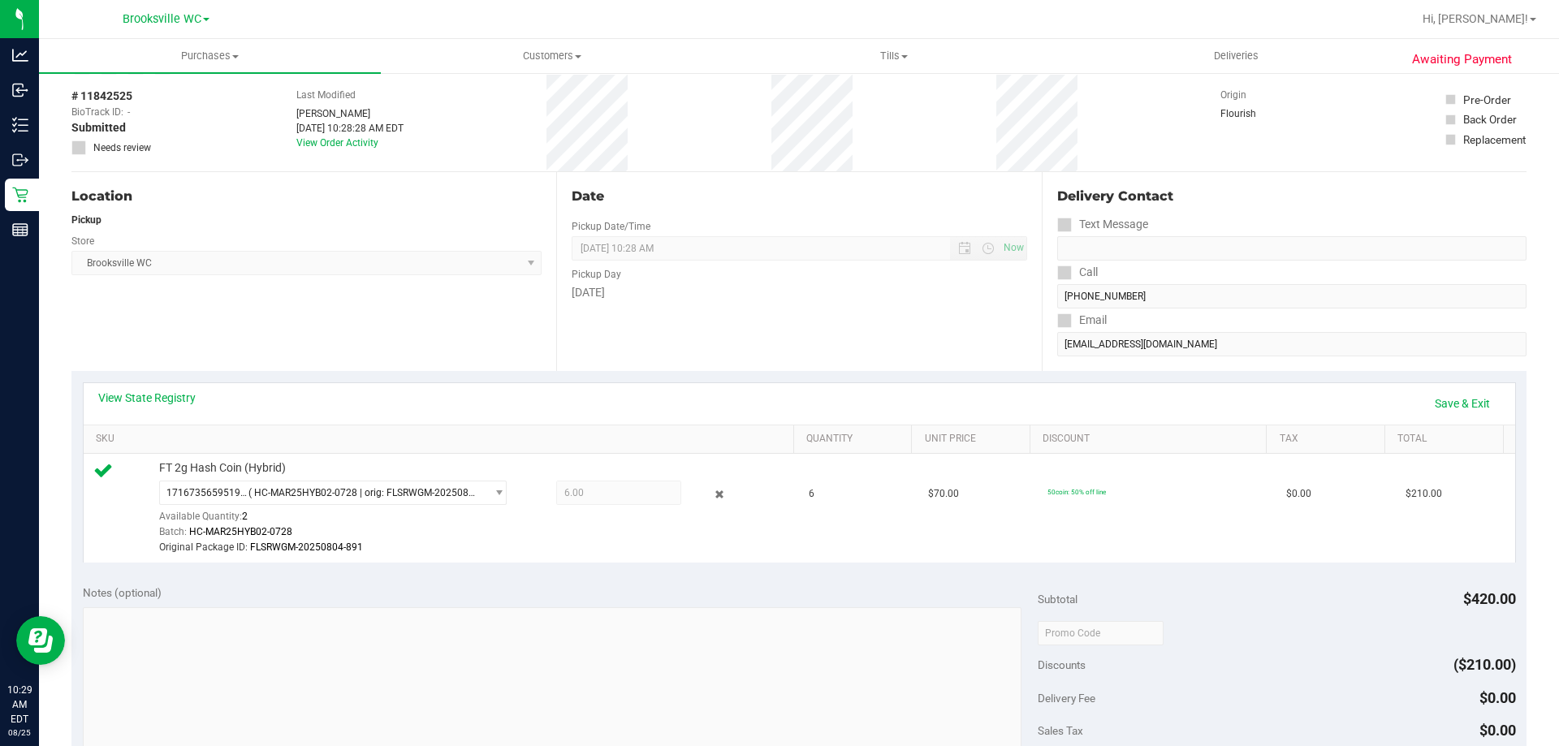
scroll to position [0, 0]
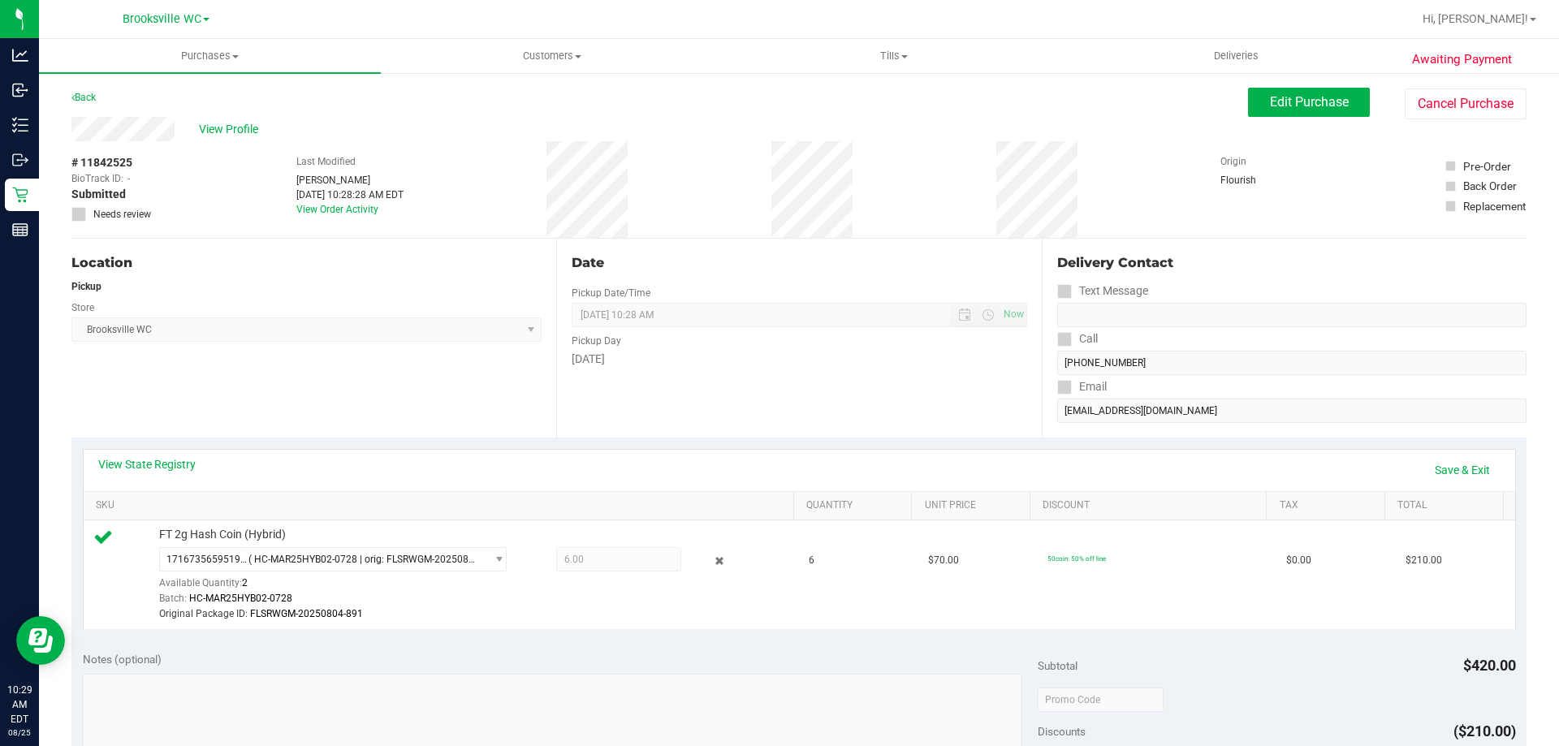
click at [1281, 81] on div "Awaiting Payment Back Edit Purchase Cancel Purchase View Profile # 11842525 Bio…" at bounding box center [799, 707] width 1520 height 1272
click at [1281, 85] on div "Awaiting Payment Back Edit Purchase Cancel Purchase View Profile # 11842525 Bio…" at bounding box center [799, 707] width 1520 height 1272
click at [1329, 100] on span "Edit Purchase" at bounding box center [1309, 101] width 79 height 15
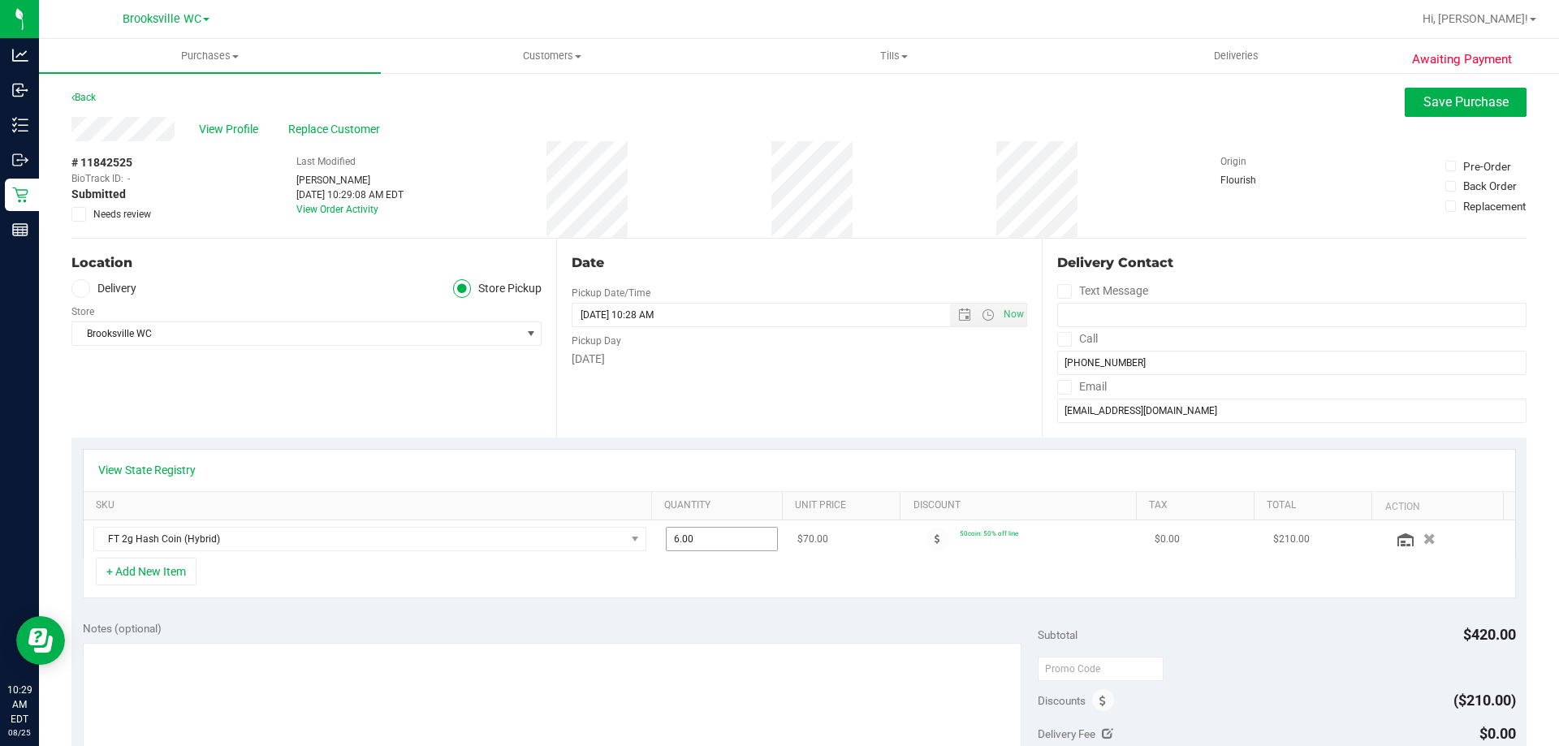
click at [705, 538] on span "6.00 6" at bounding box center [722, 539] width 113 height 24
type input "3"
type input "6.00"
click at [711, 578] on div "+ Add New Item" at bounding box center [799, 578] width 1433 height 41
click at [1133, 615] on div "Notes (optional) Subtotal $420.00 Discounts ($210.00) Delivery Fee $0.00 Sales …" at bounding box center [798, 756] width 1455 height 292
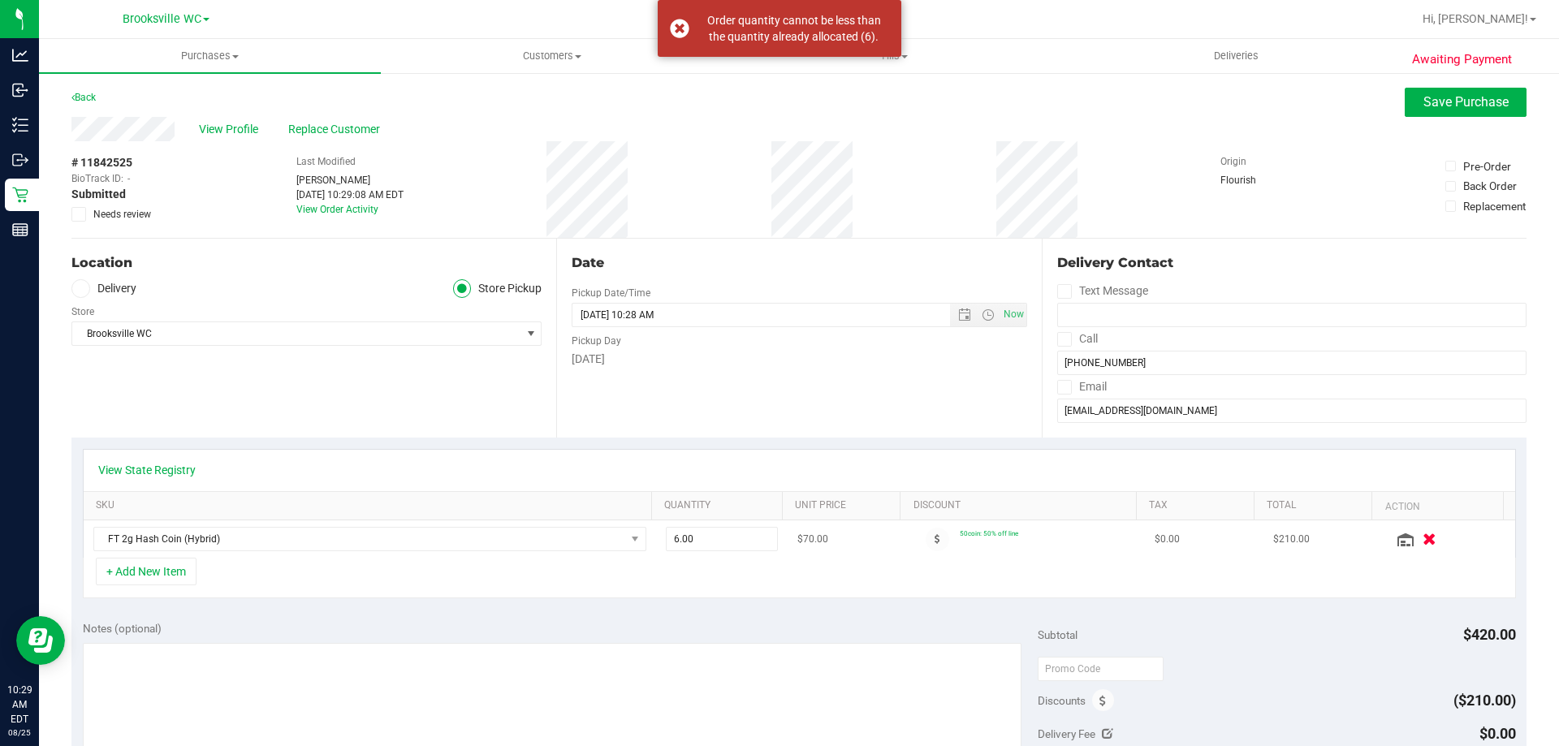
click at [1423, 544] on icon "button" at bounding box center [1430, 540] width 14 height 12
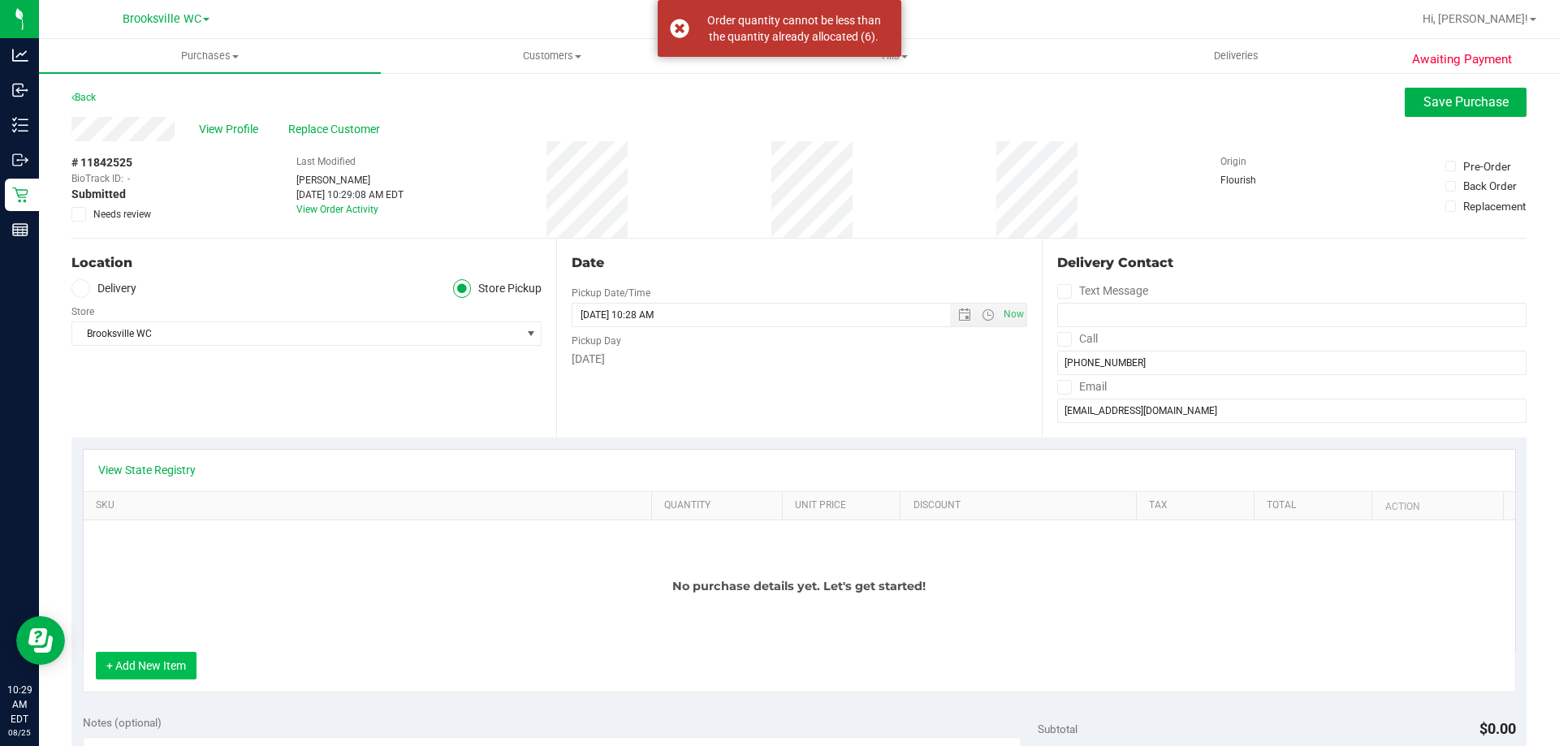
click at [151, 666] on button "+ Add New Item" at bounding box center [146, 666] width 101 height 28
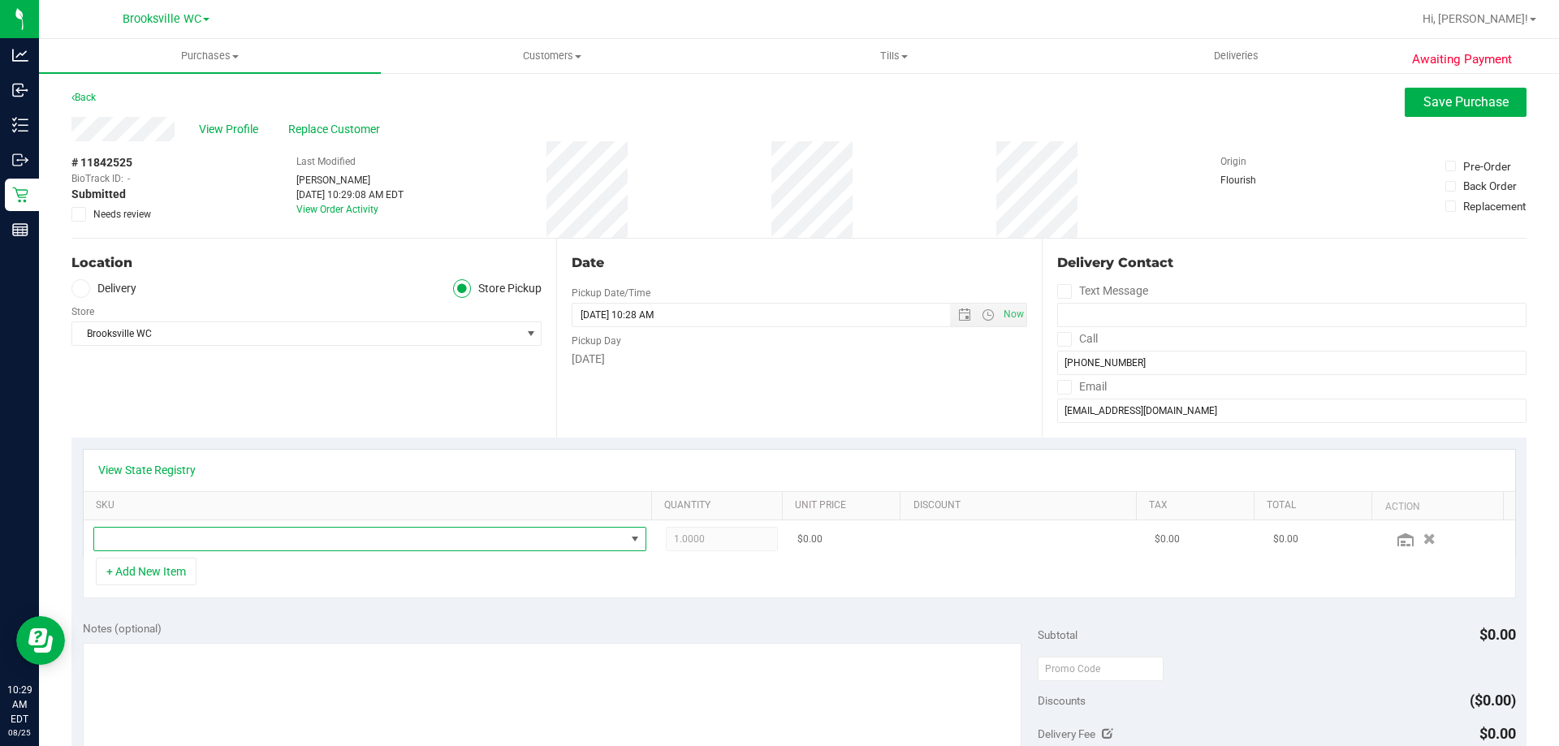
click at [214, 542] on span "NO DATA FOUND" at bounding box center [359, 539] width 531 height 23
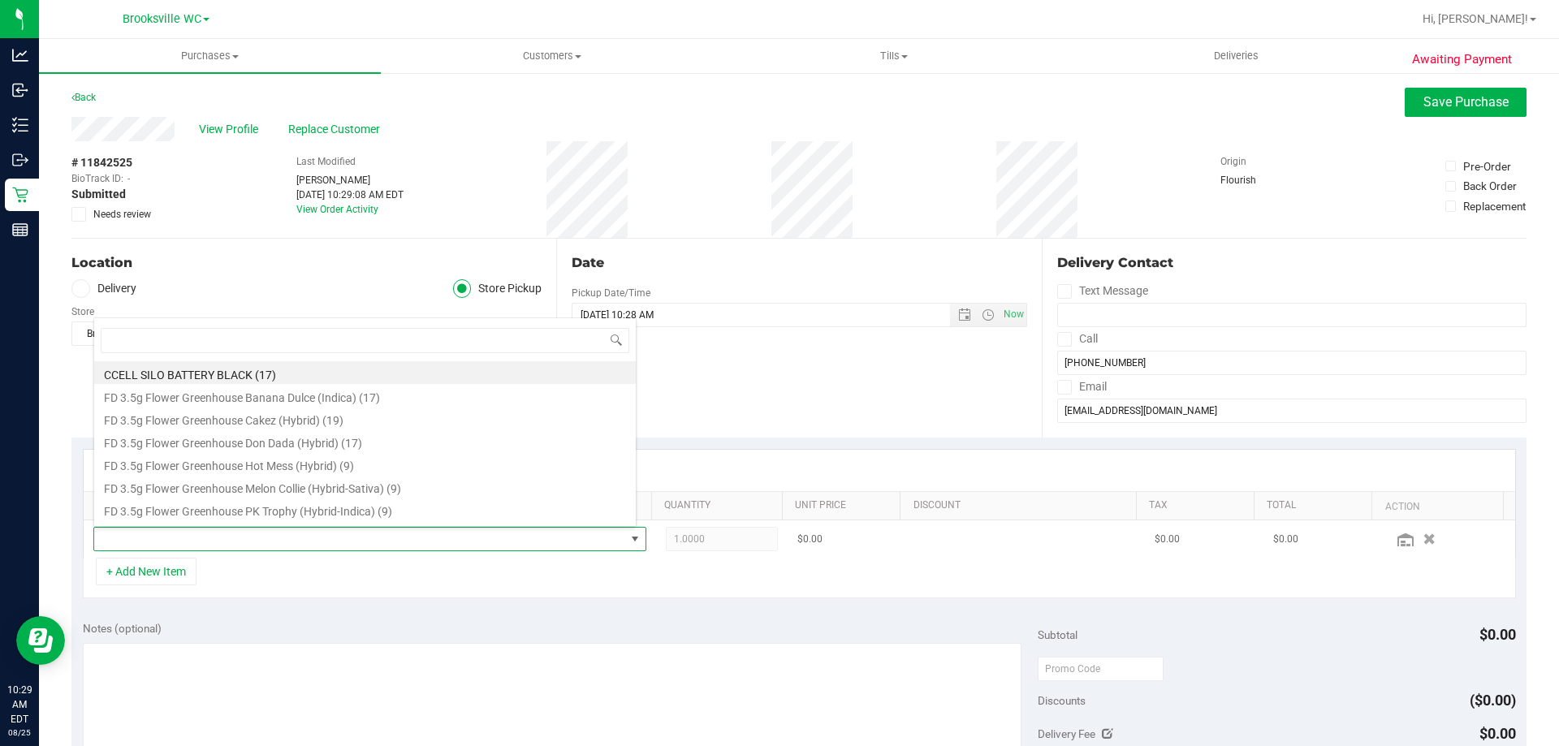
scroll to position [24, 538]
type input "hash"
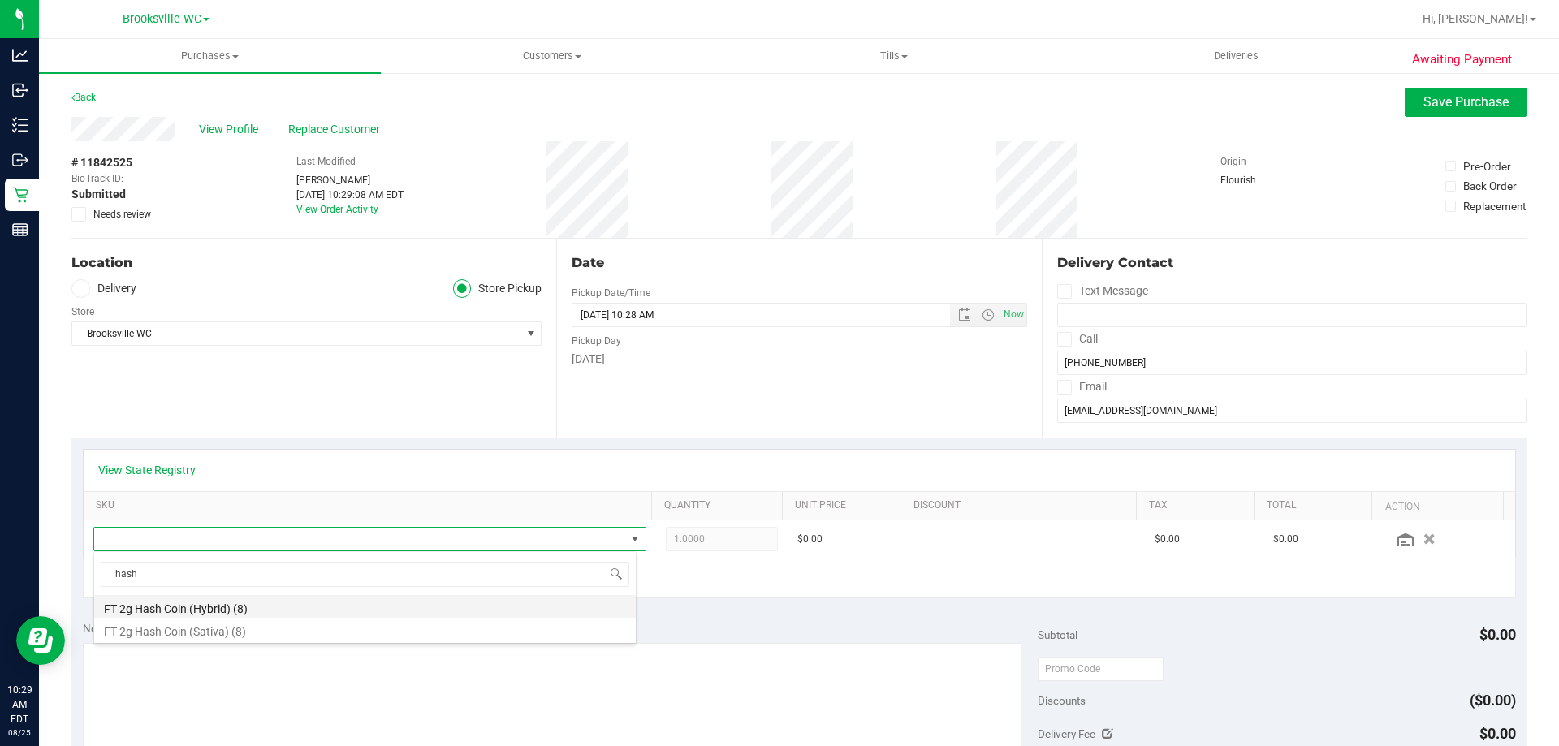
click at [222, 607] on li "FT 2g Hash Coin (Hybrid) (8)" at bounding box center [365, 606] width 542 height 23
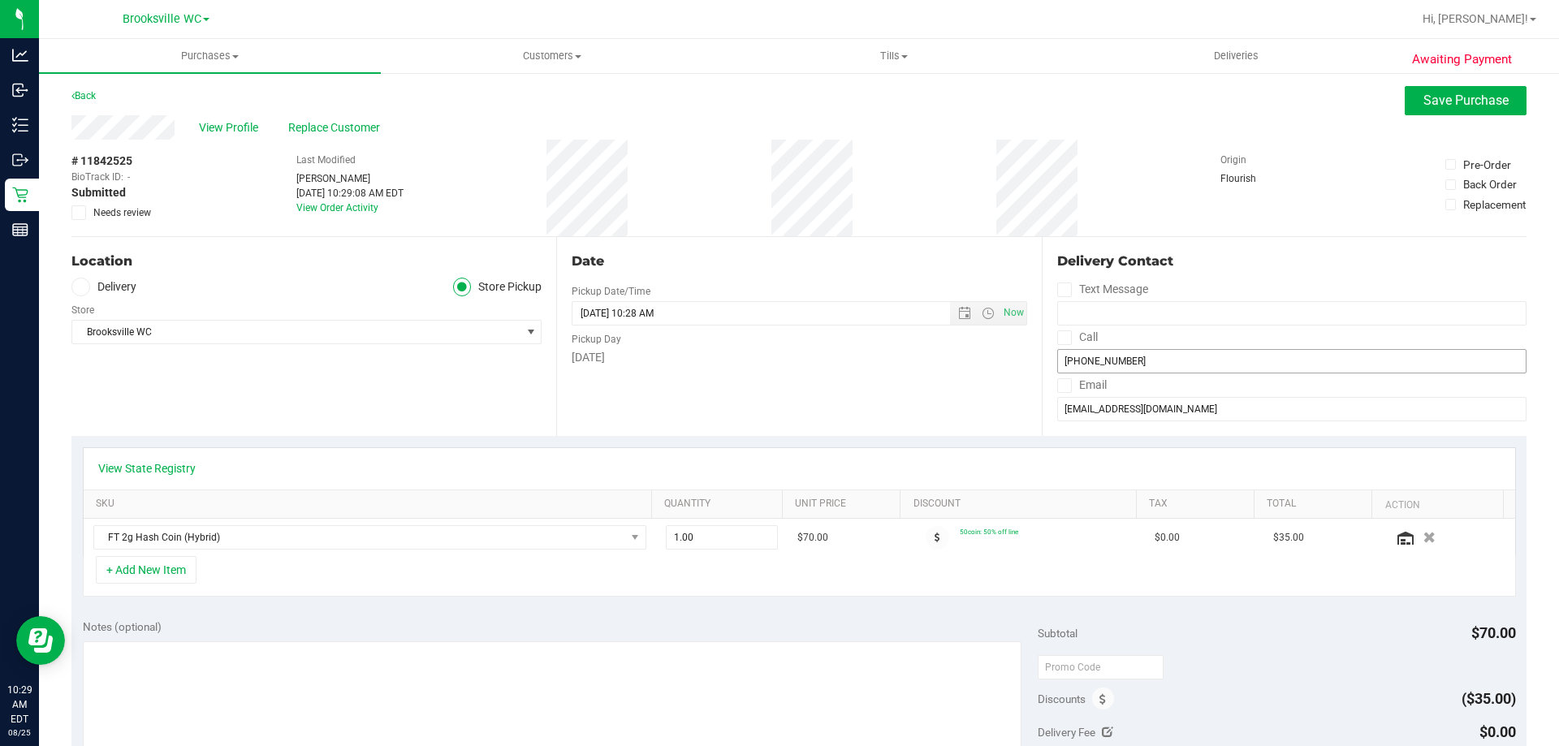
scroll to position [0, 0]
click at [1473, 102] on span "Save Purchase" at bounding box center [1466, 101] width 85 height 15
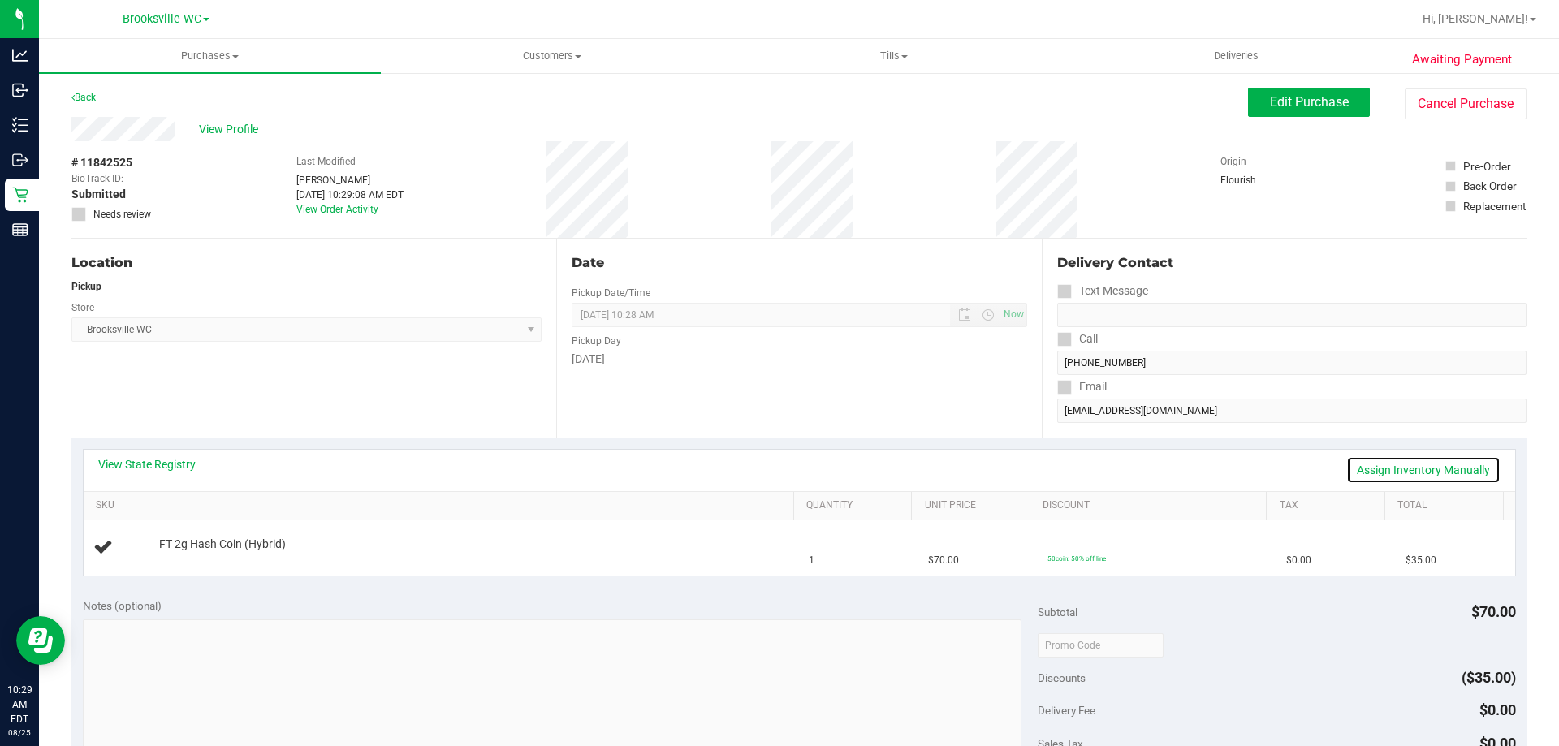
click at [1428, 459] on link "Assign Inventory Manually" at bounding box center [1423, 470] width 154 height 28
click at [1454, 466] on link "Save & Exit" at bounding box center [1462, 470] width 76 height 28
click at [1454, 466] on link "Assign Inventory Manually" at bounding box center [1423, 470] width 154 height 28
click at [176, 554] on link "Add Package" at bounding box center [188, 555] width 58 height 11
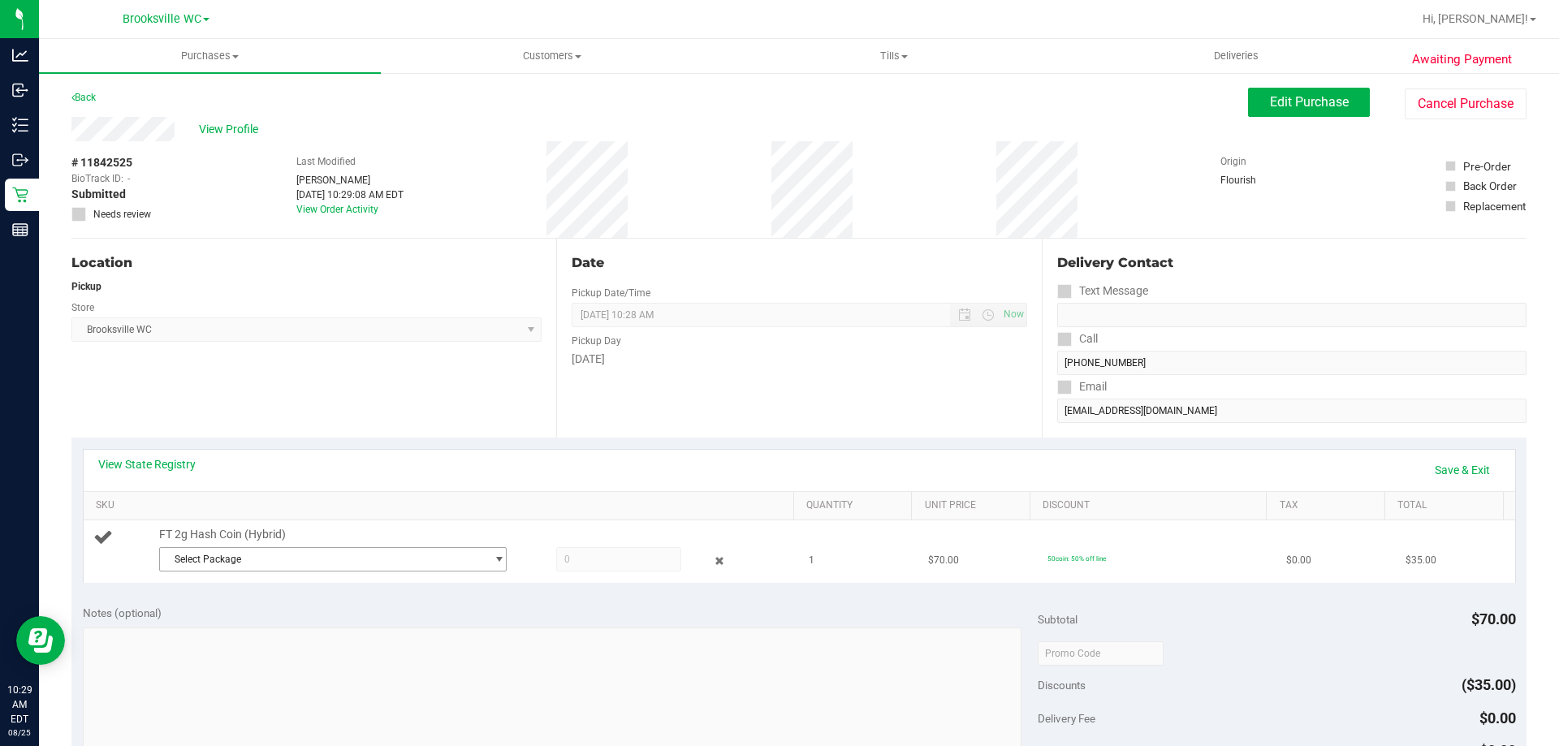
click at [383, 556] on span "Select Package" at bounding box center [323, 559] width 326 height 23
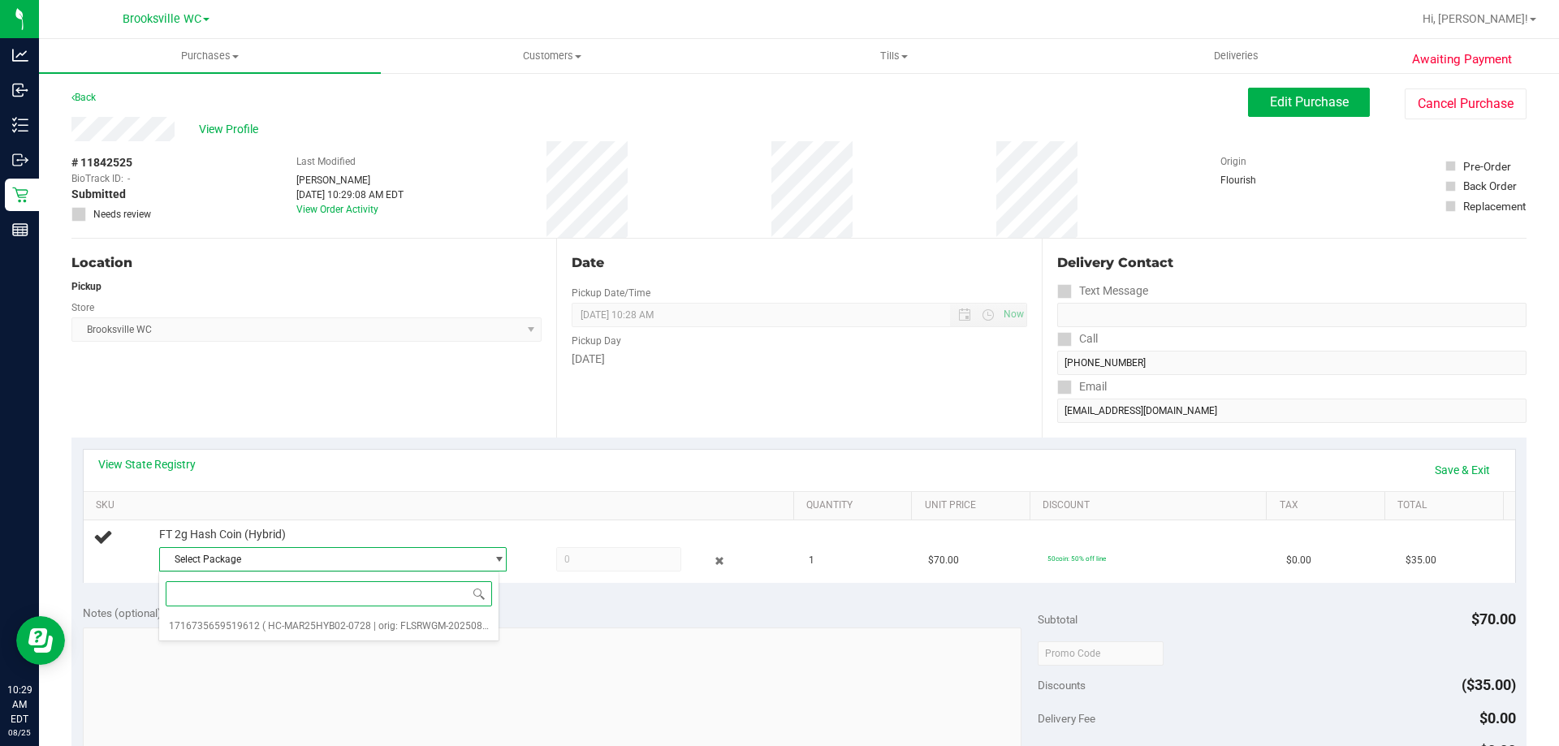
click at [400, 638] on div "Select Package 1716735659519612 ( HC-MAR25HYB02-0728 | orig: FLSRWGM-20250804-8…" at bounding box center [328, 607] width 341 height 70
click at [426, 622] on span "( HC-MAR25HYB02-0728 | orig: FLSRWGM-20250804-891 )" at bounding box center [390, 625] width 257 height 11
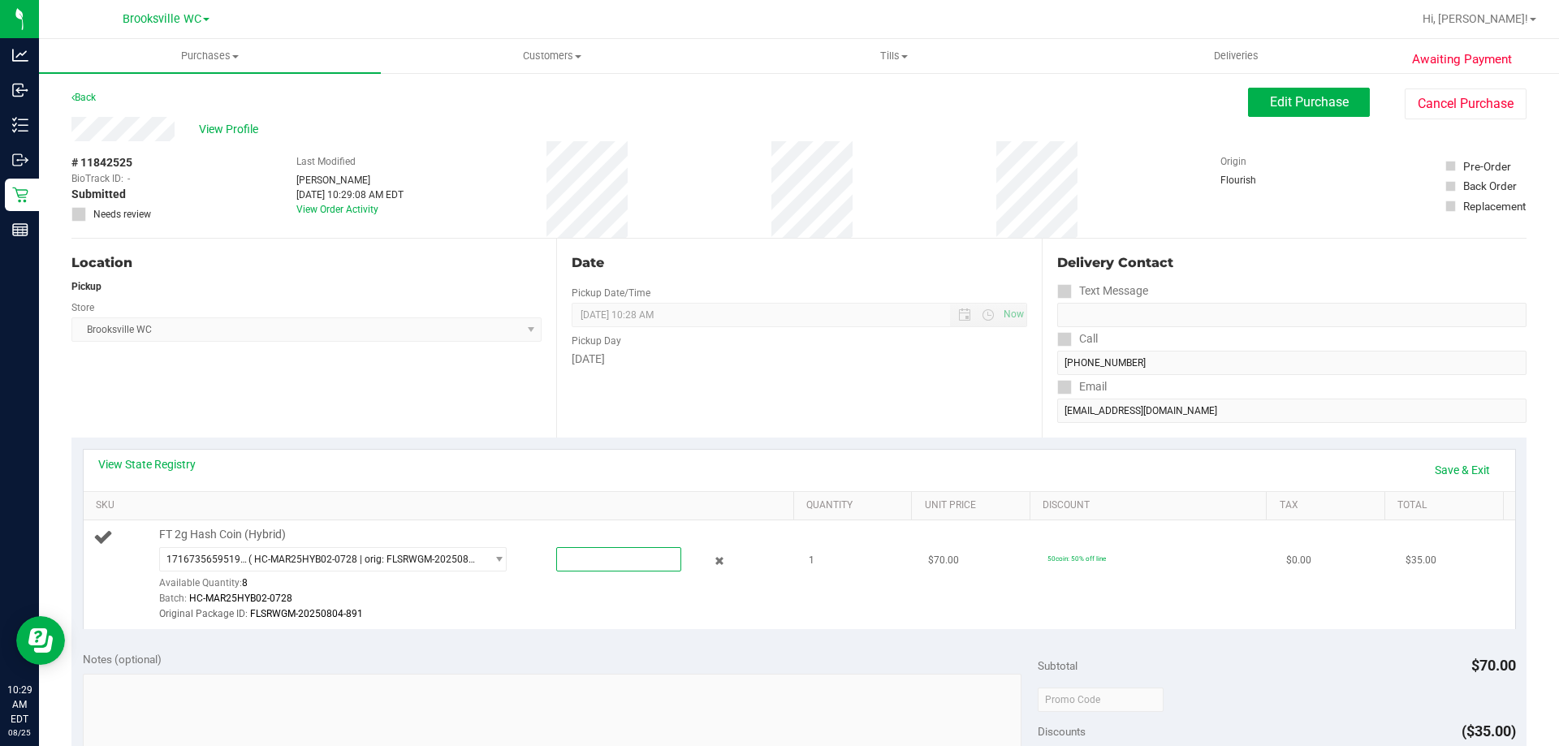
click at [590, 565] on span at bounding box center [618, 559] width 125 height 24
type input "1"
type input "1.0000"
click at [706, 571] on div "1716735659519612 ( HC-MAR25HYB02-0728 | orig: FLSRWGM-20250804-891 ) 1716735659…" at bounding box center [472, 585] width 627 height 76
click at [1451, 474] on link "Save & Exit" at bounding box center [1462, 470] width 76 height 28
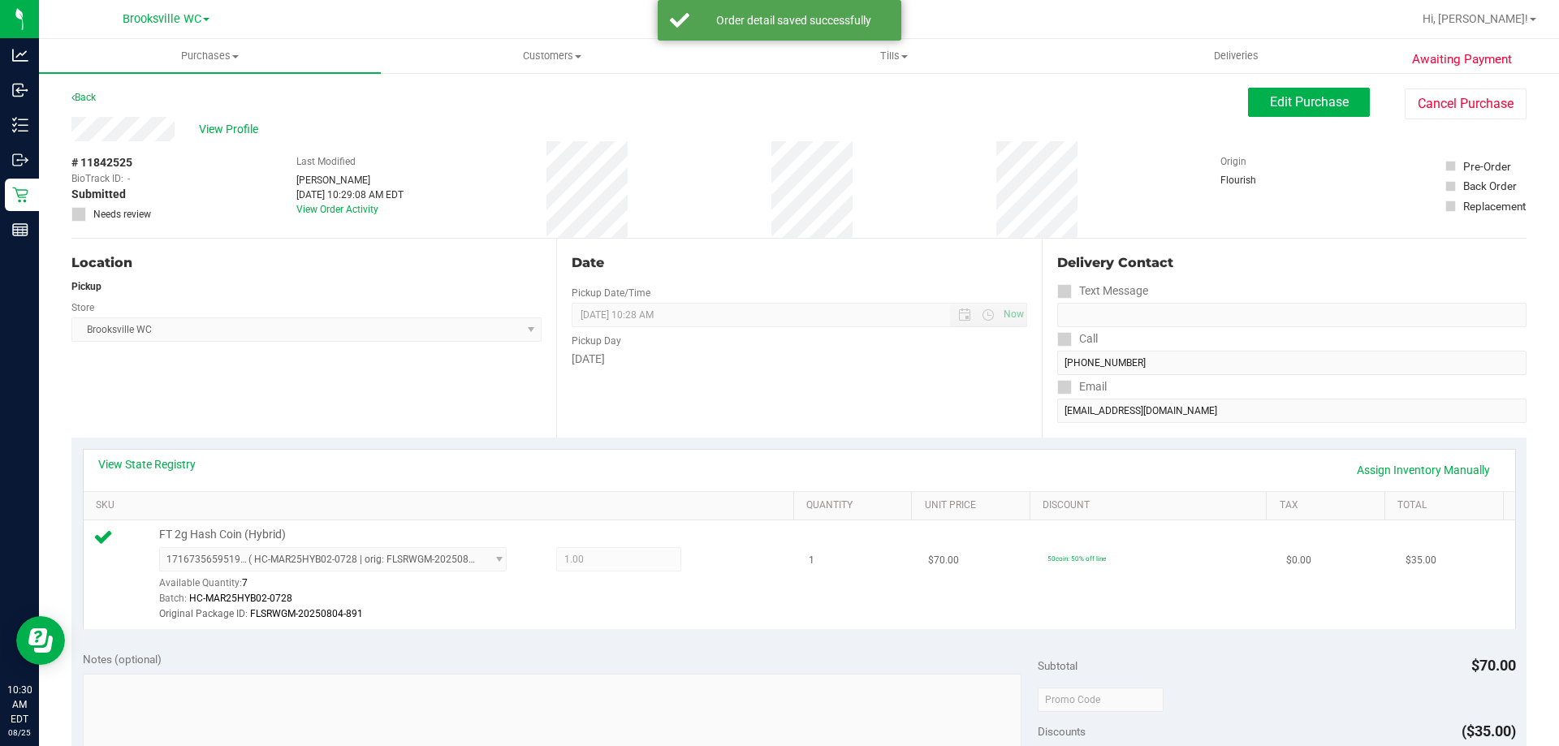
scroll to position [244, 0]
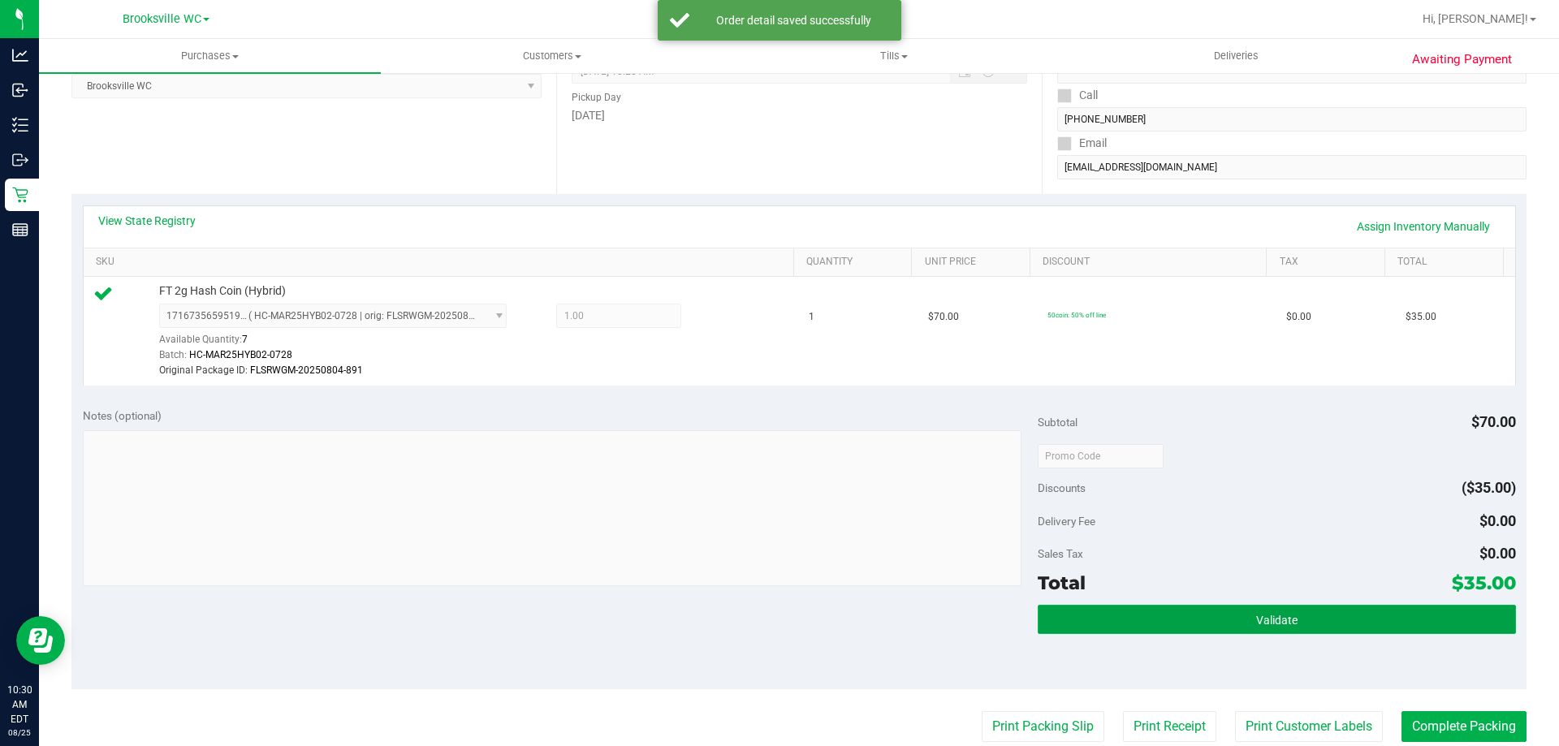
click at [1331, 621] on button "Validate" at bounding box center [1276, 619] width 477 height 29
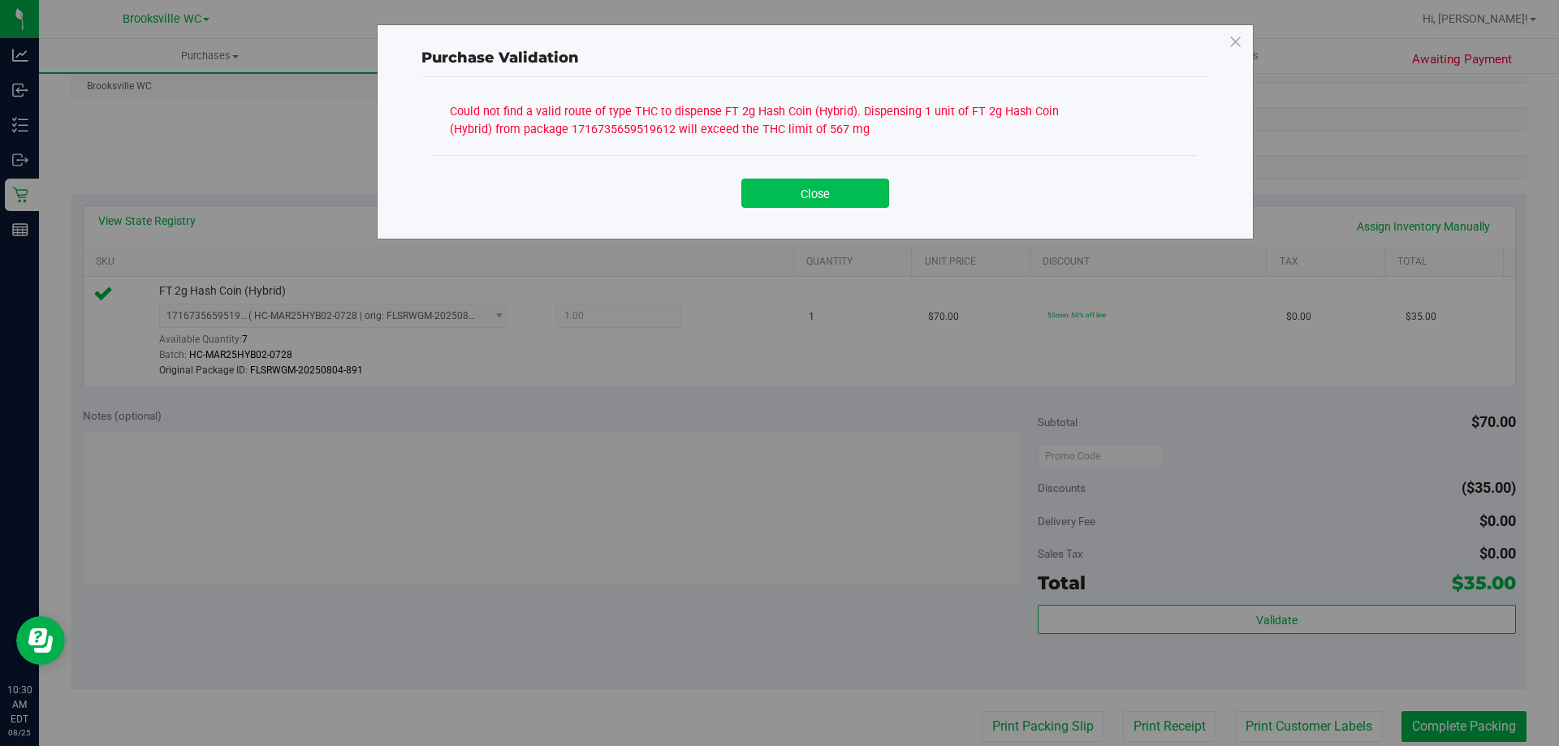
click at [791, 186] on button "Close" at bounding box center [815, 193] width 148 height 29
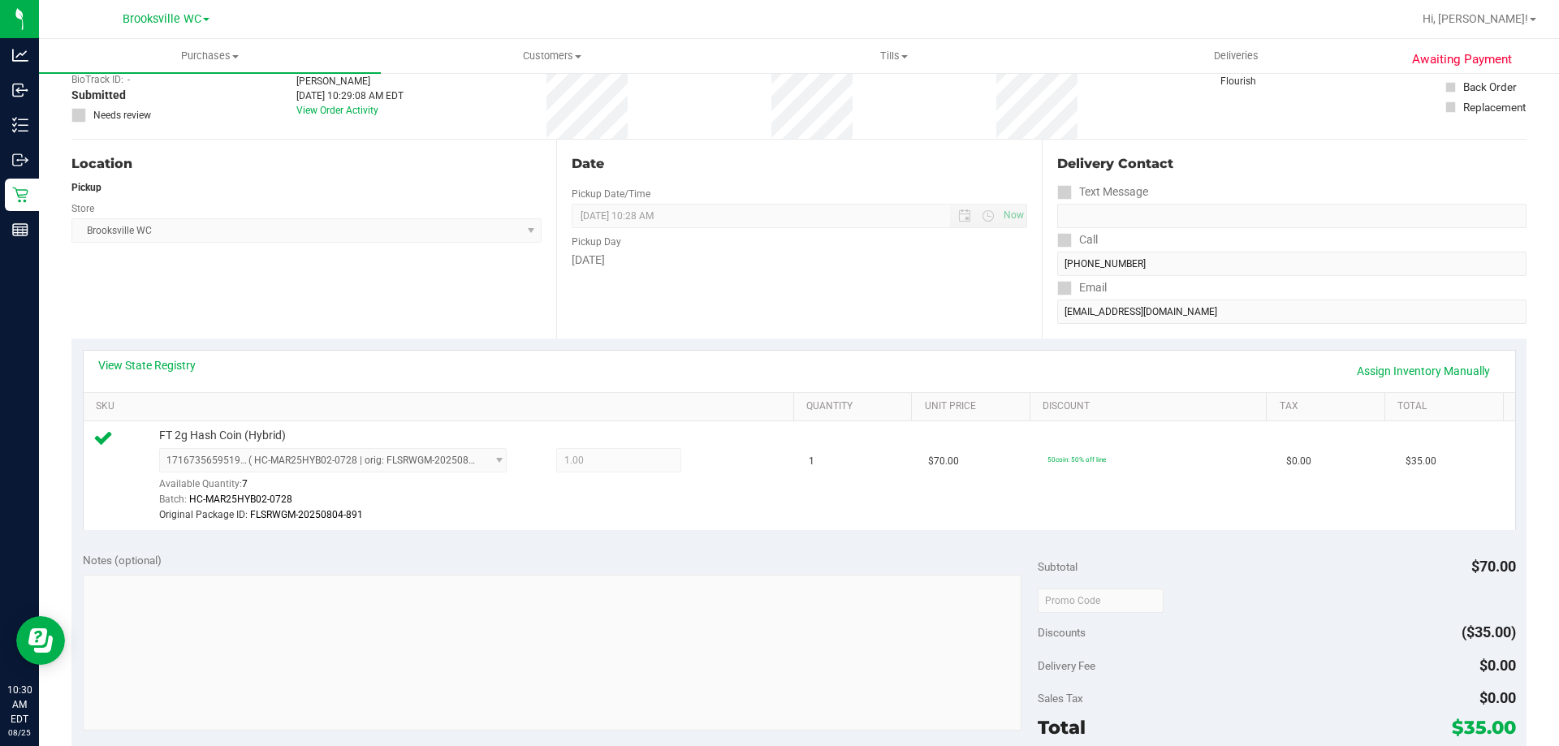
scroll to position [0, 0]
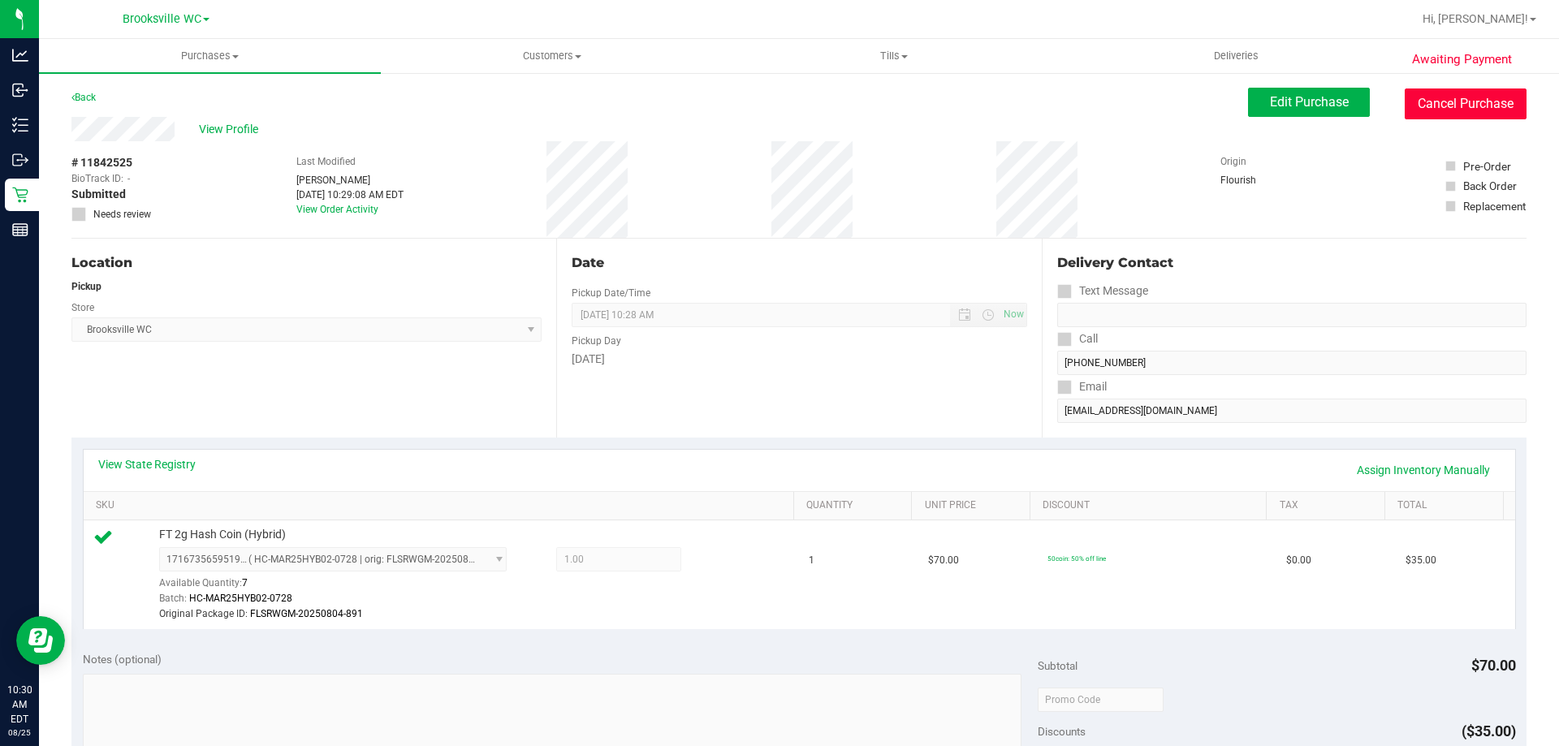
click at [1475, 113] on button "Cancel Purchase" at bounding box center [1466, 104] width 122 height 31
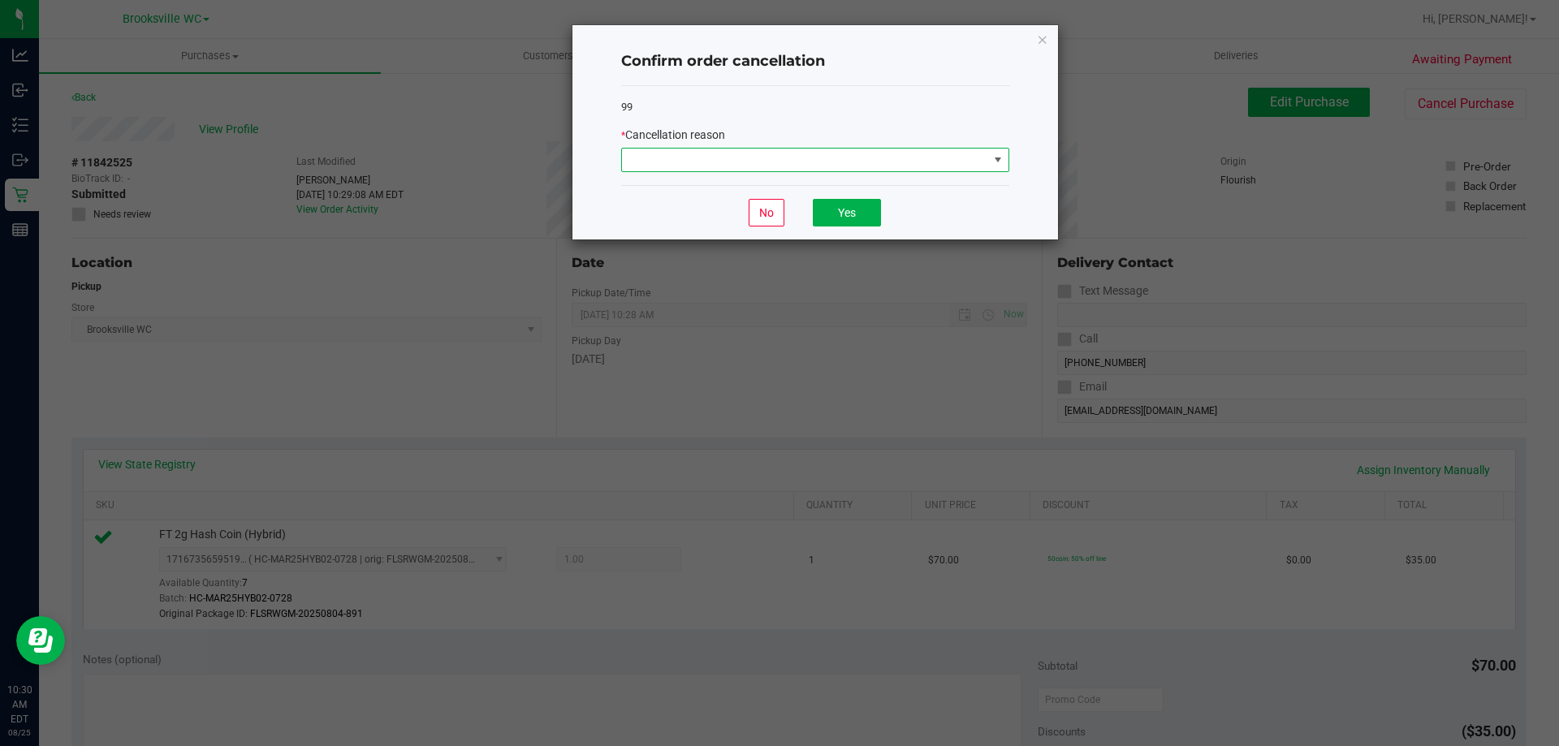
click at [853, 152] on span at bounding box center [805, 160] width 366 height 23
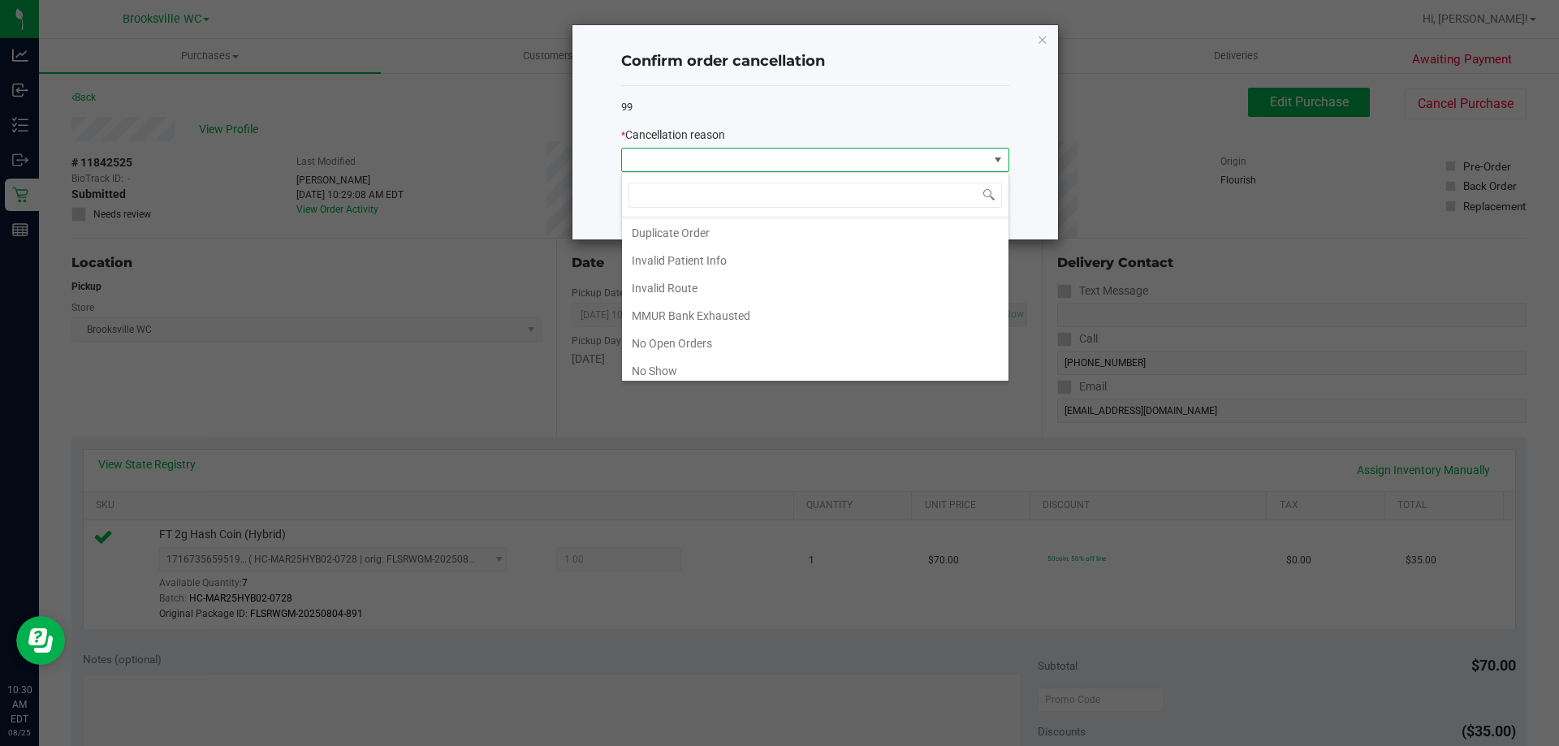
scroll to position [81, 0]
click at [687, 284] on li "MMUR Bank Exhausted" at bounding box center [815, 287] width 387 height 28
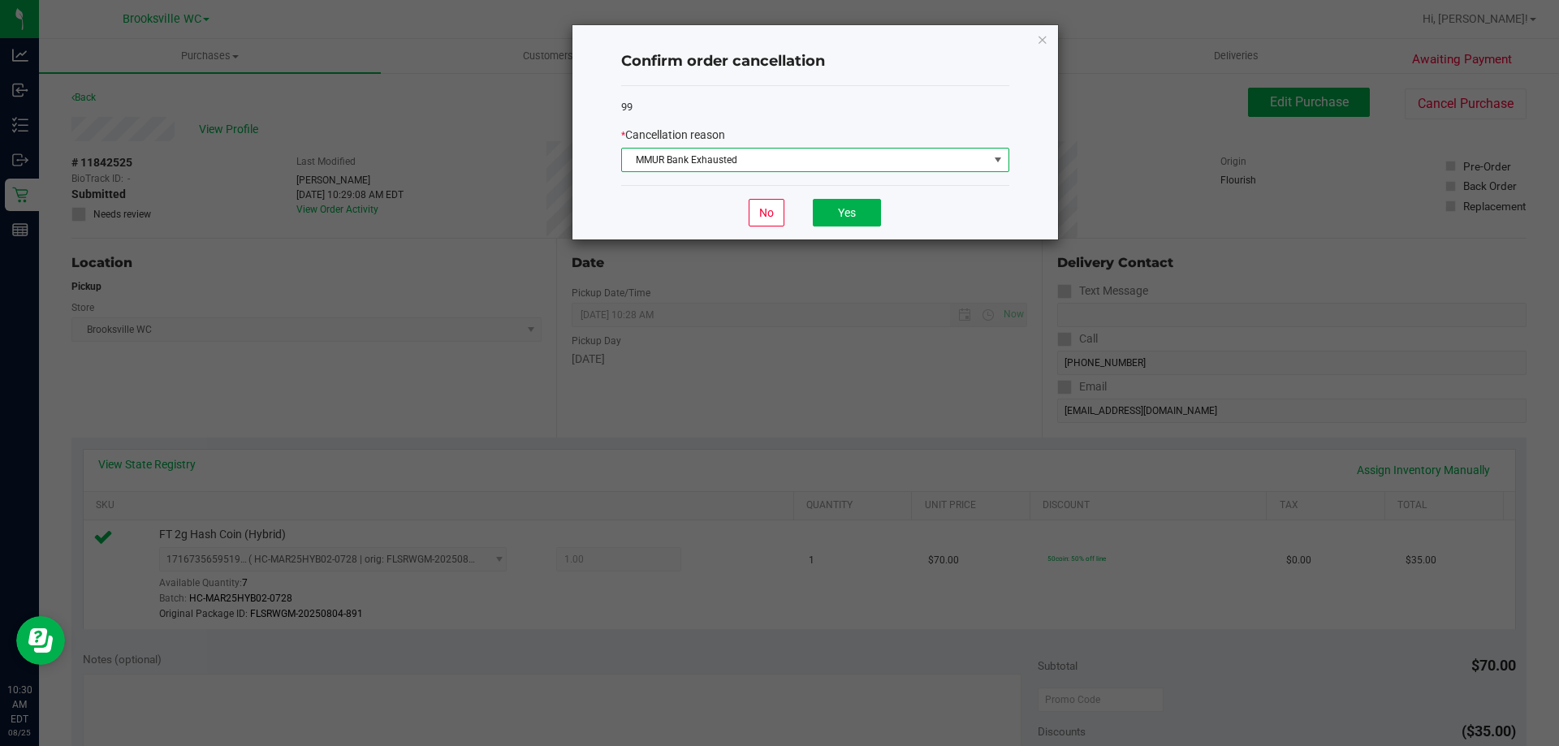
click at [880, 195] on div "No Yes" at bounding box center [815, 212] width 388 height 54
click at [871, 214] on button "Yes" at bounding box center [847, 213] width 68 height 28
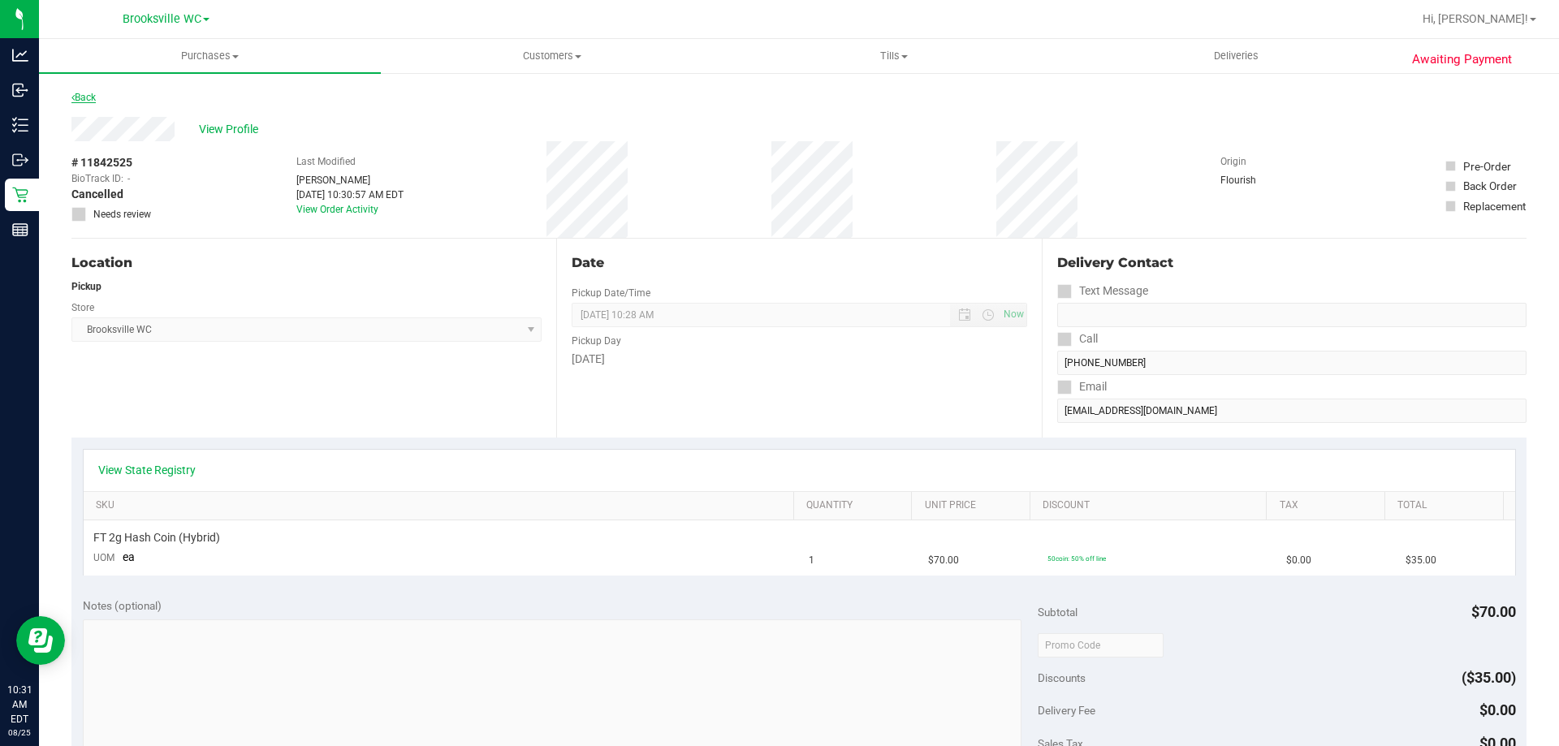
click at [93, 99] on link "Back" at bounding box center [83, 97] width 24 height 11
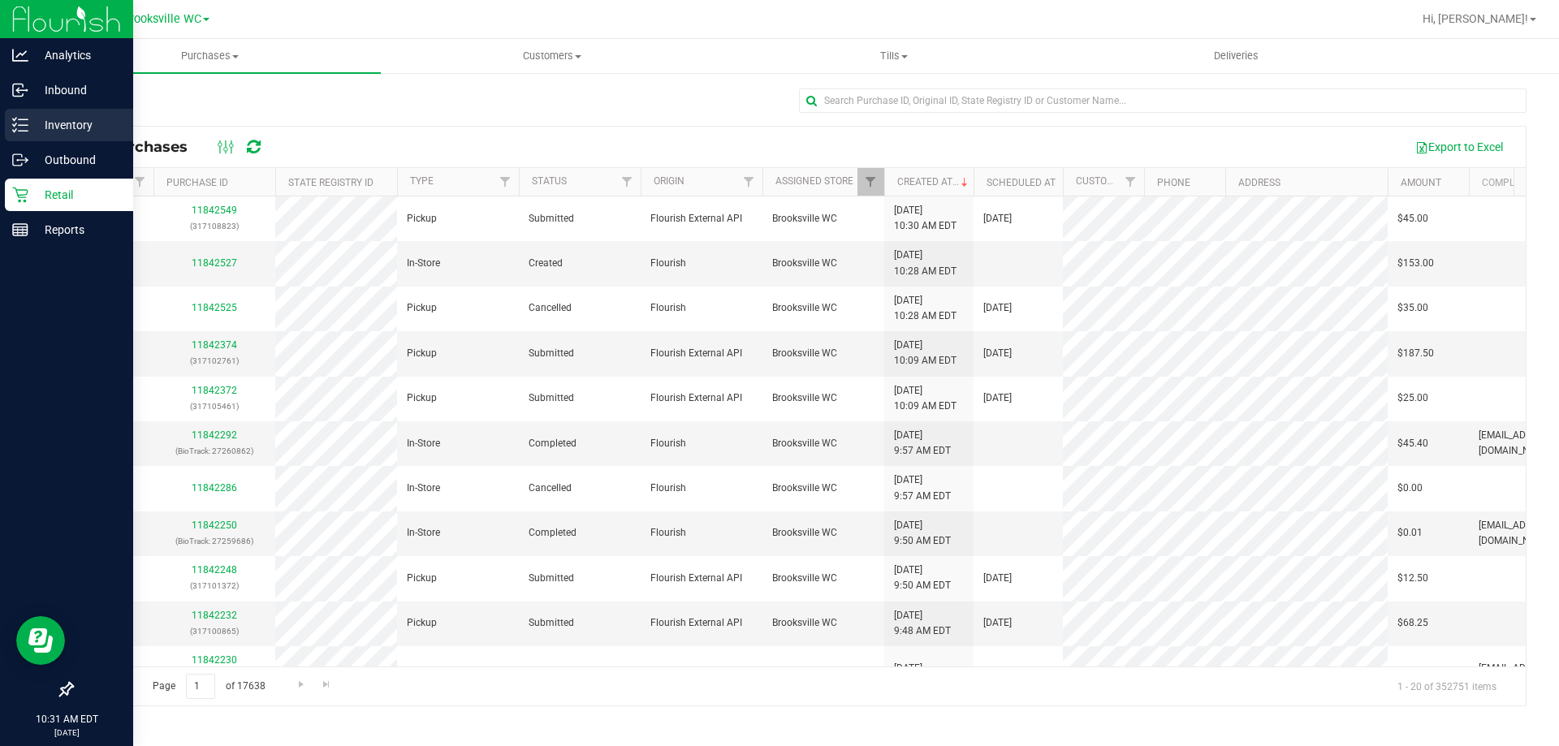
click at [55, 136] on div "Inventory" at bounding box center [69, 125] width 128 height 32
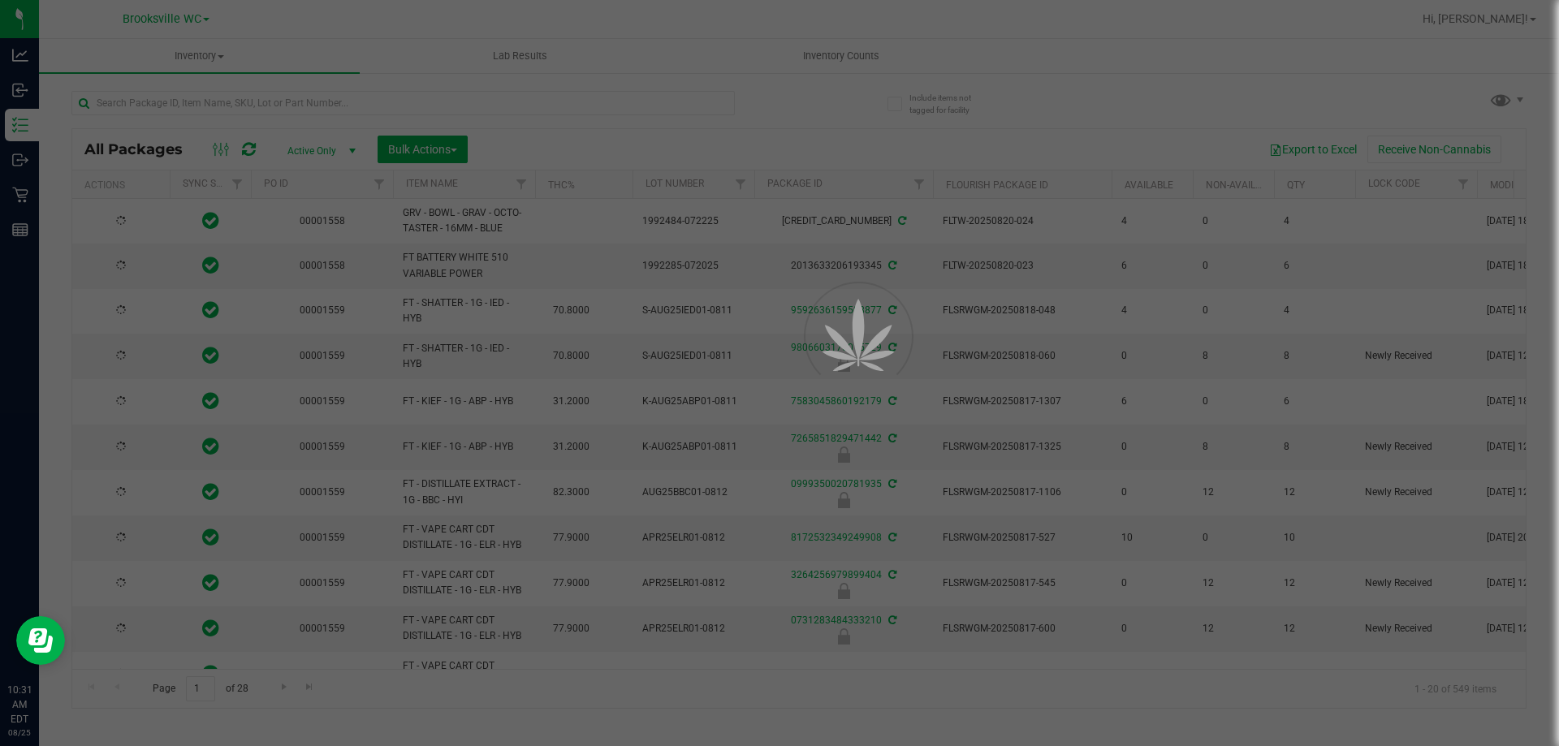
click at [255, 98] on div at bounding box center [779, 373] width 1559 height 746
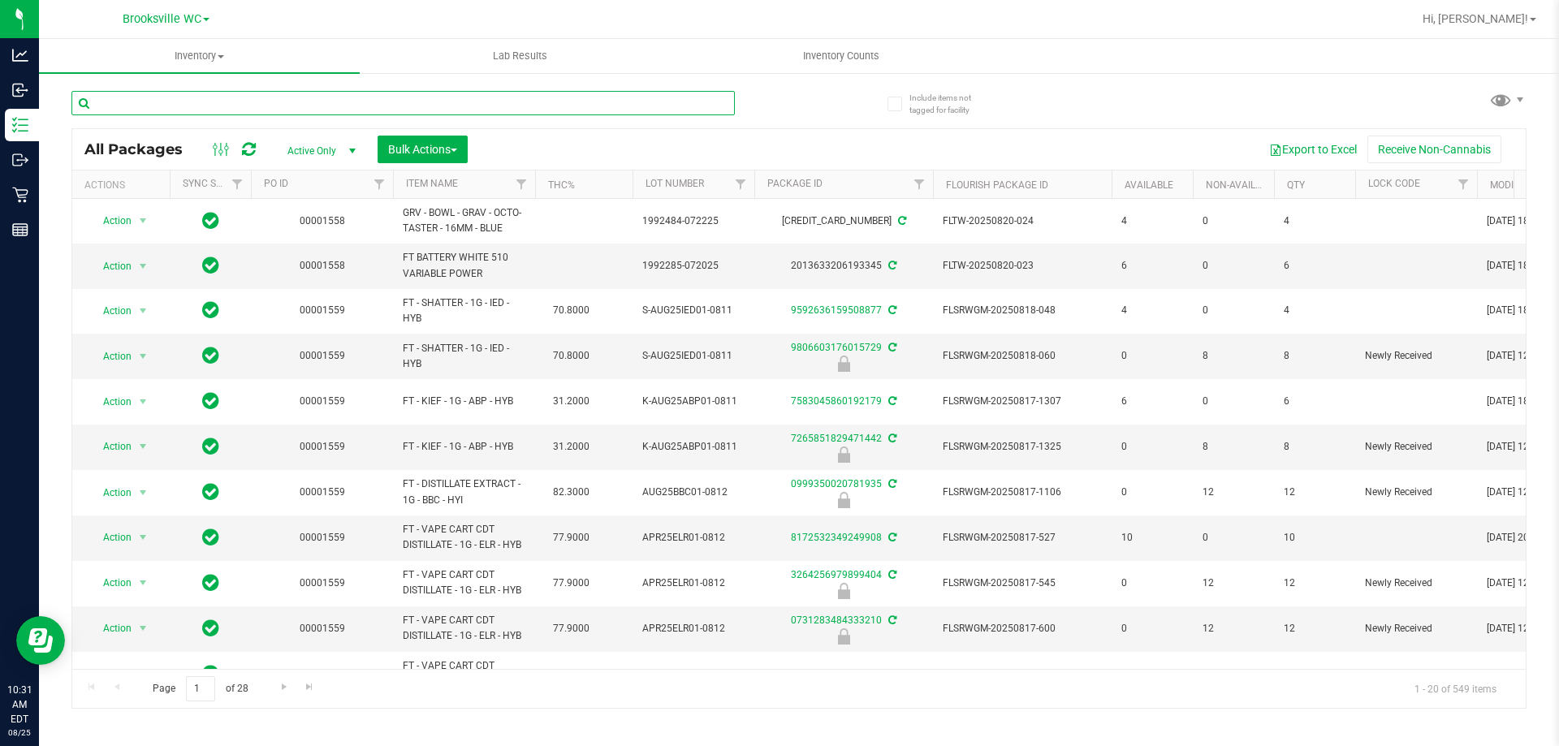
click at [255, 98] on input "text" at bounding box center [402, 103] width 663 height 24
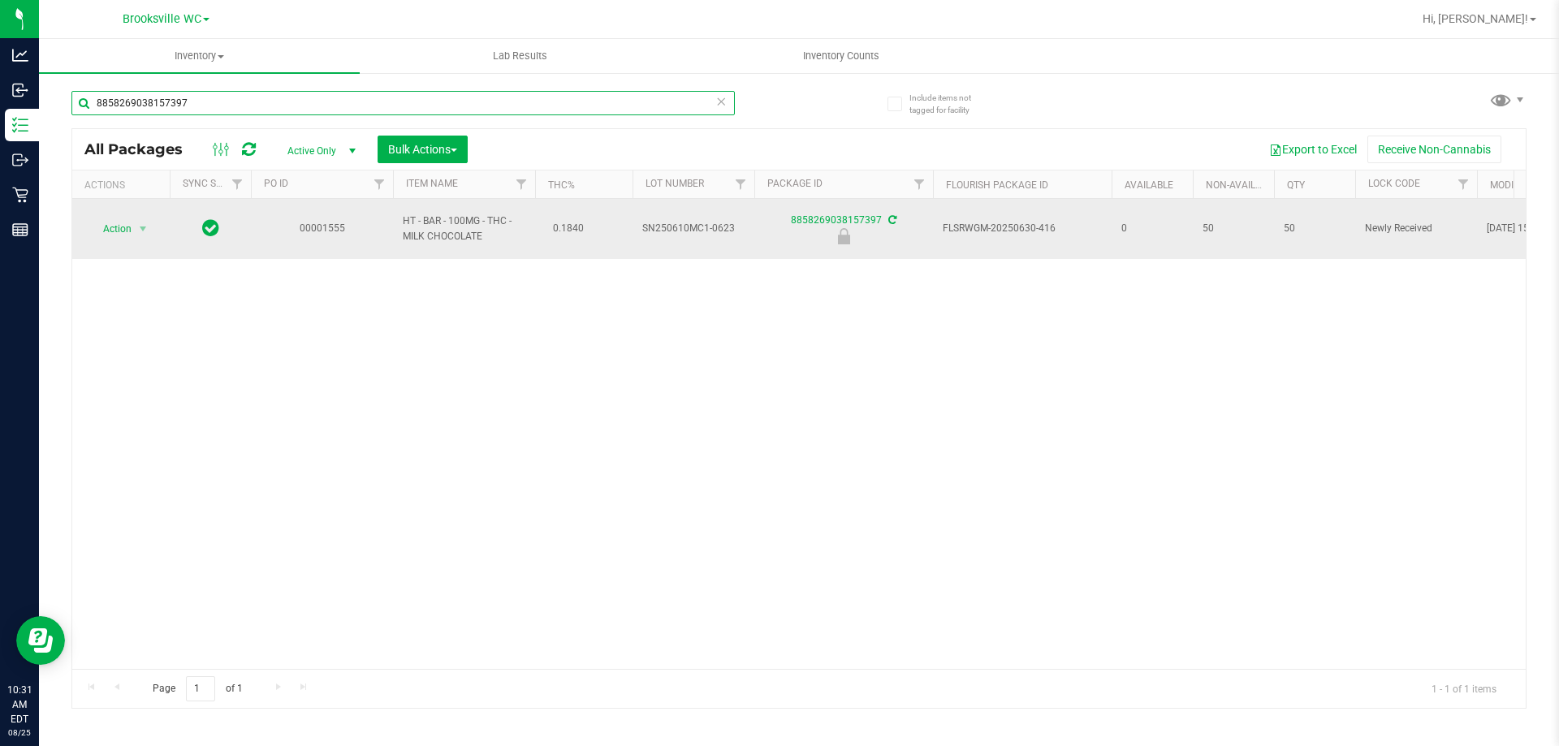
type input "8858269038157397"
click at [115, 224] on span "Action" at bounding box center [111, 229] width 44 height 23
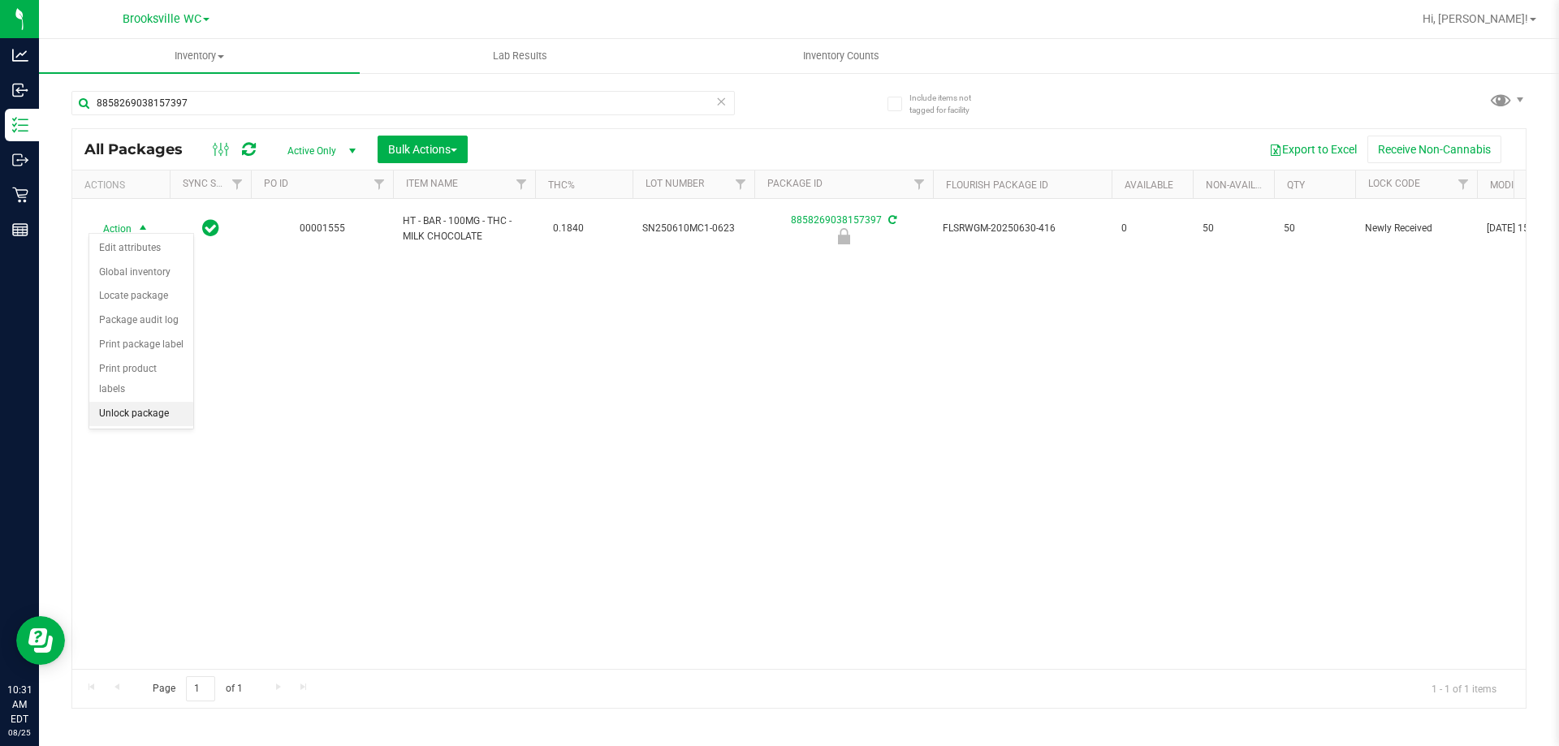
click at [119, 402] on li "Unlock package" at bounding box center [141, 414] width 104 height 24
